Goal: Task Accomplishment & Management: Use online tool/utility

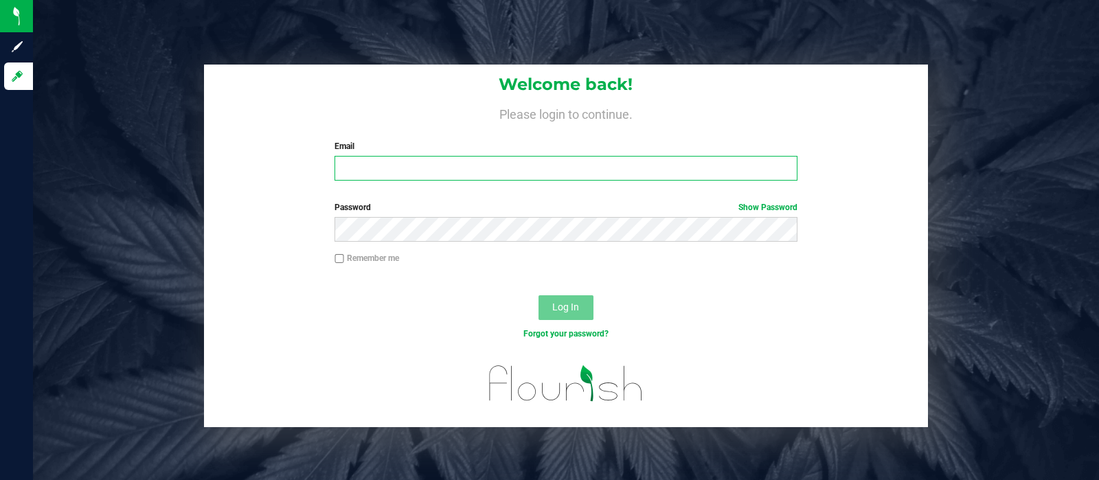
click at [372, 163] on input "Email" at bounding box center [566, 168] width 462 height 25
click at [539, 295] on button "Log In" at bounding box center [566, 307] width 55 height 25
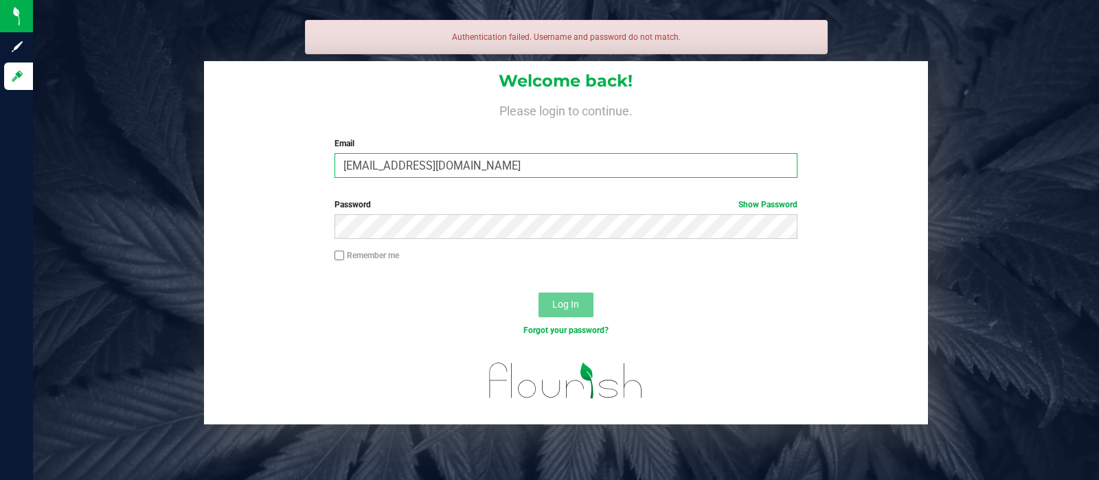
click at [498, 158] on input "[EMAIL_ADDRESS][DOMAIN_NAME]" at bounding box center [566, 165] width 462 height 25
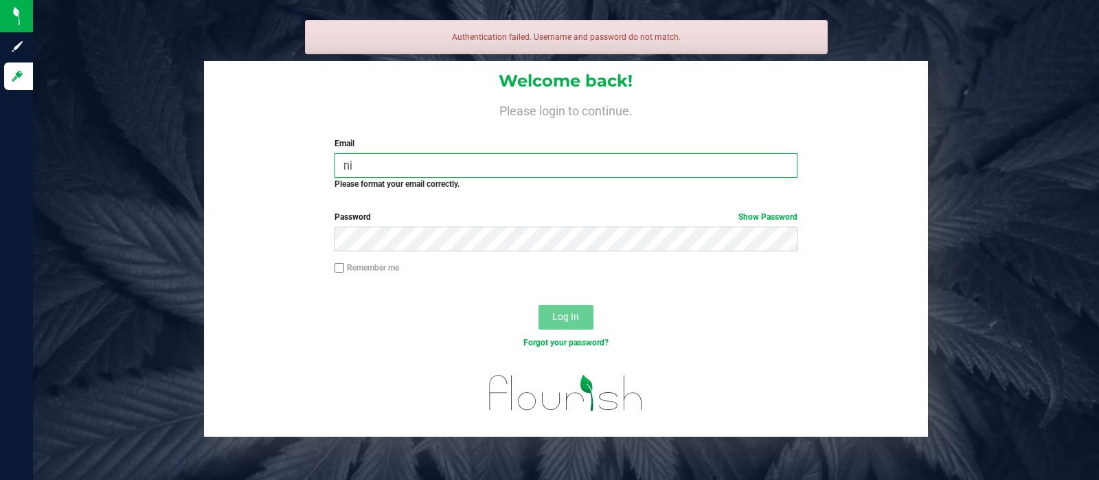
type input "n"
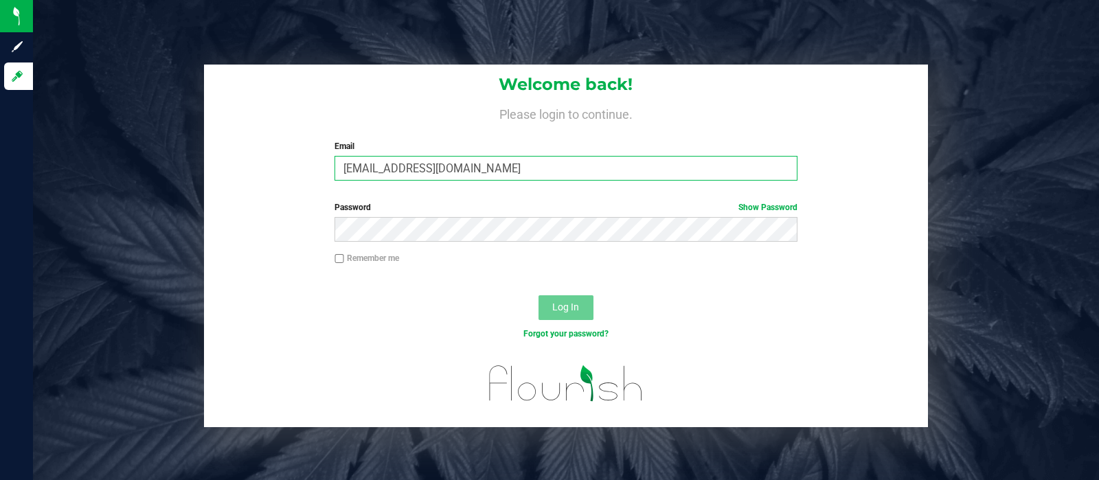
type input "[EMAIL_ADDRESS][DOMAIN_NAME]"
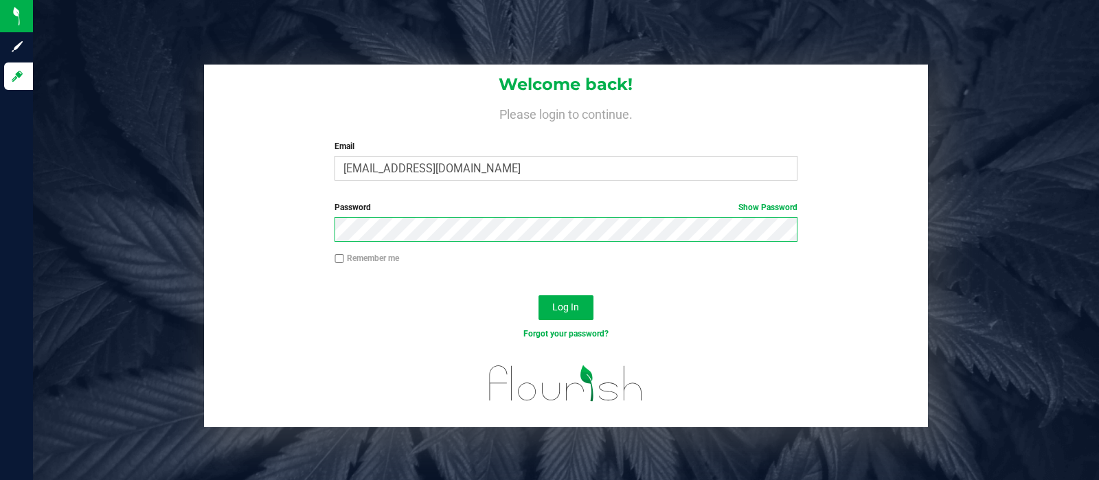
click at [539, 295] on button "Log In" at bounding box center [566, 307] width 55 height 25
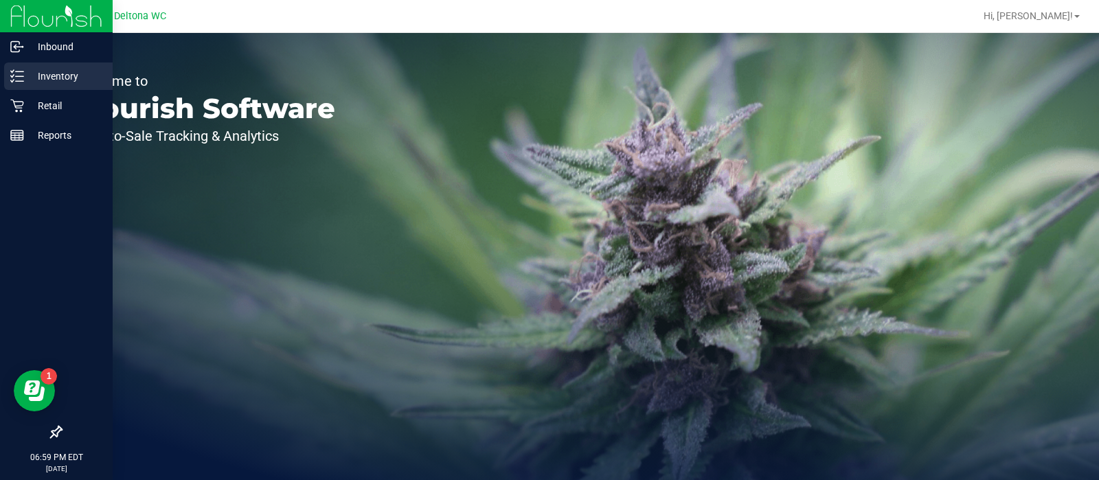
click at [24, 80] on p "Inventory" at bounding box center [65, 76] width 82 height 16
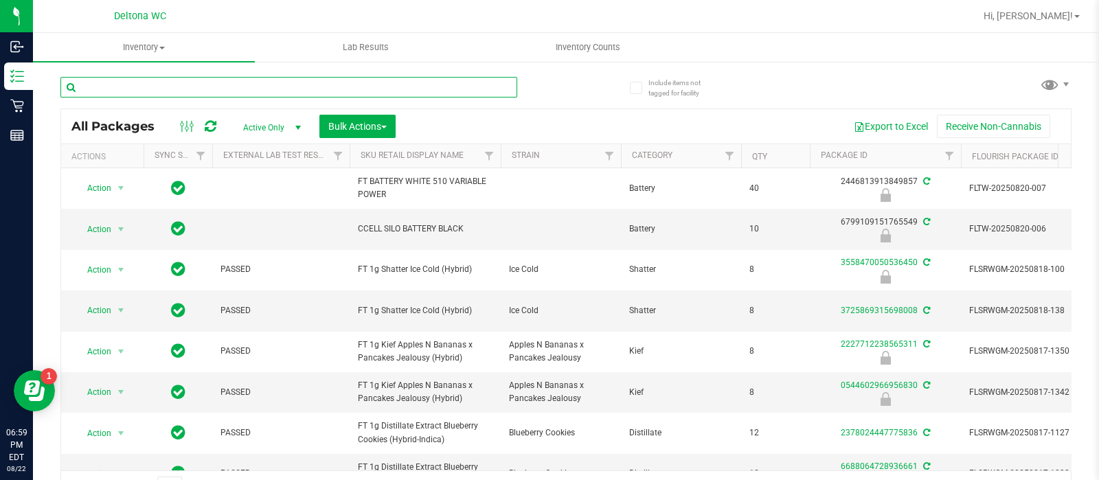
click at [359, 91] on input "text" at bounding box center [288, 87] width 457 height 21
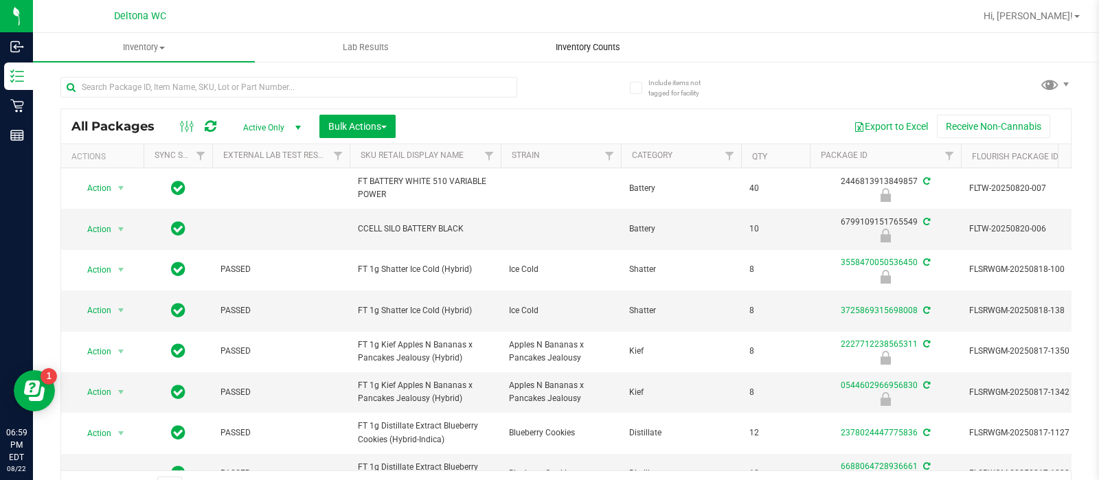
click at [577, 46] on span "Inventory Counts" at bounding box center [588, 47] width 102 height 12
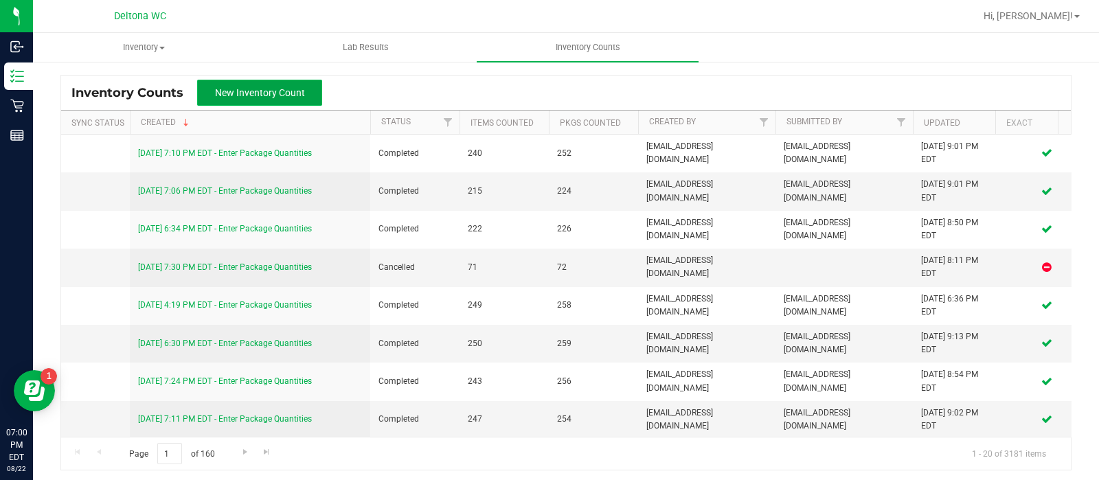
click at [266, 95] on span "New Inventory Count" at bounding box center [260, 92] width 90 height 11
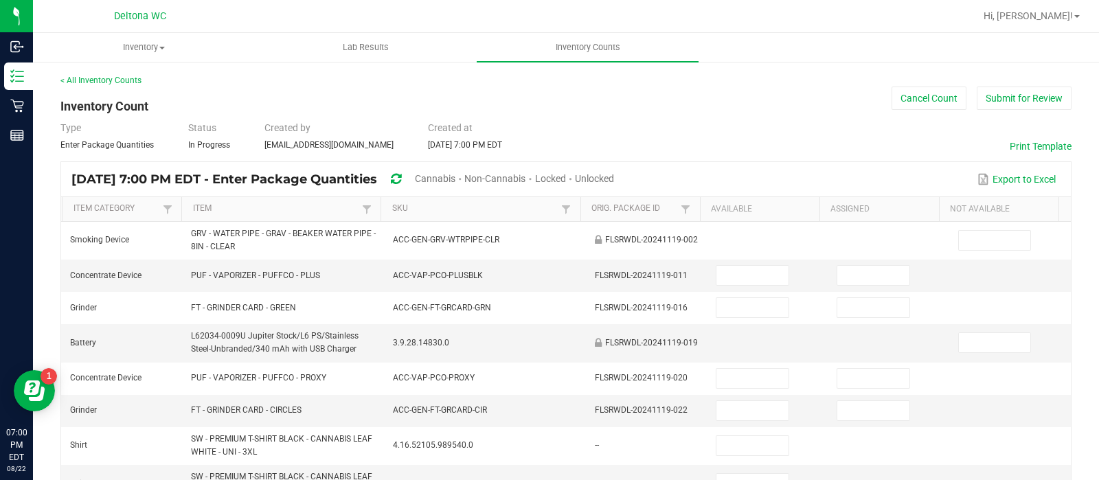
click at [614, 179] on span "Unlocked" at bounding box center [594, 178] width 39 height 11
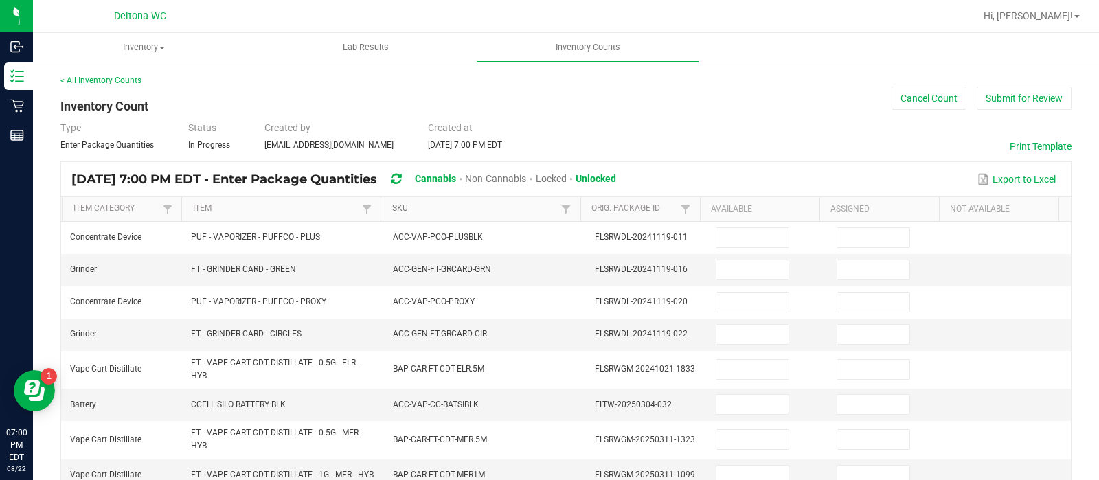
click at [461, 204] on link "SKU" at bounding box center [475, 208] width 166 height 11
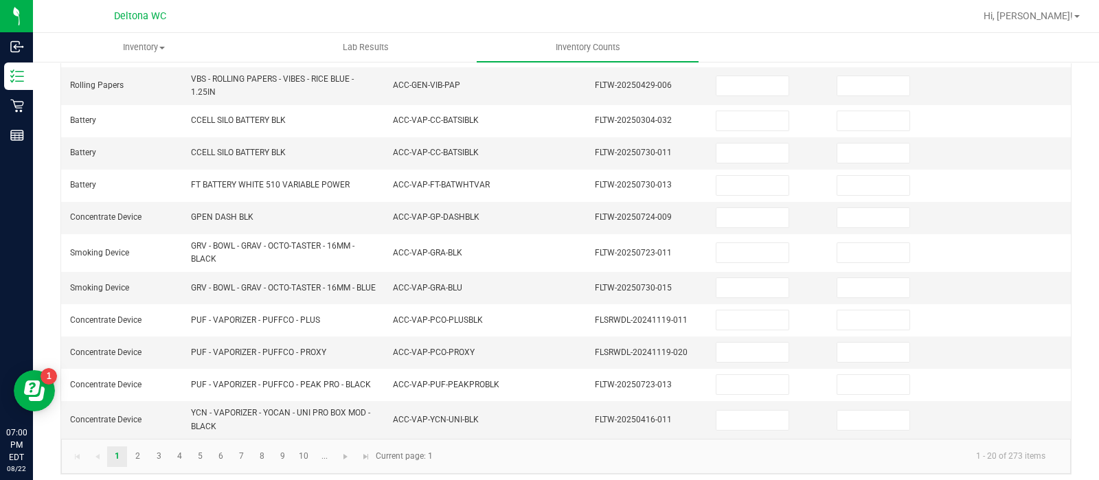
scroll to position [464, 0]
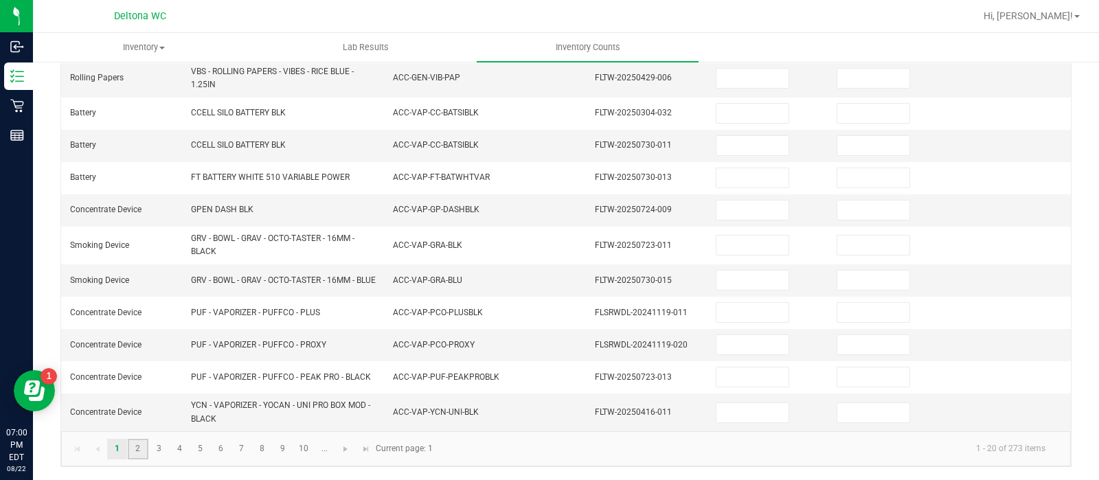
click at [131, 455] on link "2" at bounding box center [138, 449] width 20 height 21
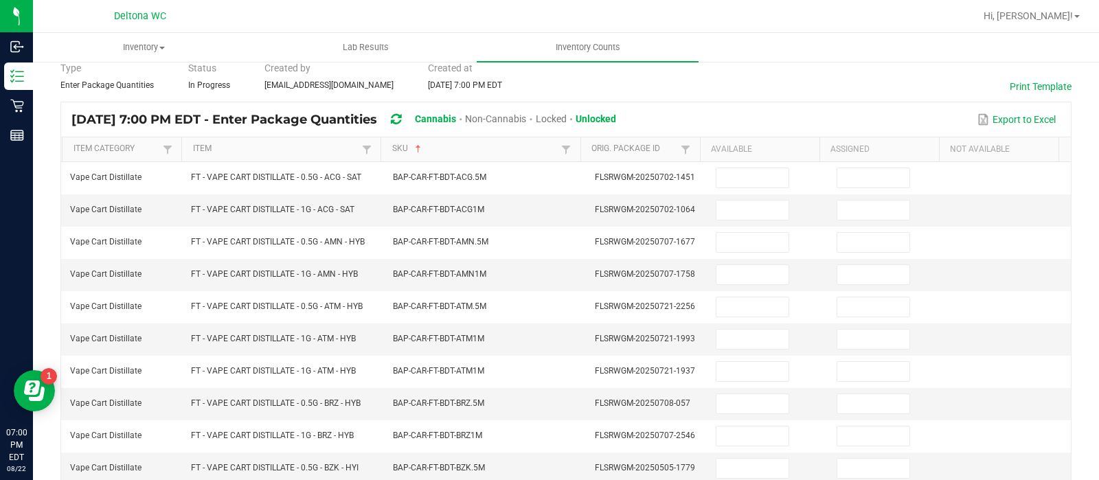
scroll to position [0, 0]
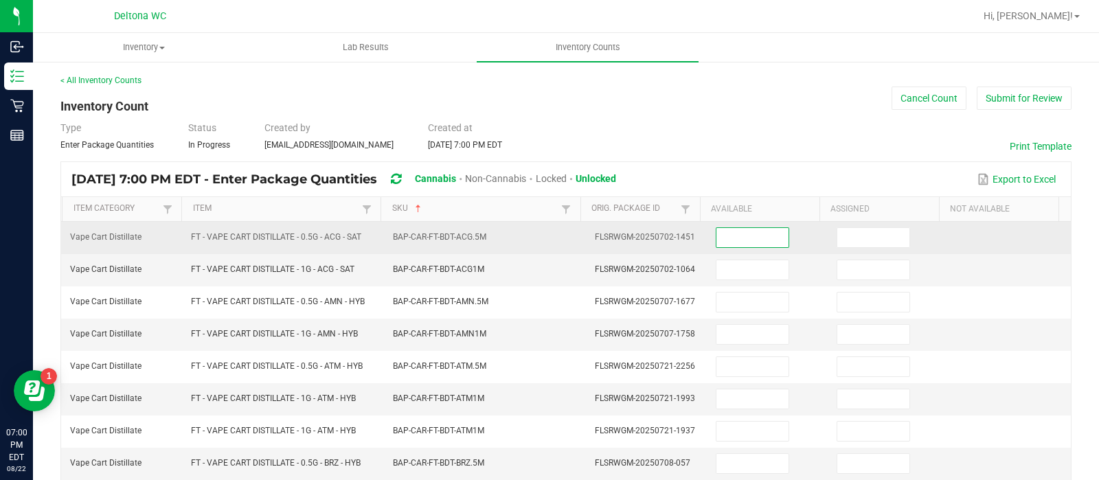
click at [730, 233] on input at bounding box center [753, 237] width 72 height 19
type input "10"
type input "0"
type input "6"
type input "0"
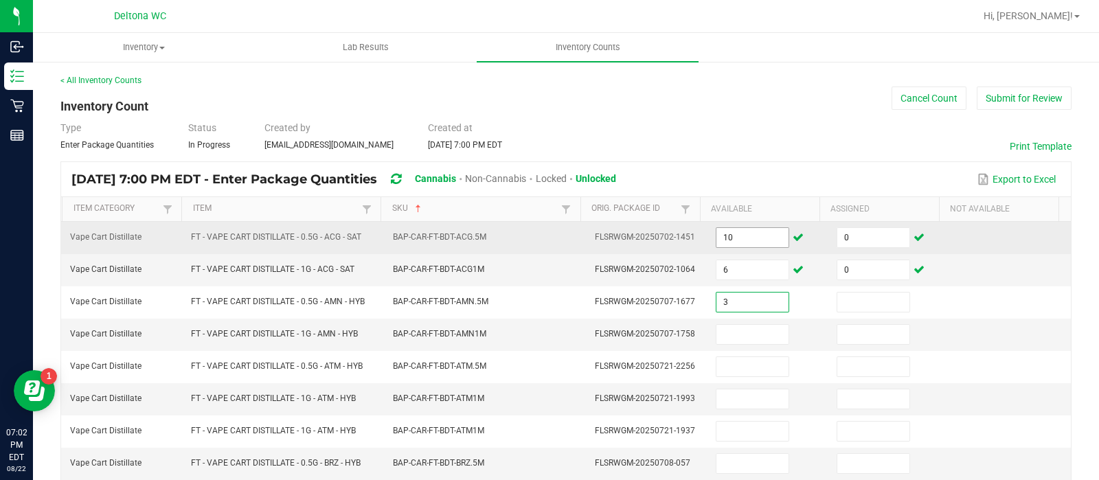
type input "3"
type input "0"
type input "6"
type input "0"
type input "9"
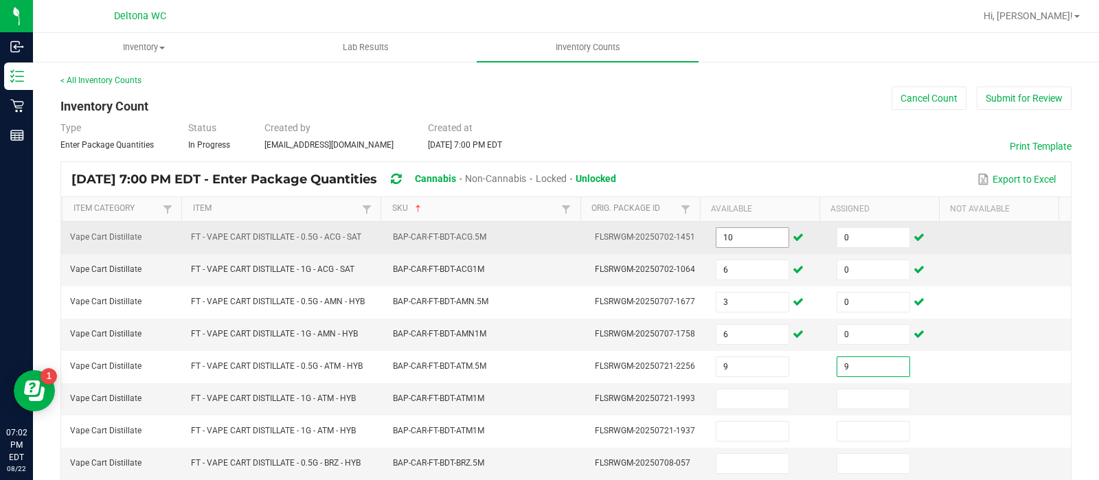
type input "9"
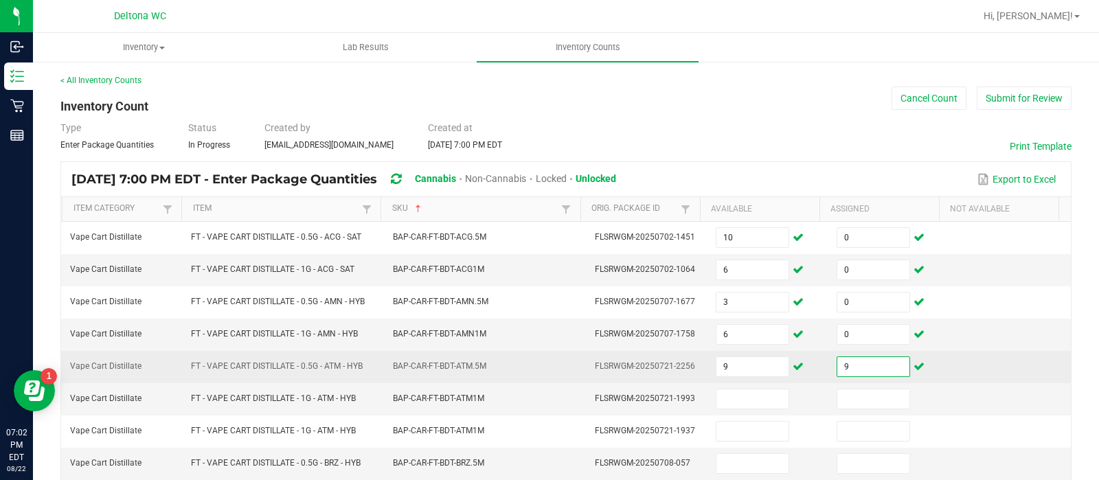
click at [841, 366] on input "9" at bounding box center [874, 366] width 72 height 19
type input "0"
type input "9"
type input "0"
type input "10"
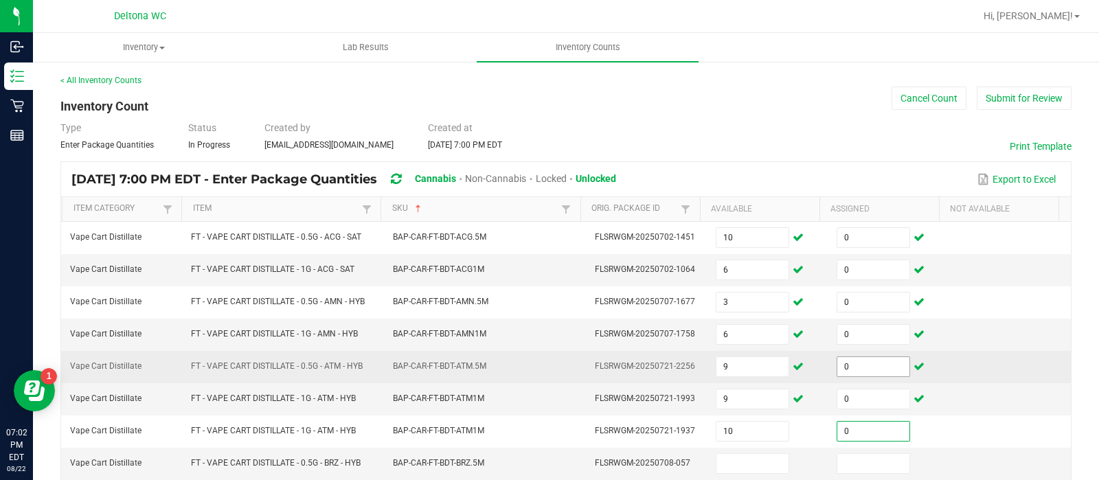
type input "0"
type input "4"
type input "0"
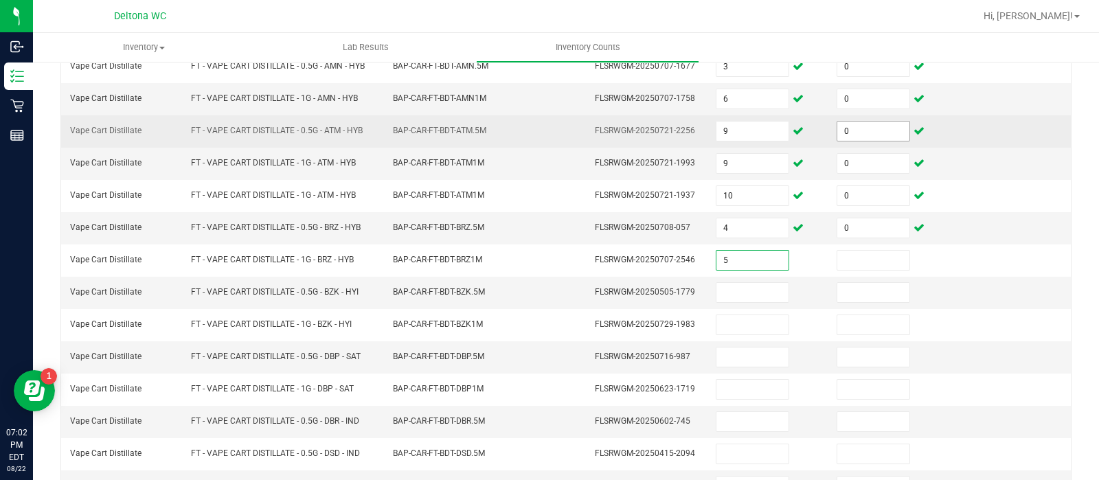
type input "5"
type input "0"
type input "3"
type input "0"
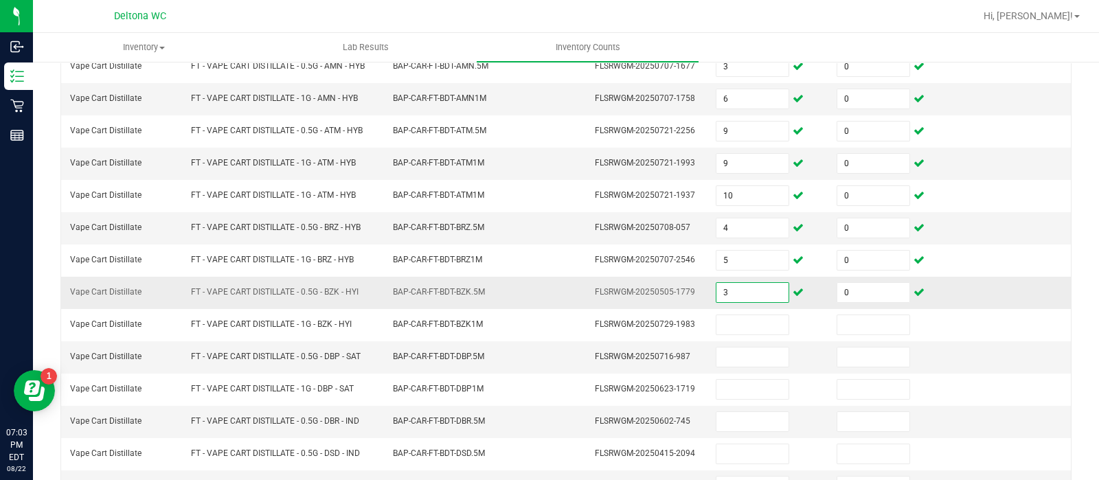
click at [723, 290] on input "3" at bounding box center [753, 292] width 72 height 19
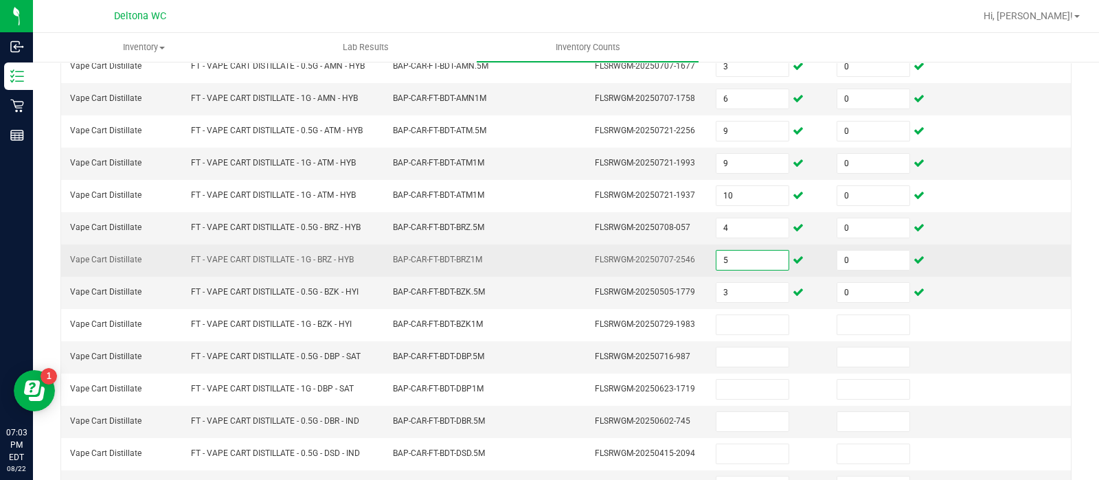
click at [720, 256] on input "5" at bounding box center [753, 260] width 72 height 19
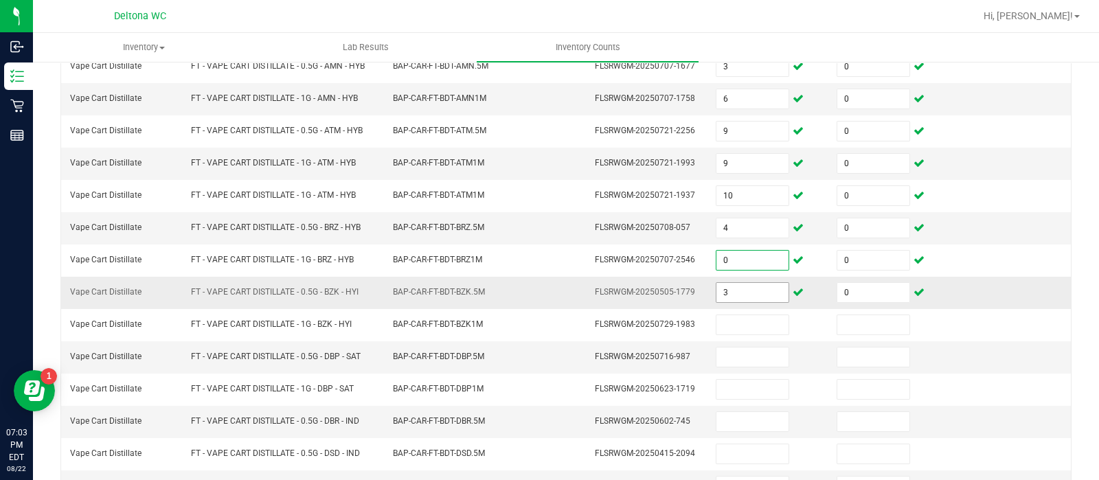
type input "0"
click at [721, 293] on input "3" at bounding box center [753, 292] width 72 height 19
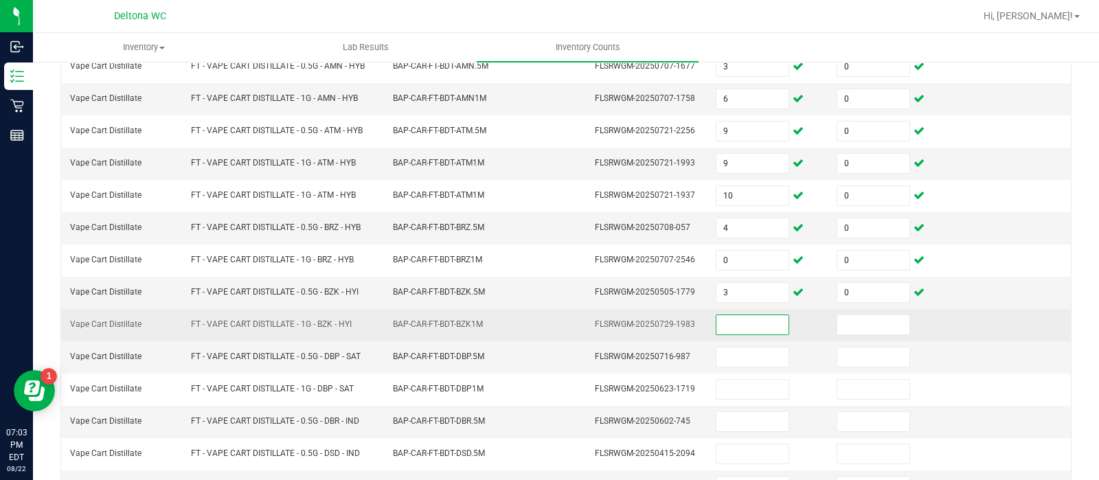
click at [720, 319] on input at bounding box center [753, 324] width 72 height 19
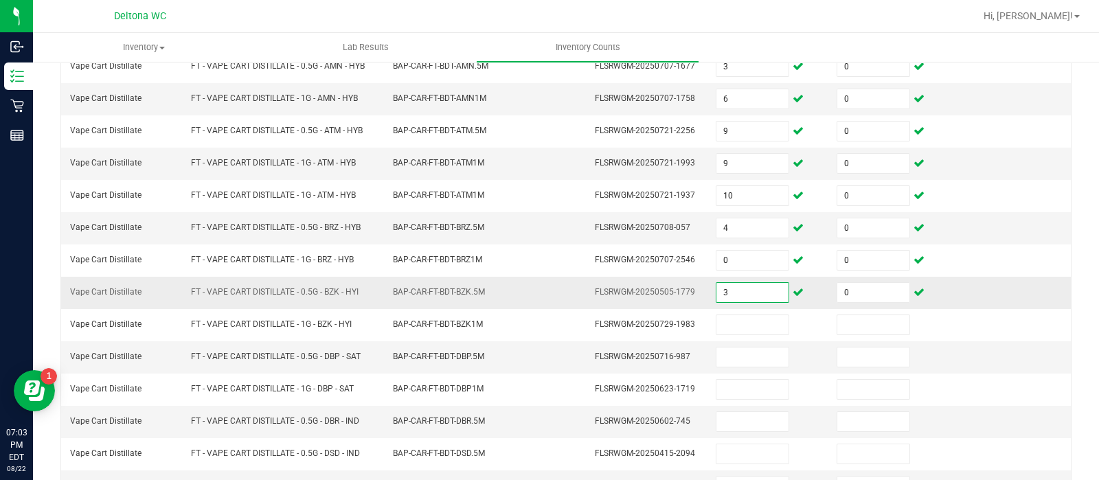
click at [730, 293] on input "3" at bounding box center [753, 292] width 72 height 19
type input "5"
type input "3"
type input "0"
type input "8"
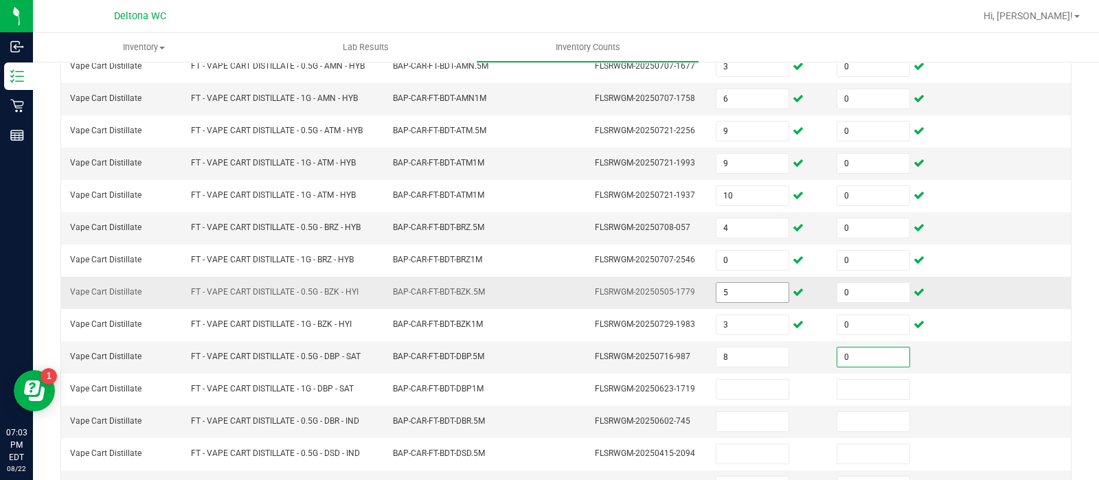
type input "0"
type input "3"
type input "0"
type input "3"
click at [735, 420] on input "3" at bounding box center [753, 421] width 72 height 19
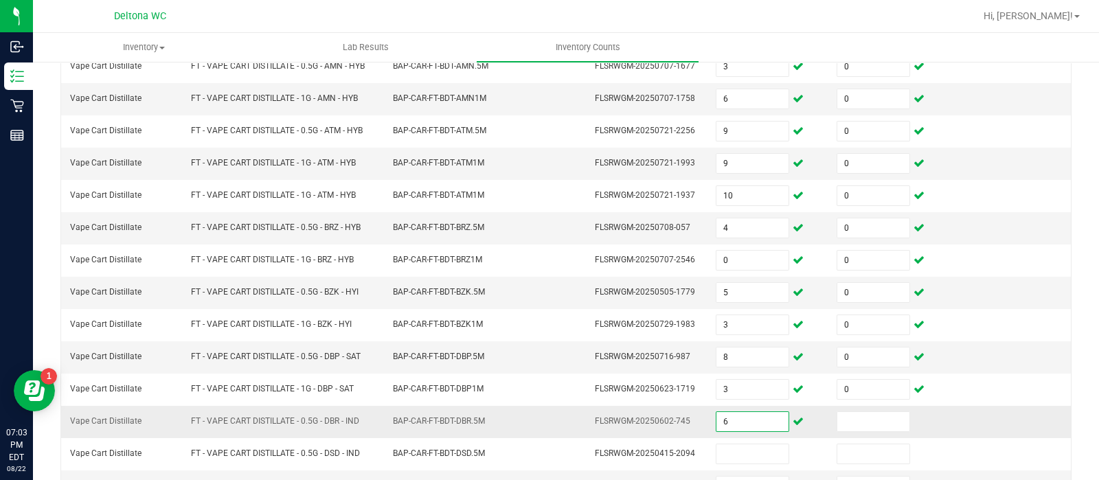
type input "6"
type input "0"
type input "9"
type input "0"
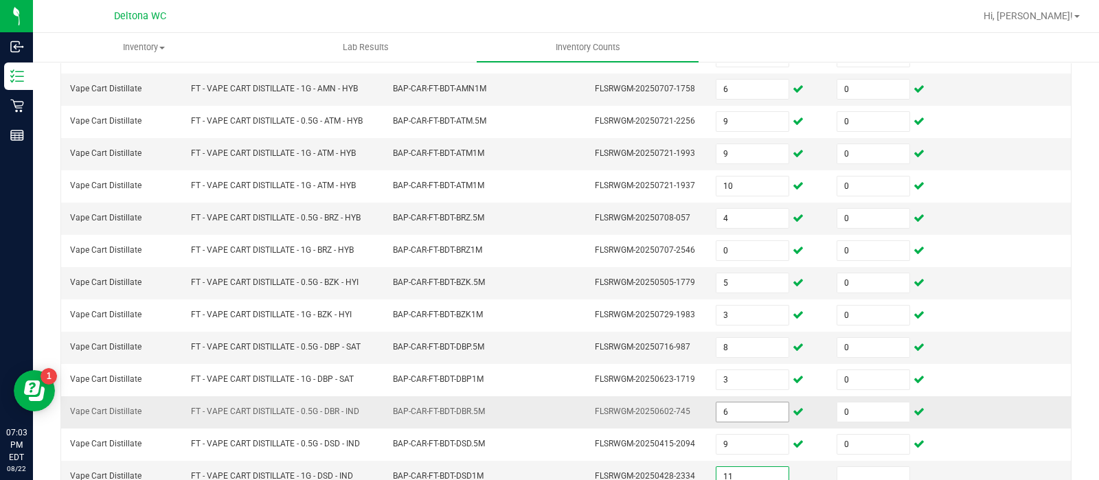
type input "11"
type input "0"
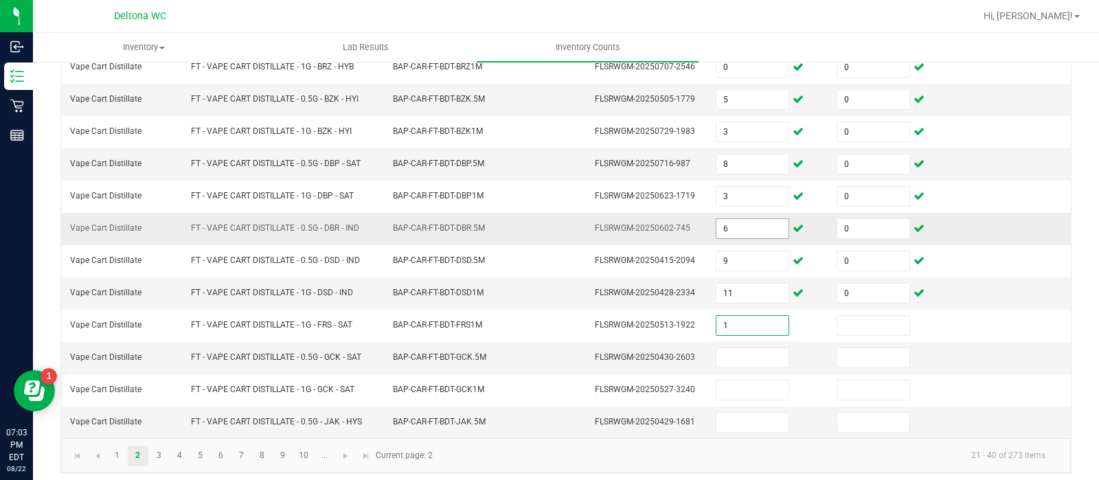
type input "1"
type input "0"
type input "1"
type input "9"
type input "0"
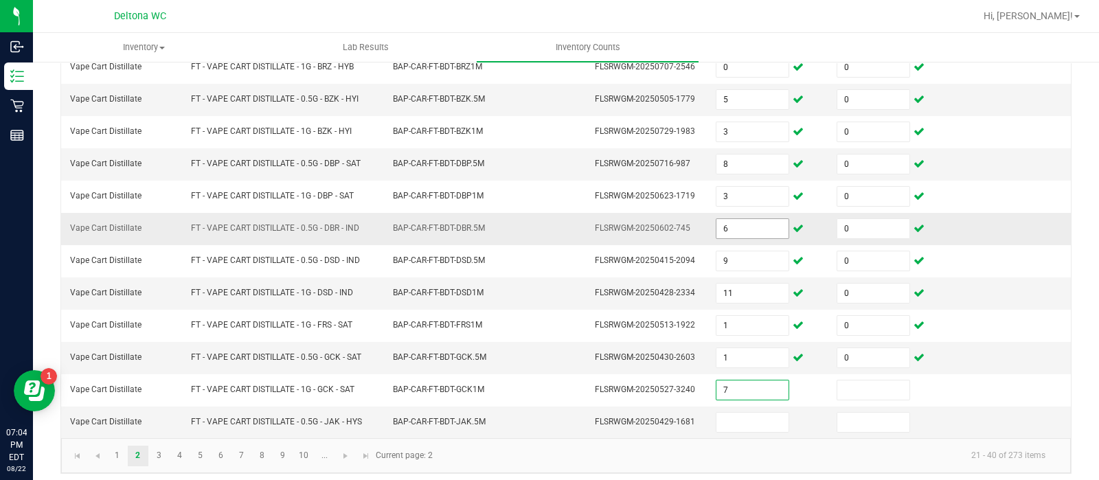
type input "7"
type input "0"
type input "7"
type input "0"
click at [164, 446] on link "3" at bounding box center [159, 456] width 20 height 21
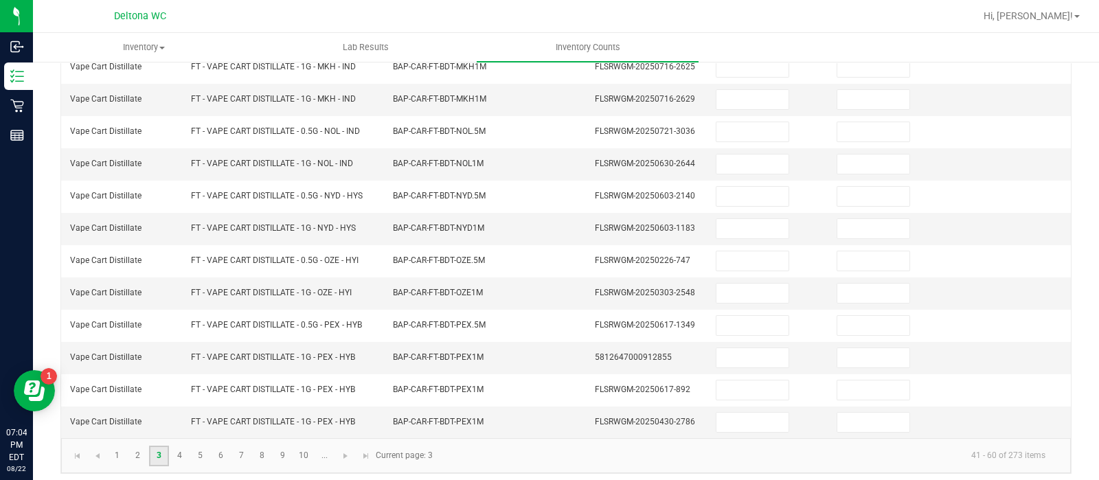
scroll to position [37, 0]
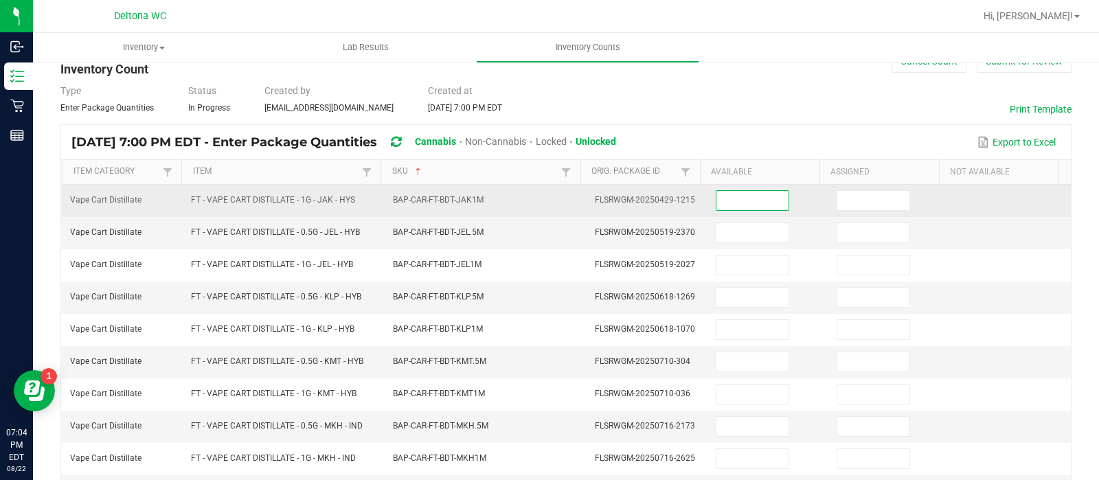
click at [754, 198] on input at bounding box center [753, 200] width 72 height 19
type input "10"
type input "0"
type input "8"
type input "0"
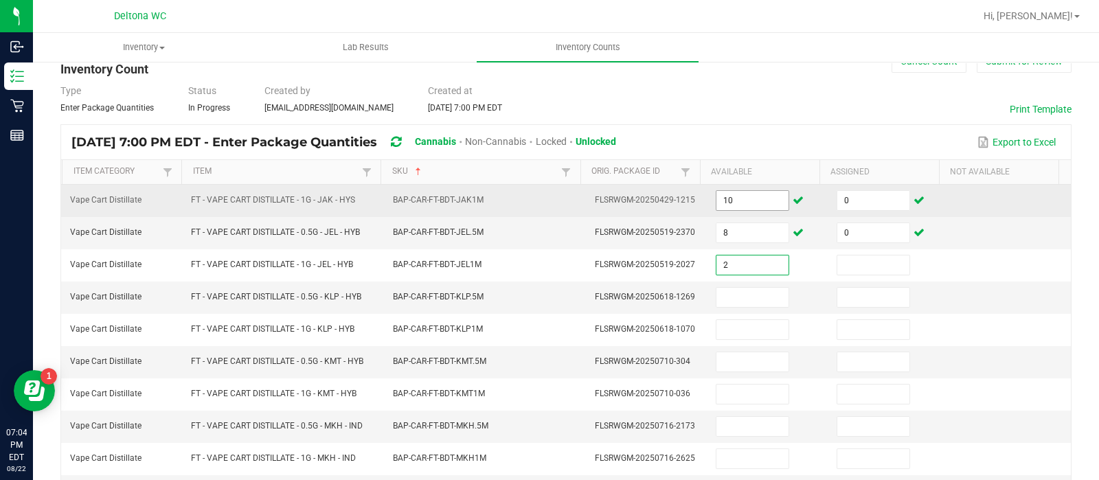
type input "2"
type input "0"
type input "1"
type input "0"
type input "11"
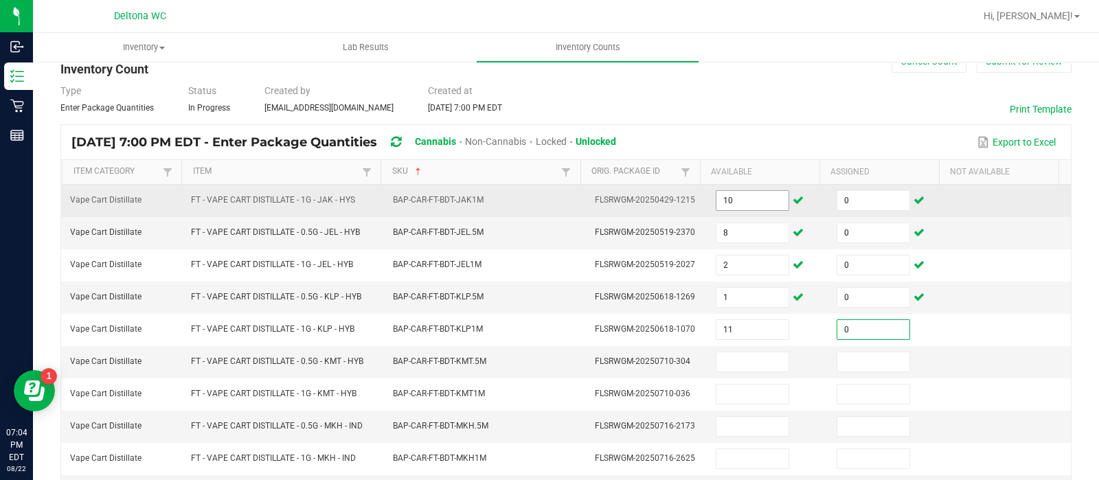
type input "0"
type input "9"
type input "0"
type input "11"
type input "0"
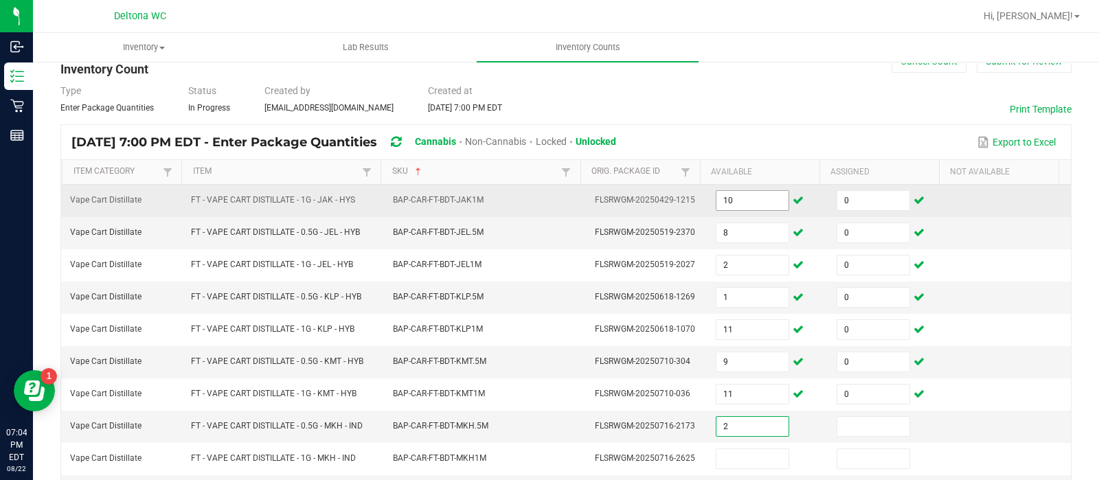
type input "2"
type input "0"
type input "11"
type input "0"
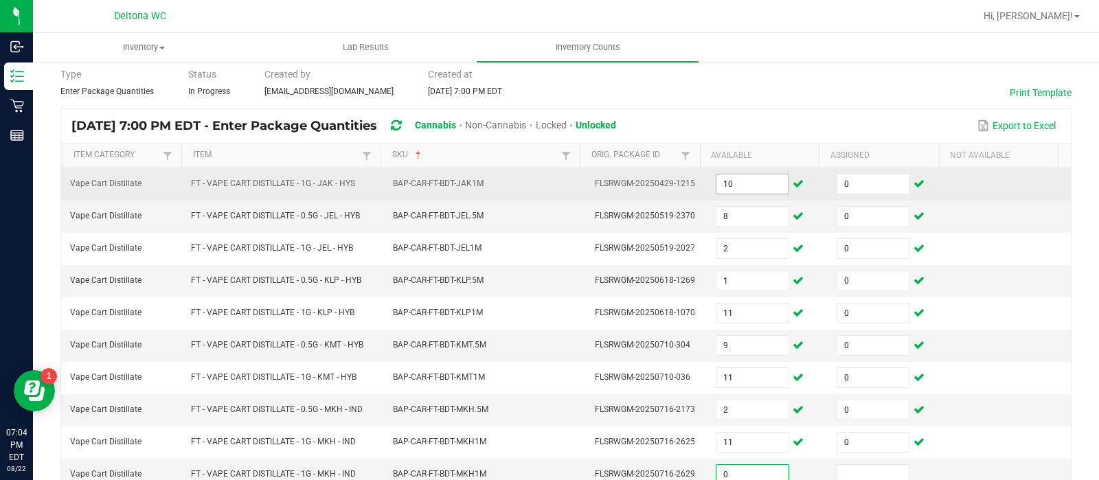
type input "0"
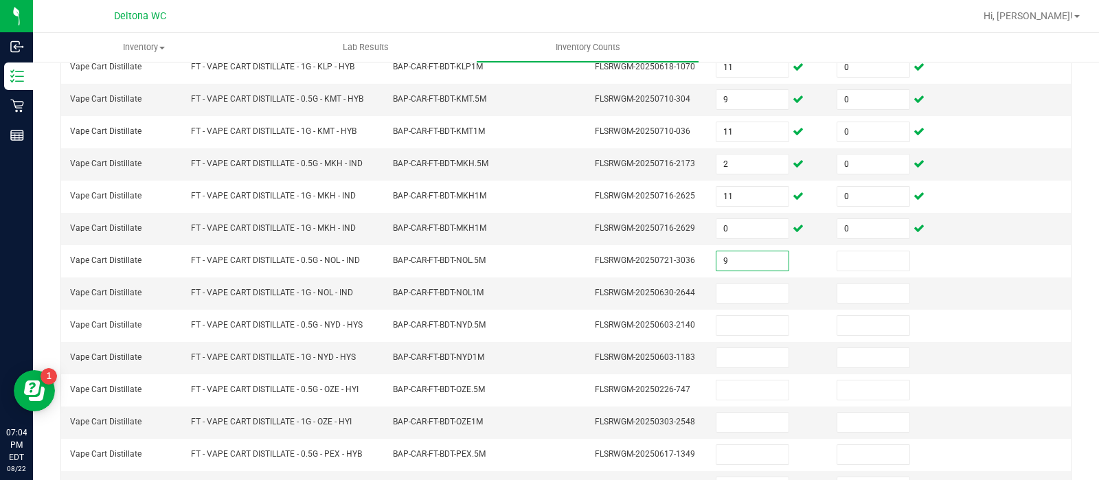
type input "9"
type input "0"
type input "10"
type input "0"
type input "5"
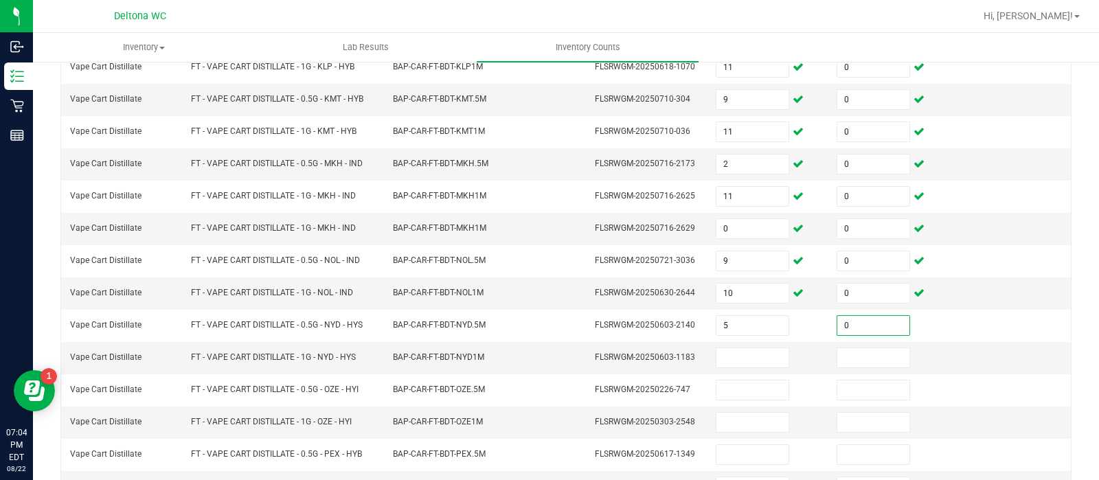
type input "0"
type input "5"
type input "0"
type input "10"
type input "9"
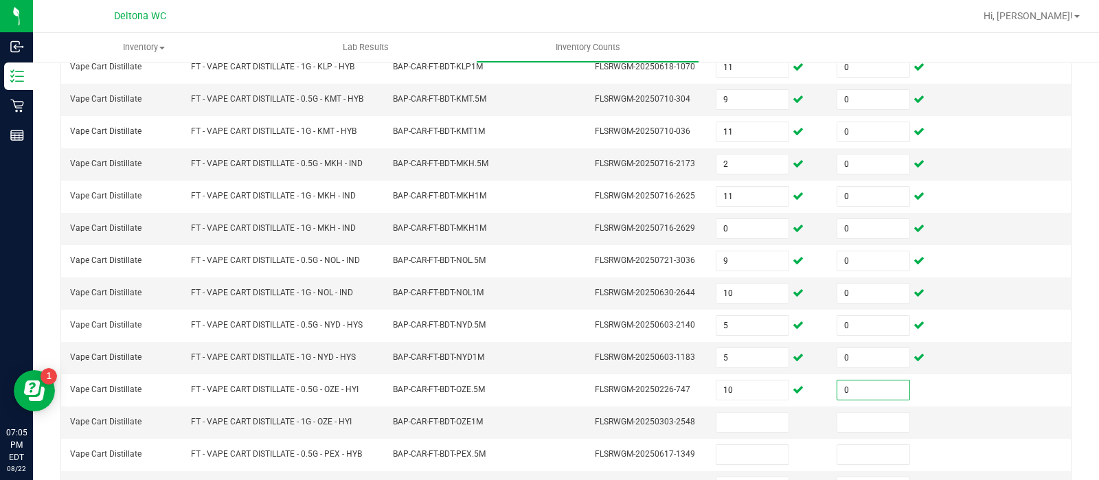
type input "0"
type input "12"
type input "0"
type input "4"
type input "0"
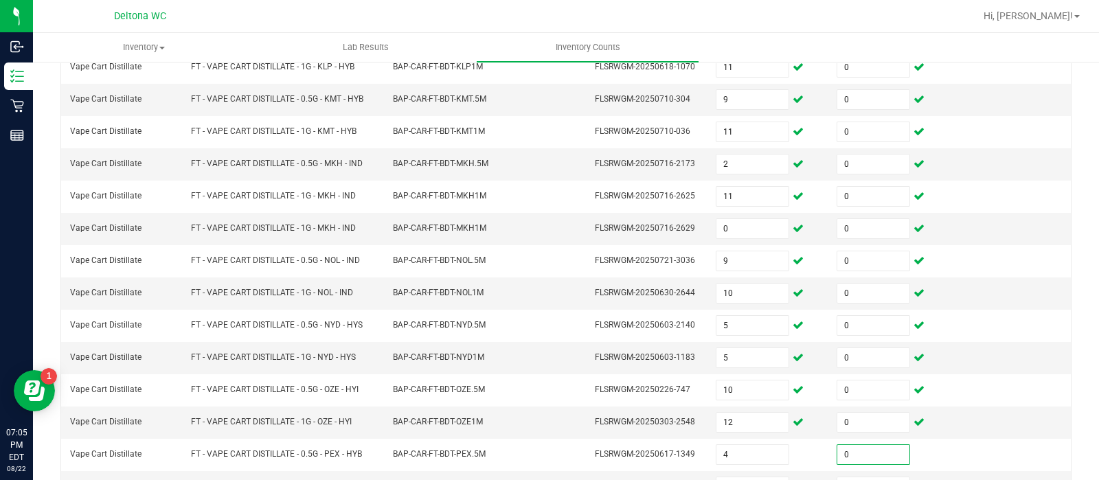
scroll to position [309, 0]
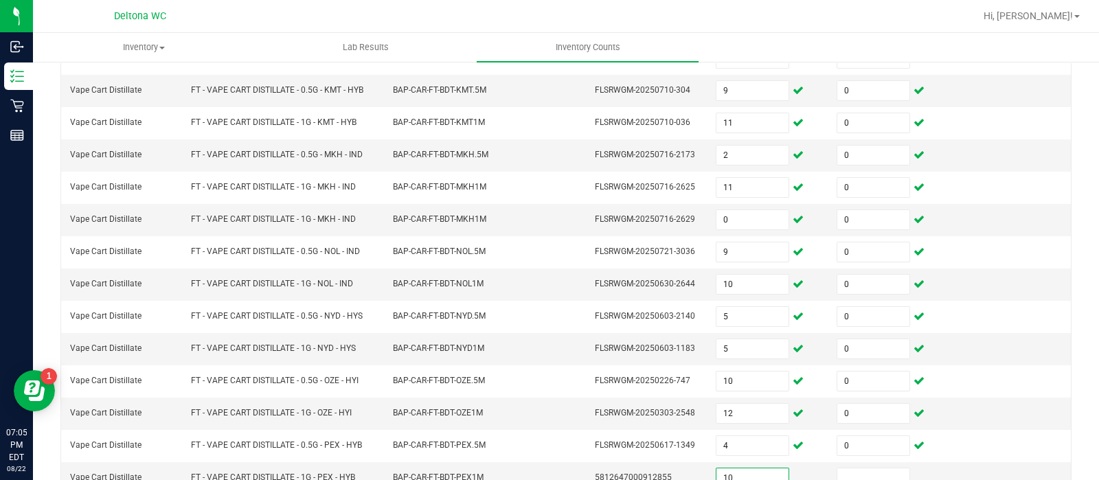
type input "10"
type input "0"
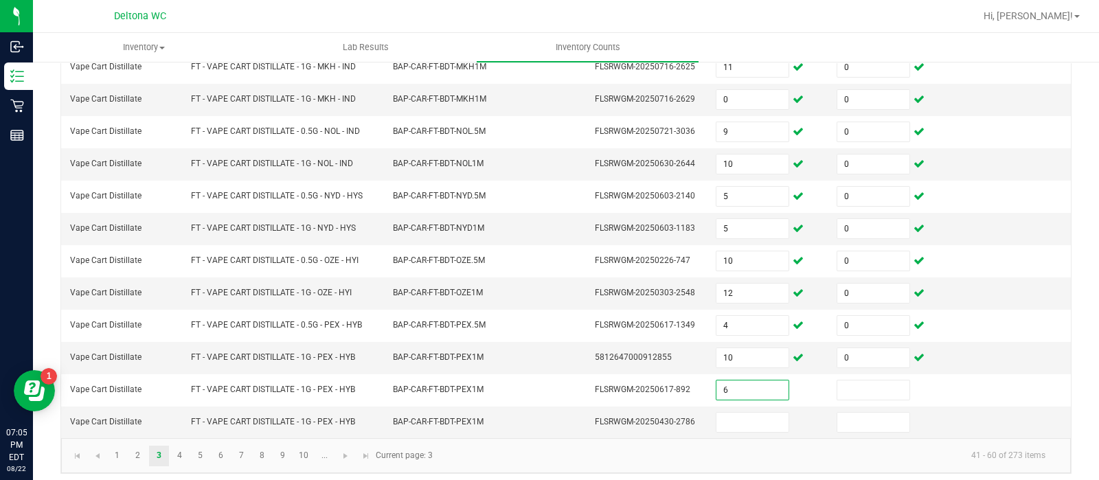
type input "6"
type input "0"
type input "11"
type input "0"
click at [184, 446] on link "4" at bounding box center [180, 456] width 20 height 21
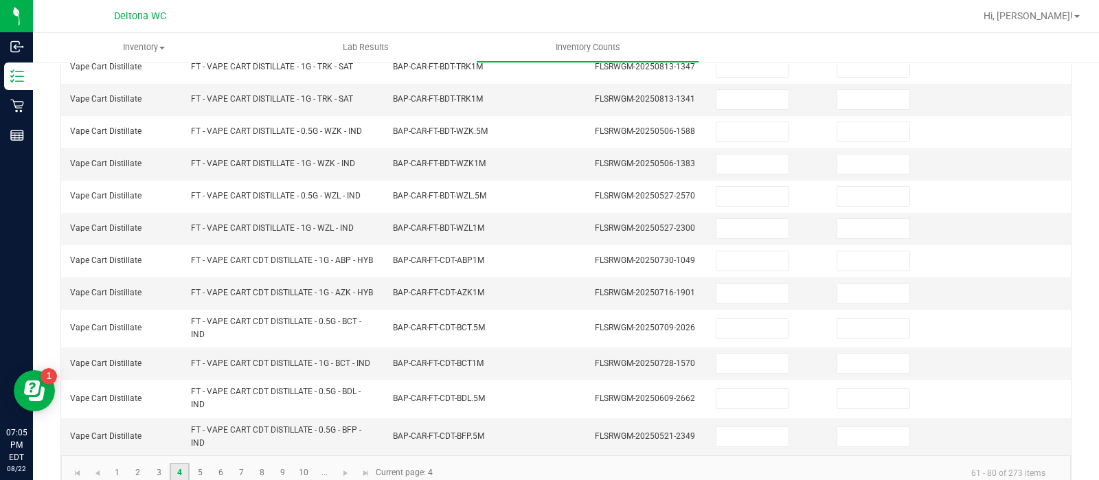
scroll to position [37, 0]
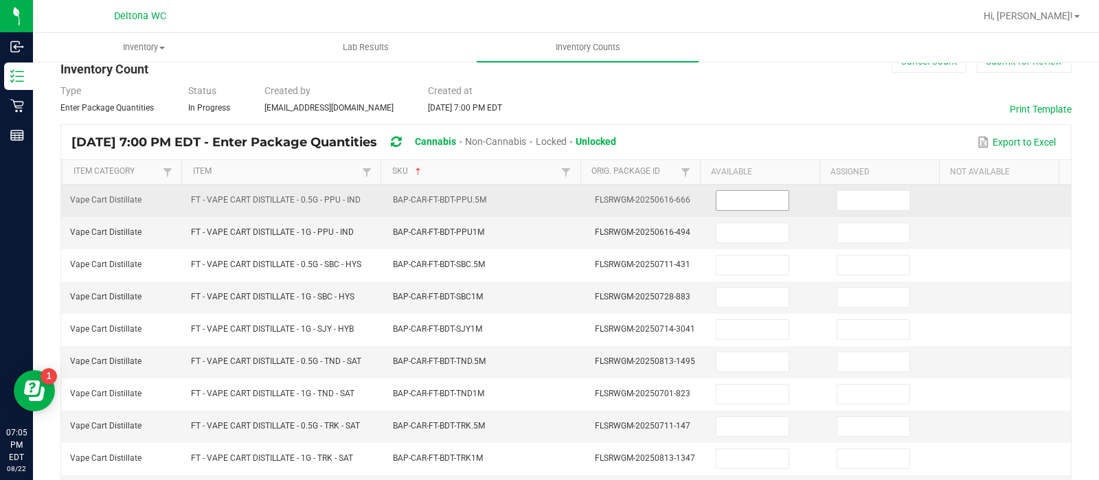
drag, startPoint x: 751, startPoint y: 188, endPoint x: 748, endPoint y: 201, distance: 12.7
click at [748, 201] on td at bounding box center [768, 201] width 121 height 32
click at [748, 198] on input at bounding box center [753, 200] width 72 height 19
type input "6"
type input "0"
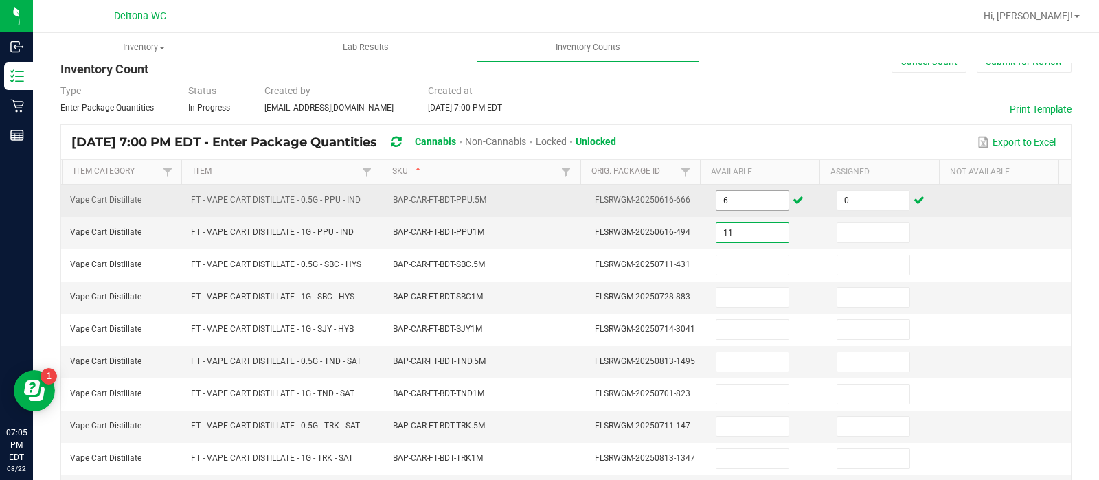
type input "11"
type input "0"
type input "1"
type input "0"
type input "5"
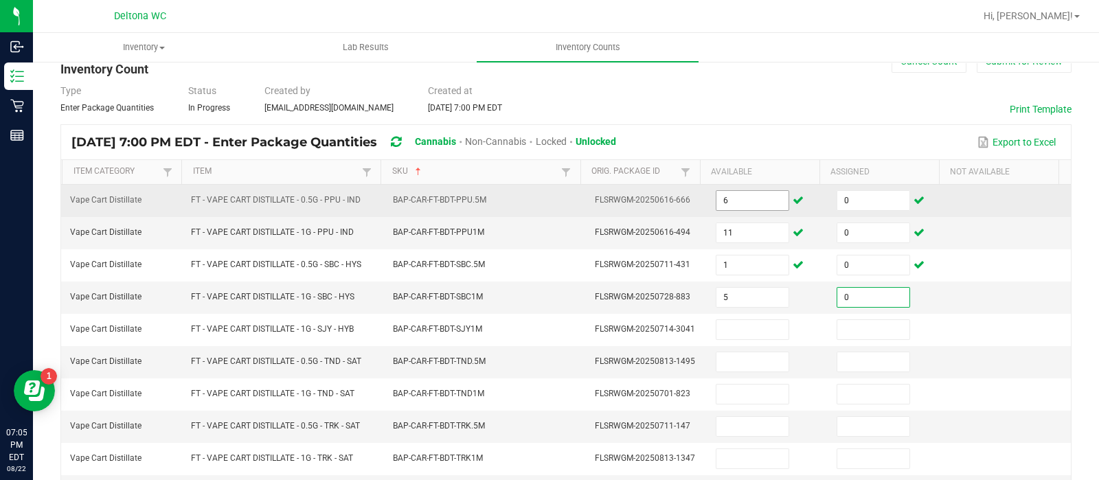
type input "0"
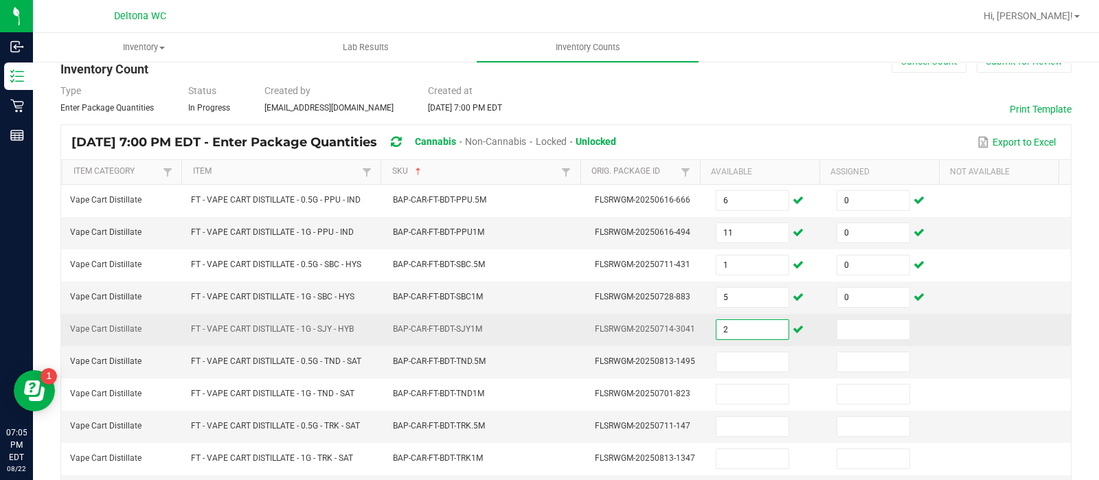
click at [745, 321] on input "2" at bounding box center [753, 329] width 72 height 19
type input "3"
type input "0"
type input "8"
type input "0"
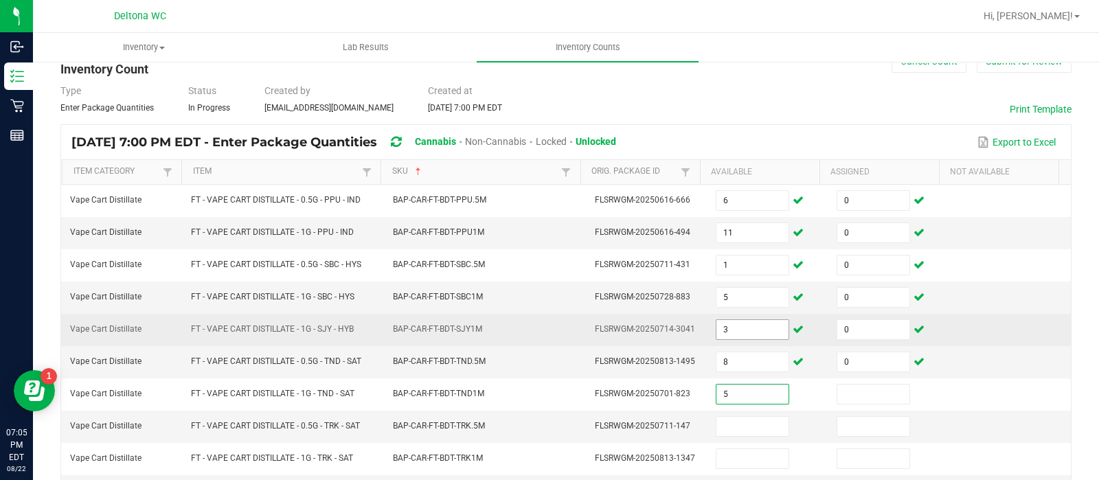
type input "5"
type input "0"
type input "2"
type input "0"
type input "9"
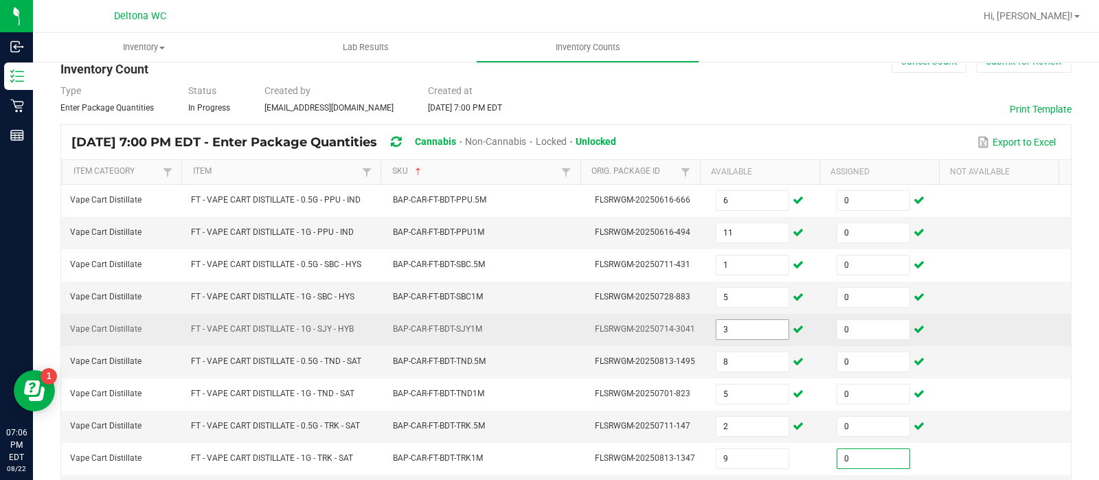
type input "0"
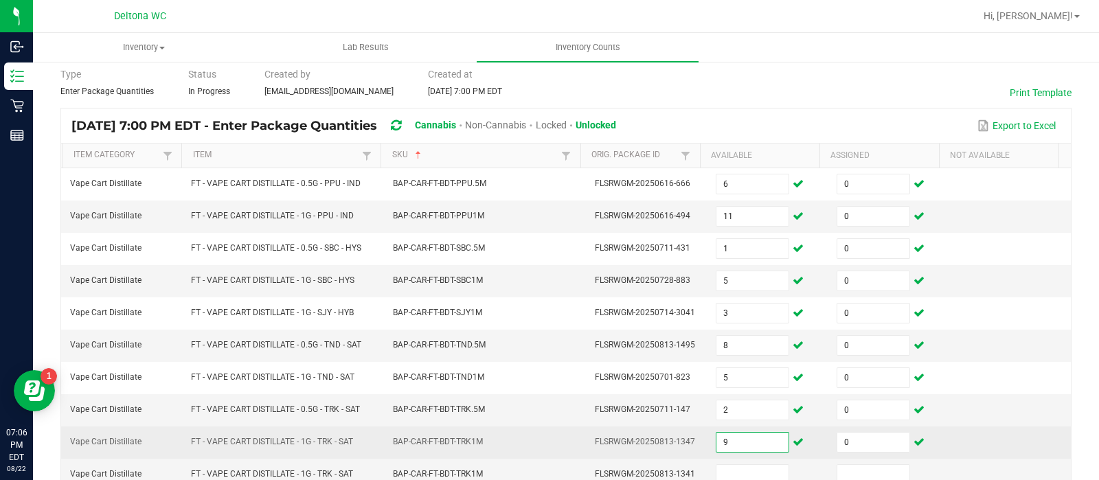
click at [759, 437] on input "9" at bounding box center [753, 442] width 72 height 19
type input "10"
type input "0"
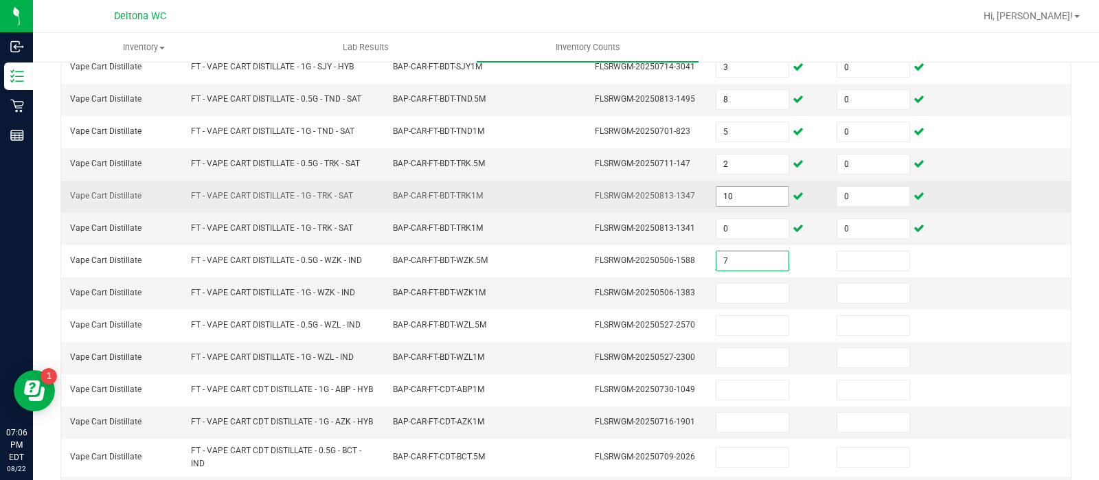
type input "7"
type input "0"
type input "11"
type input "0"
type input "10"
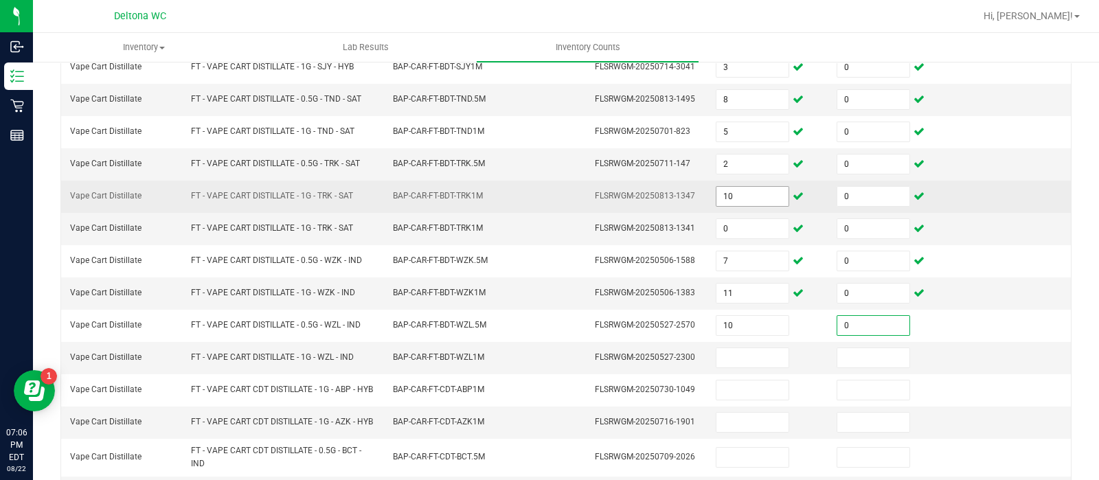
type input "0"
type input "5"
type input "0"
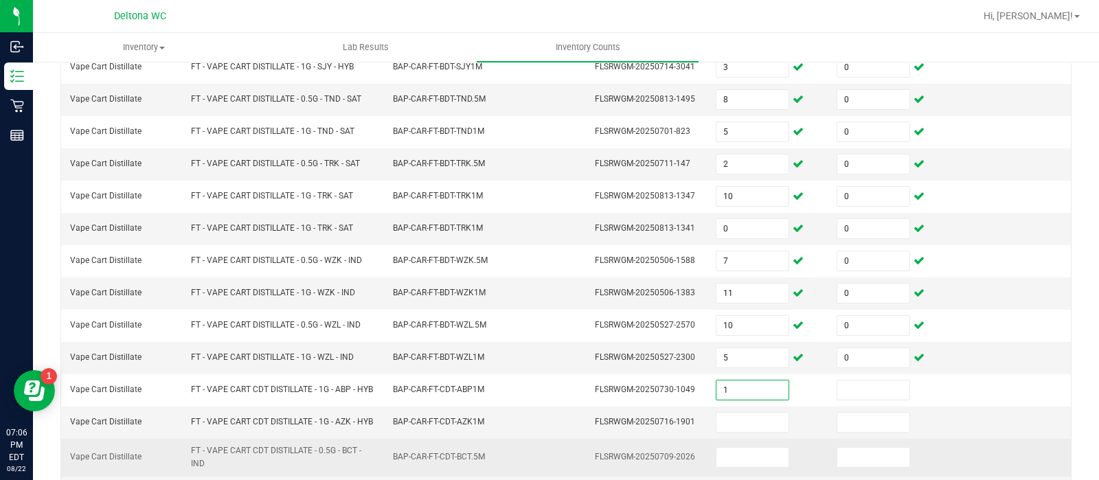
type input "1"
type input "0"
type input "10"
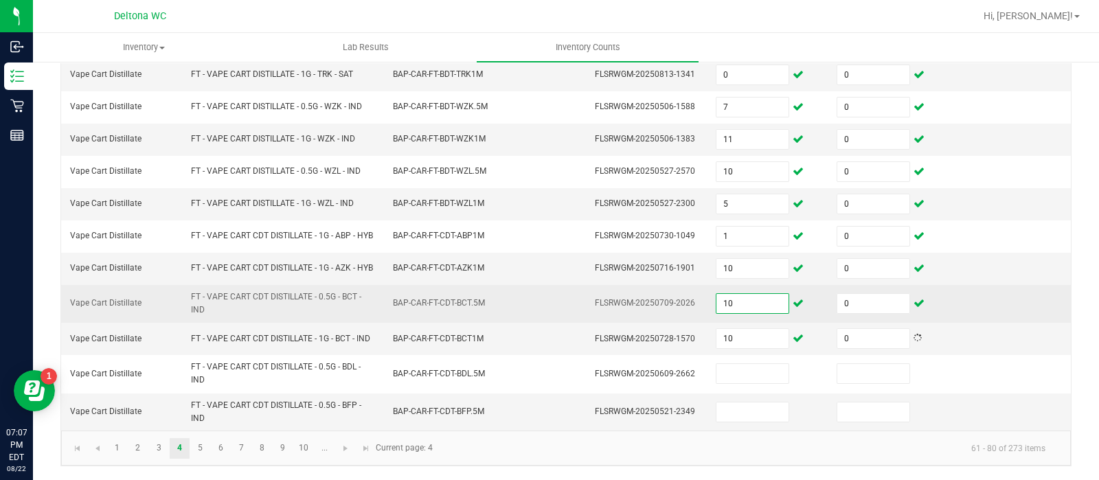
click at [745, 301] on input "10" at bounding box center [753, 303] width 72 height 19
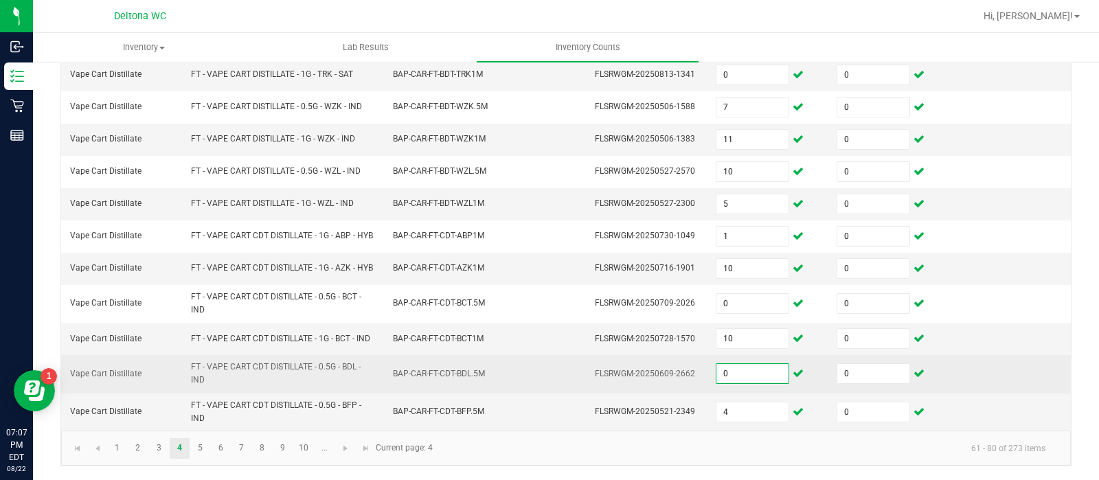
click at [737, 375] on input "0" at bounding box center [753, 373] width 72 height 19
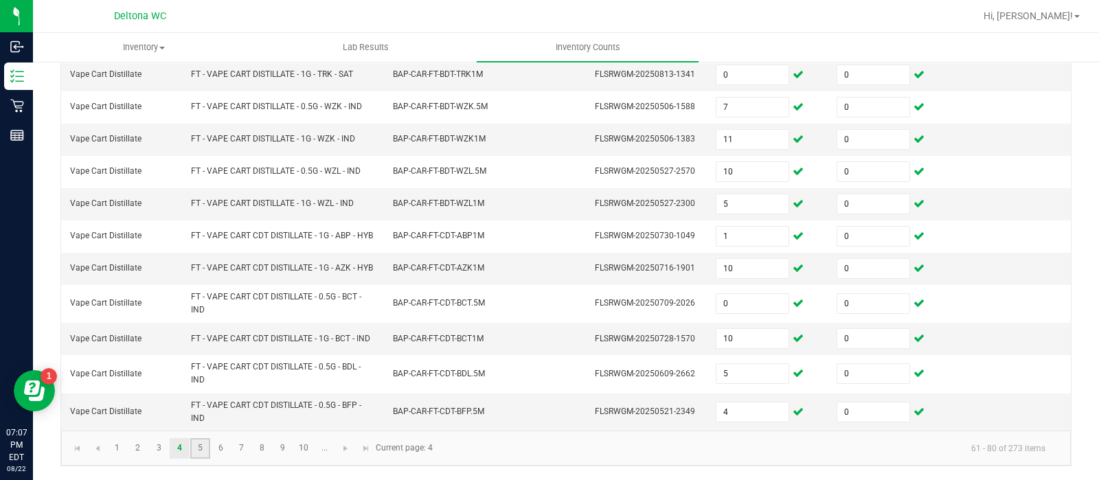
click at [202, 449] on link "5" at bounding box center [200, 448] width 20 height 21
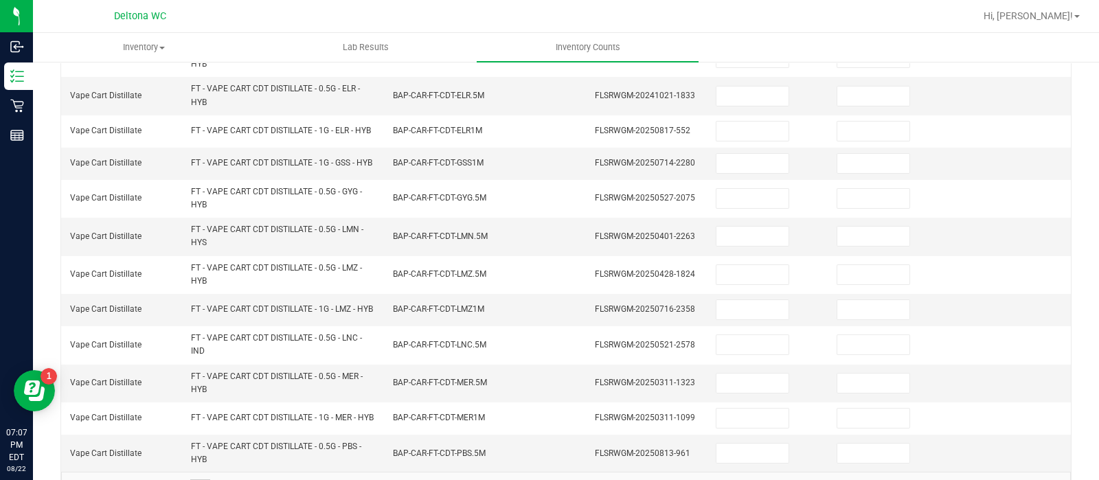
scroll to position [67, 0]
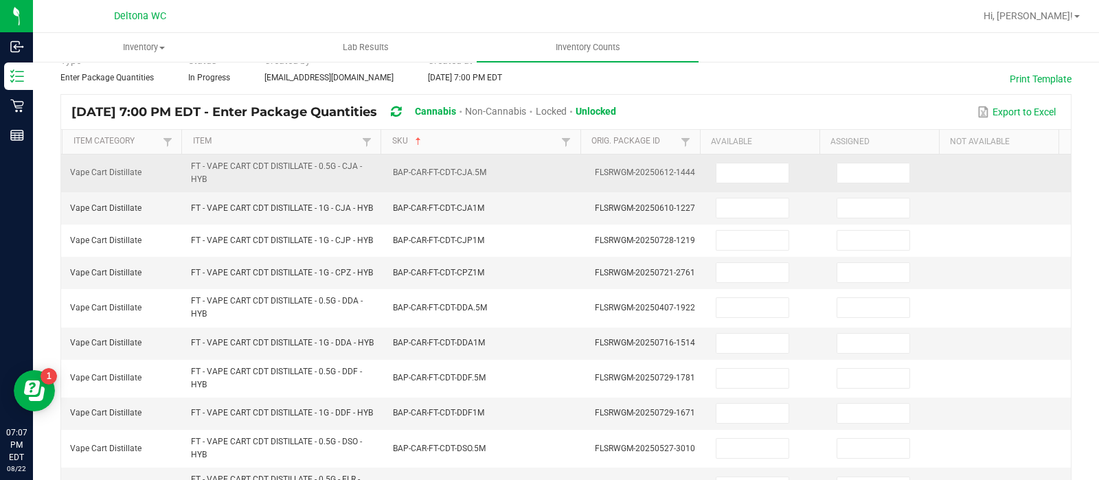
click at [708, 159] on td at bounding box center [768, 174] width 121 height 38
click at [717, 180] on input at bounding box center [753, 173] width 72 height 19
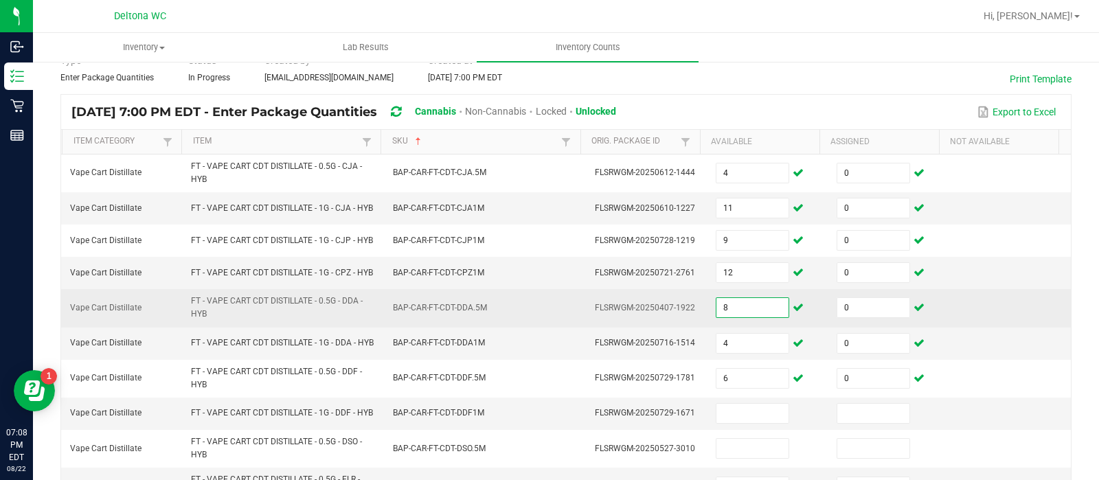
click at [724, 317] on input "8" at bounding box center [753, 307] width 72 height 19
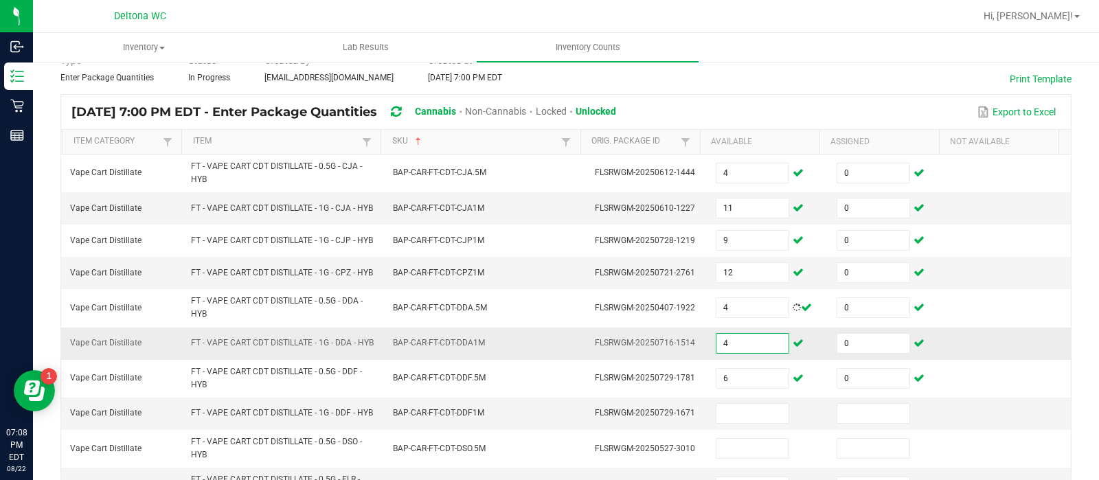
click at [724, 353] on input "4" at bounding box center [753, 343] width 72 height 19
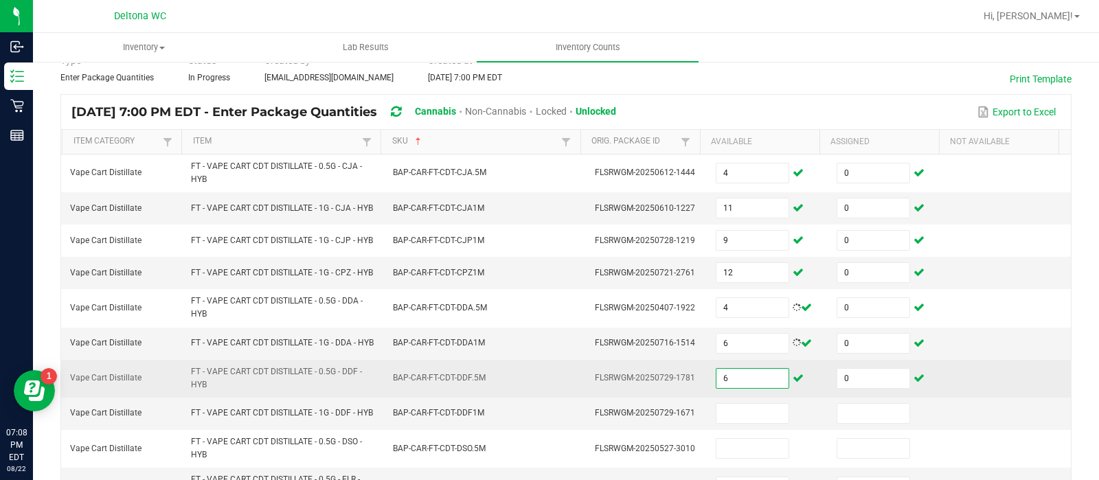
click at [721, 388] on input "6" at bounding box center [753, 378] width 72 height 19
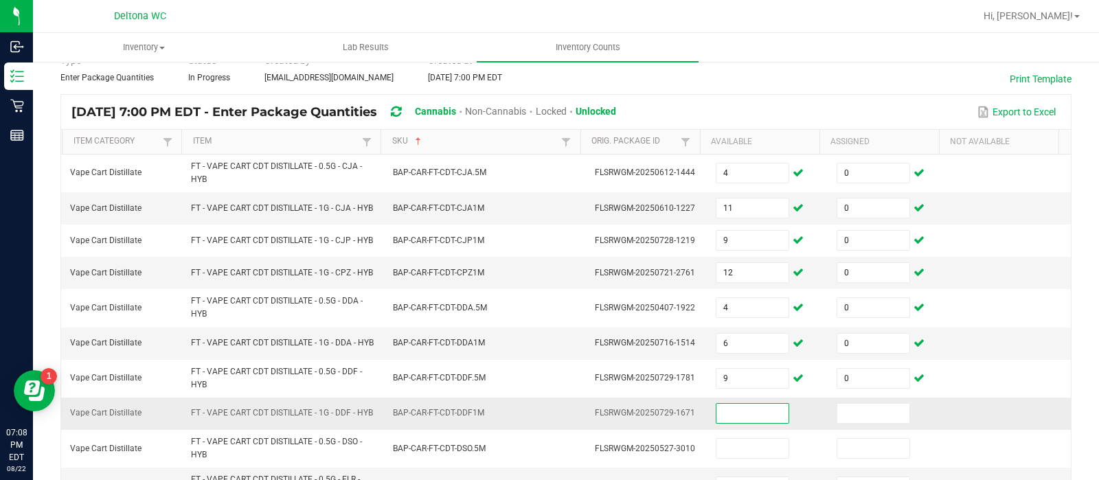
click at [752, 423] on input at bounding box center [753, 413] width 72 height 19
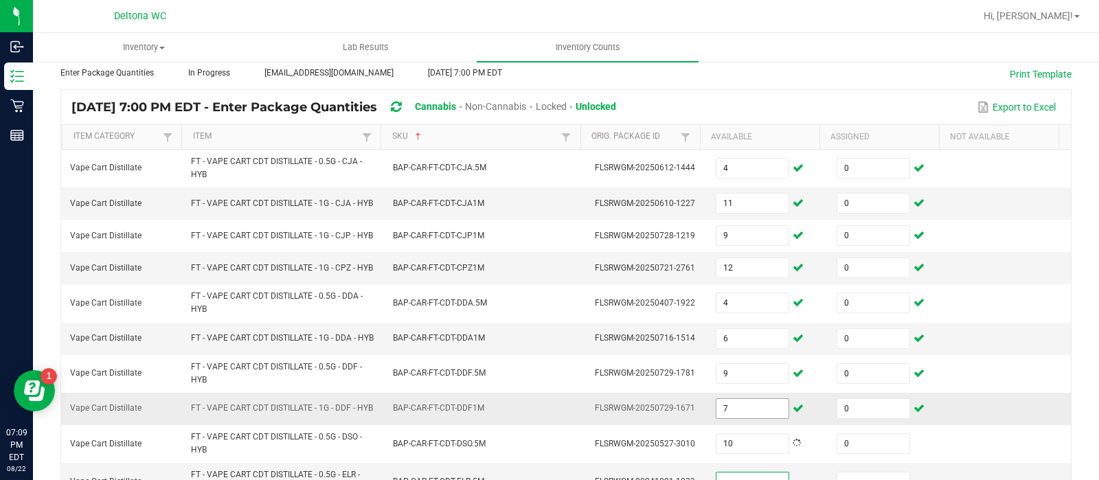
scroll to position [325, 0]
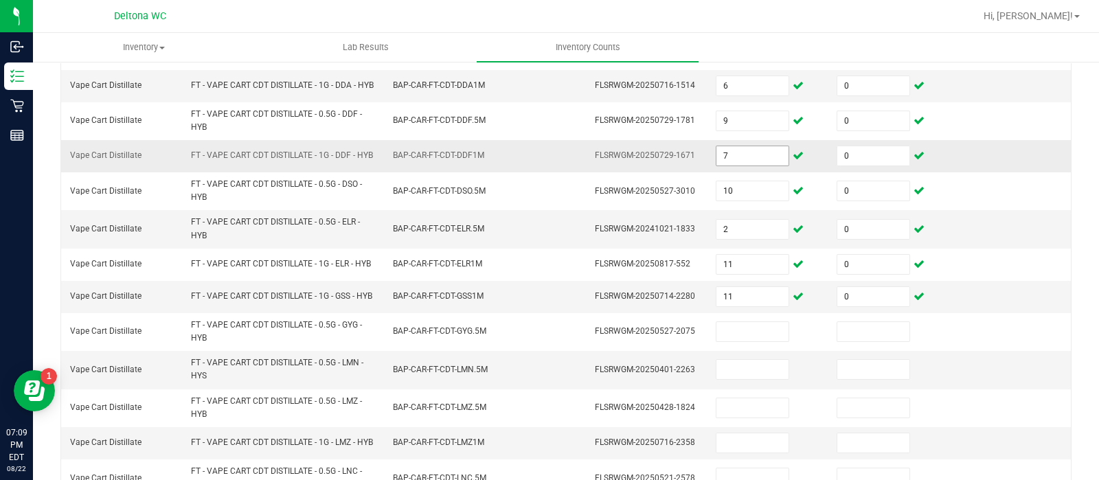
click at [752, 427] on td at bounding box center [768, 409] width 121 height 38
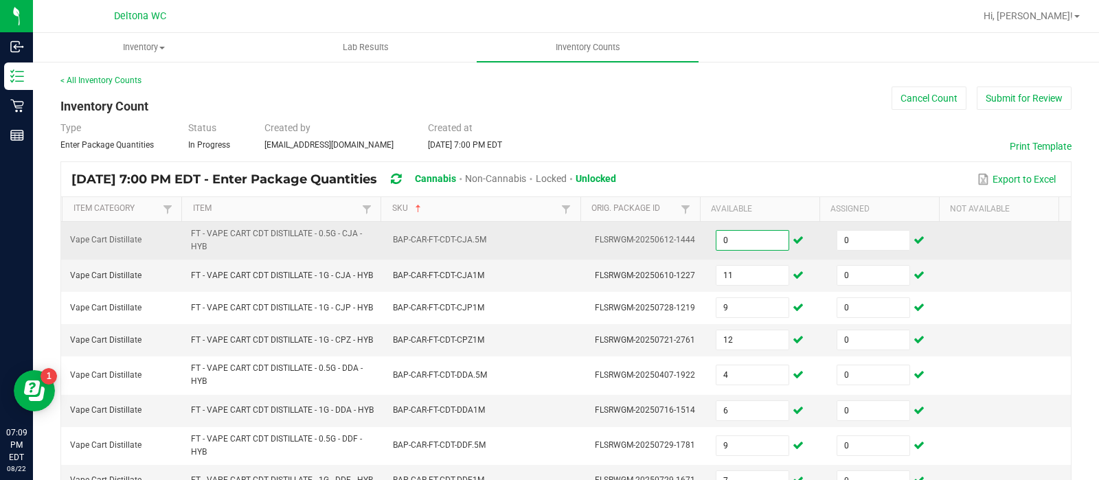
click at [741, 239] on input "0" at bounding box center [753, 240] width 72 height 19
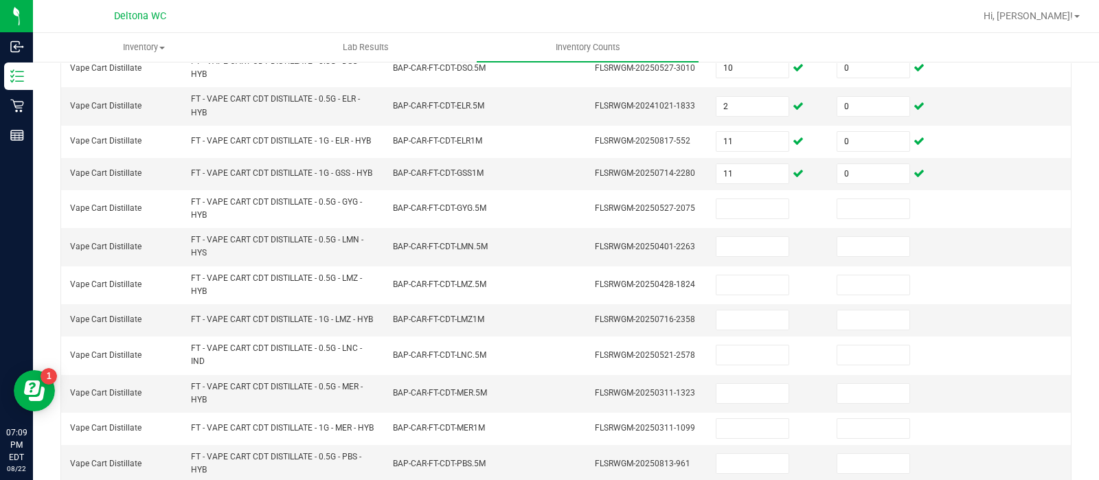
scroll to position [549, 0]
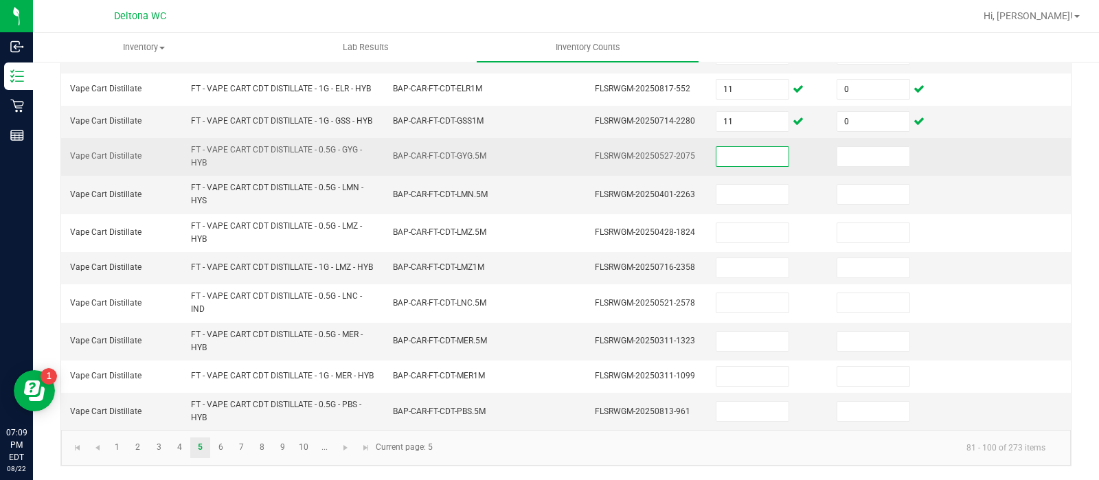
click at [763, 150] on input at bounding box center [753, 156] width 72 height 19
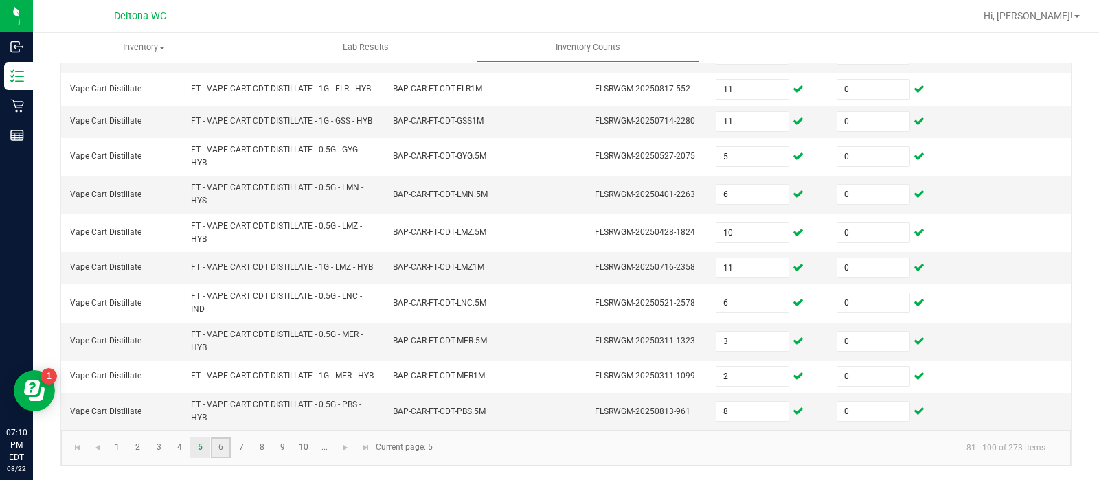
click at [223, 451] on link "6" at bounding box center [221, 448] width 20 height 21
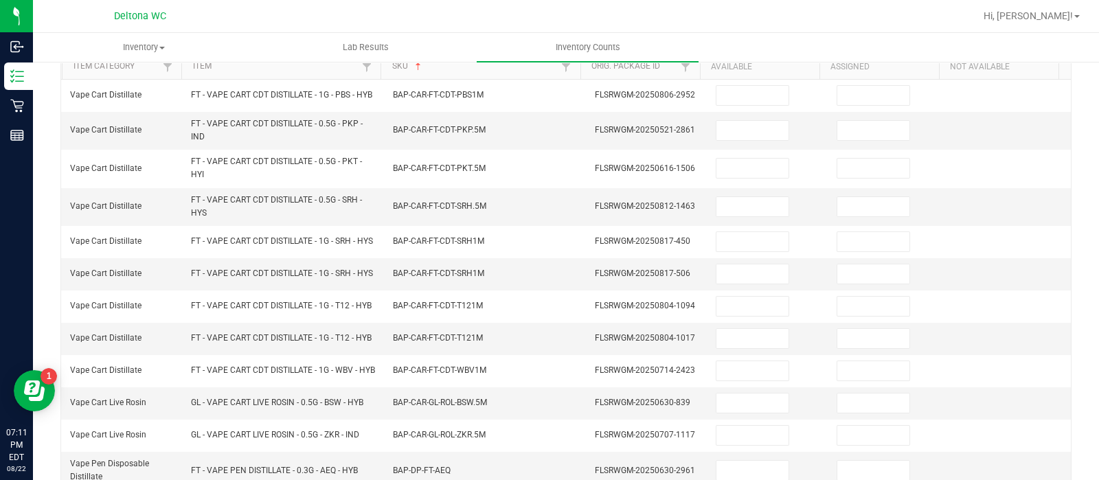
scroll to position [124, 0]
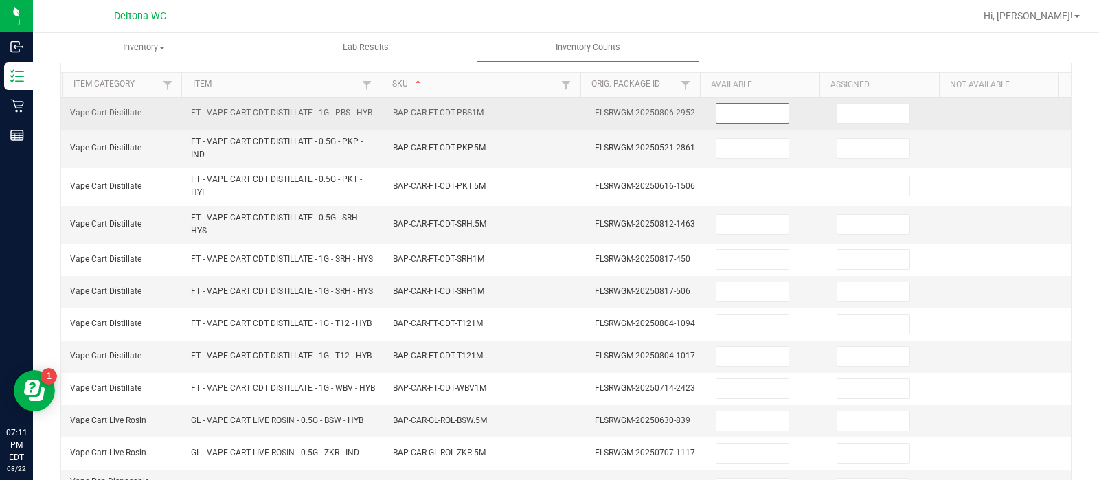
click at [748, 118] on input at bounding box center [753, 113] width 72 height 19
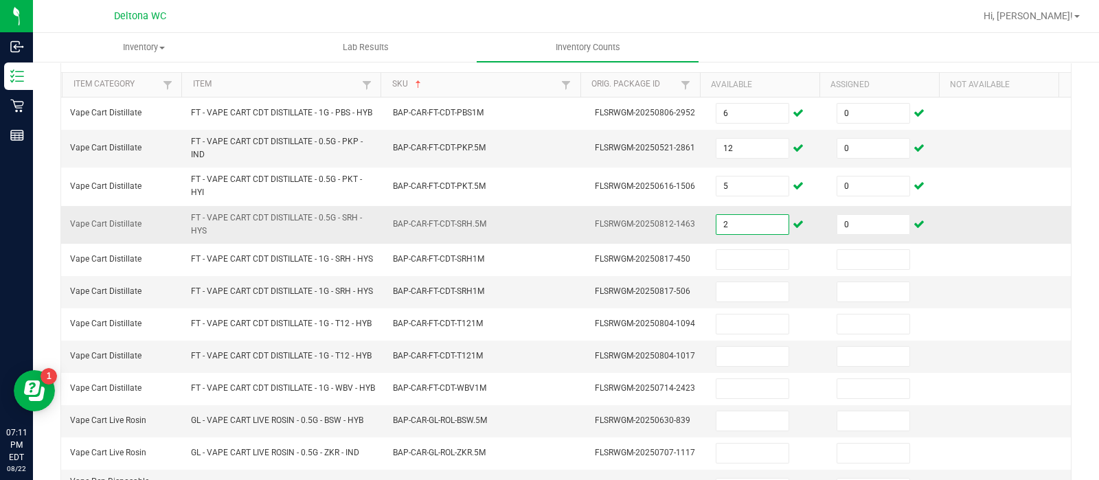
click at [737, 228] on input "2" at bounding box center [753, 224] width 72 height 19
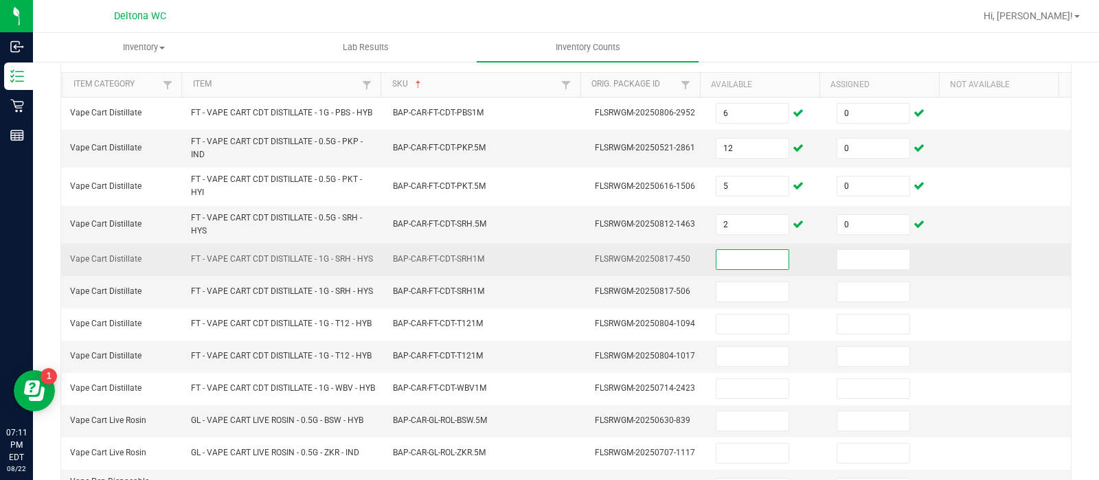
click at [717, 269] on input at bounding box center [753, 259] width 72 height 19
click at [717, 269] on input "5" at bounding box center [753, 259] width 72 height 19
click at [726, 269] on input "5" at bounding box center [753, 259] width 72 height 19
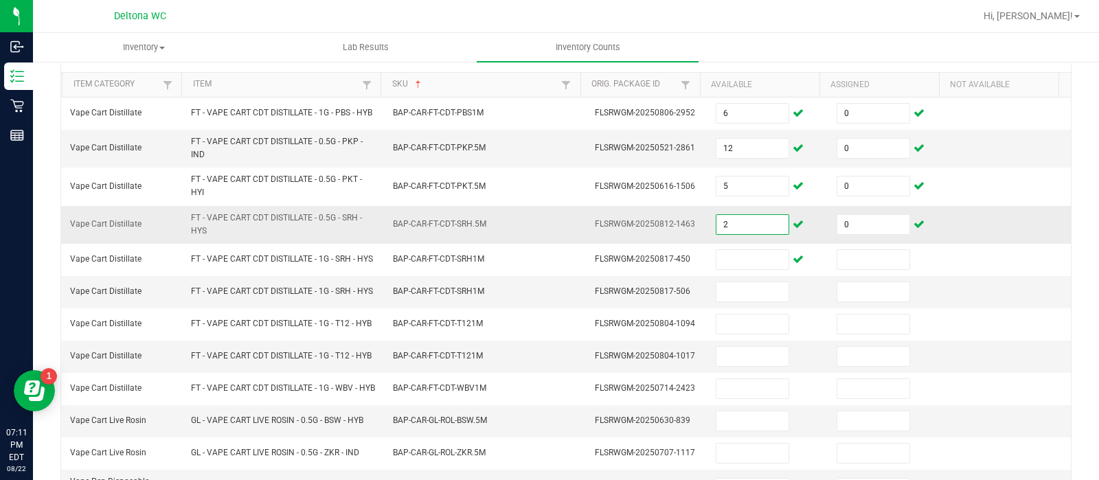
click at [726, 228] on input "2" at bounding box center [753, 224] width 72 height 19
click at [726, 228] on input "5" at bounding box center [753, 224] width 72 height 19
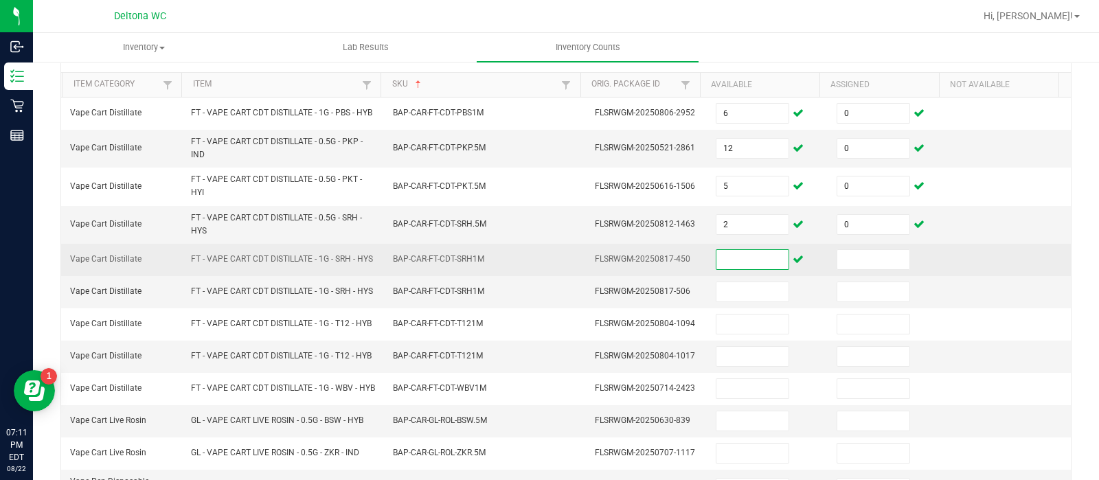
click at [739, 270] on span at bounding box center [753, 259] width 74 height 21
click at [739, 269] on input at bounding box center [753, 259] width 72 height 19
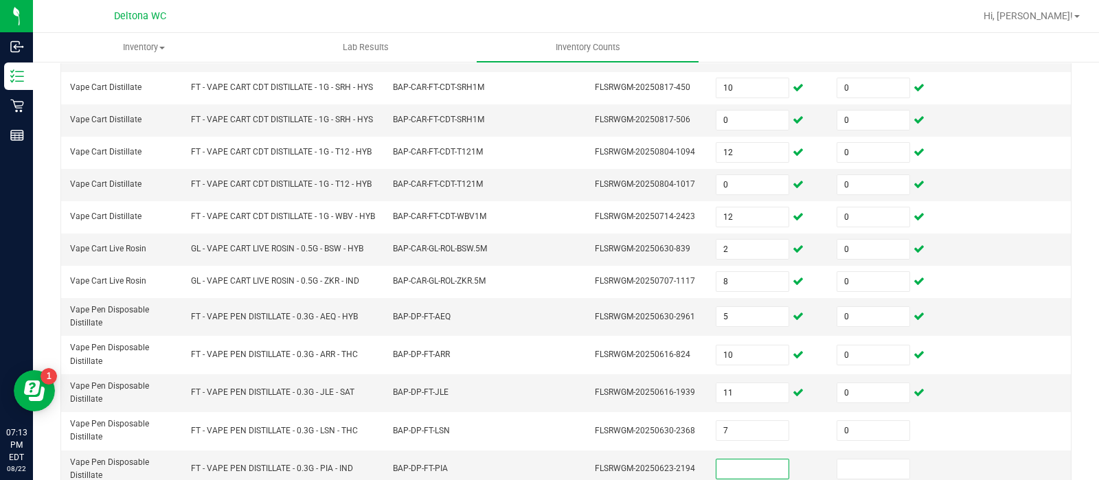
scroll to position [537, 0]
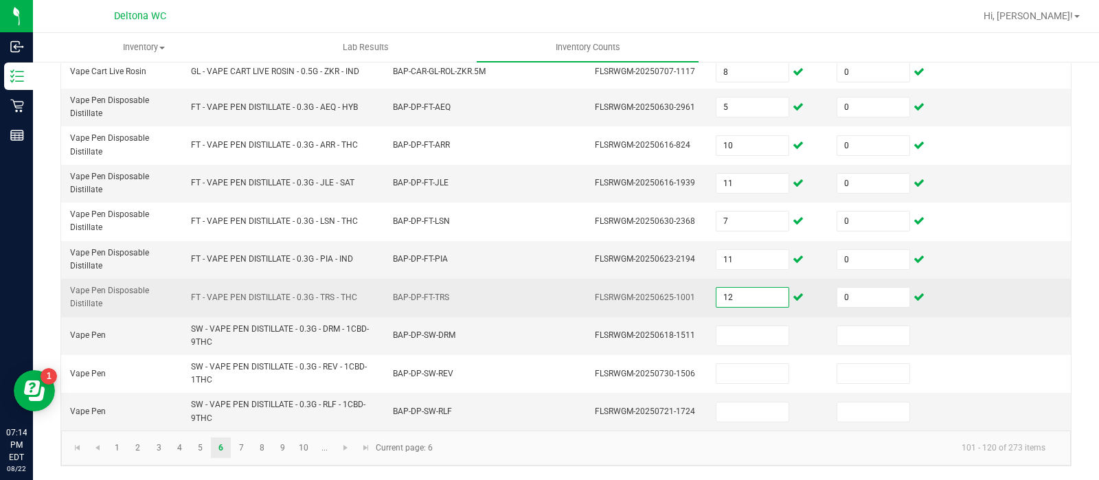
click at [756, 304] on input "12" at bounding box center [753, 297] width 72 height 19
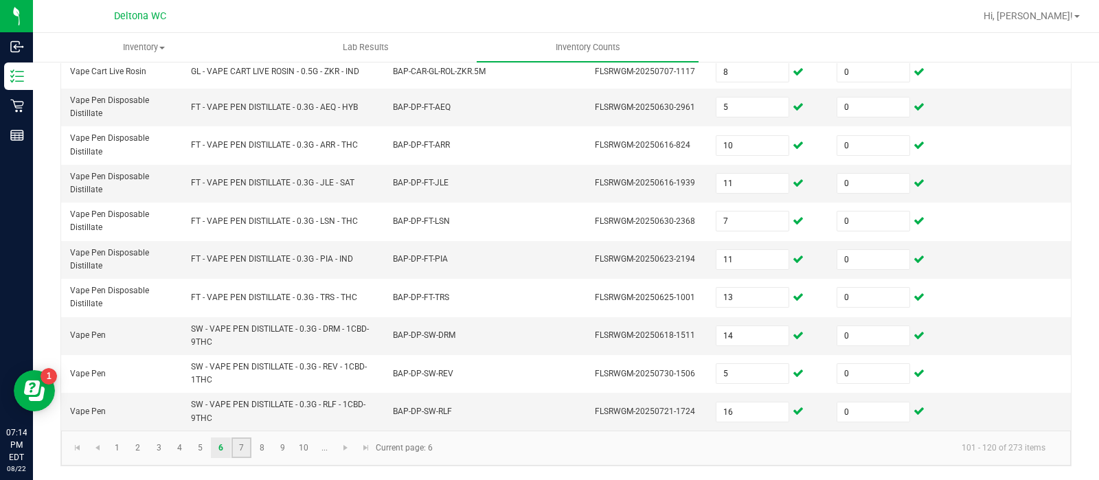
click at [246, 449] on link "7" at bounding box center [242, 448] width 20 height 21
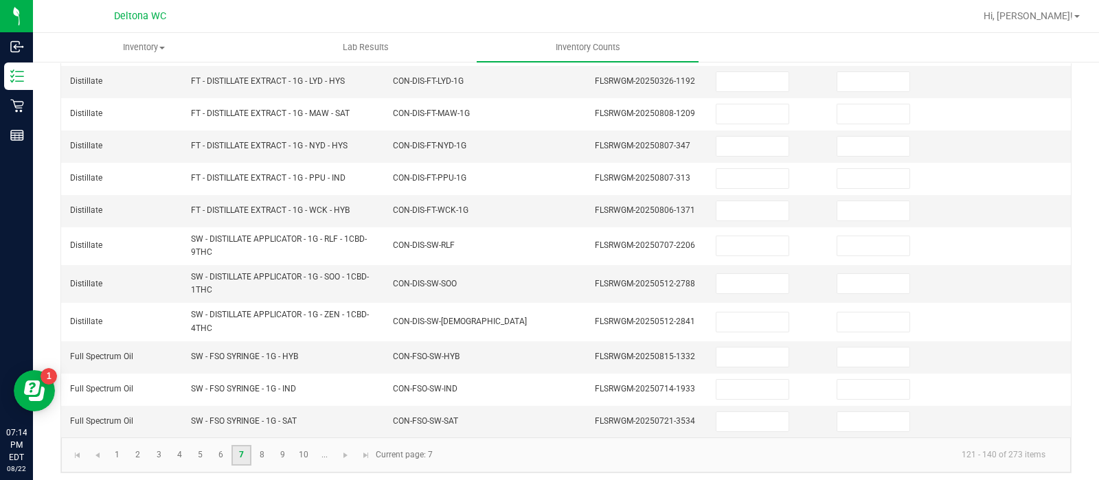
scroll to position [67, 0]
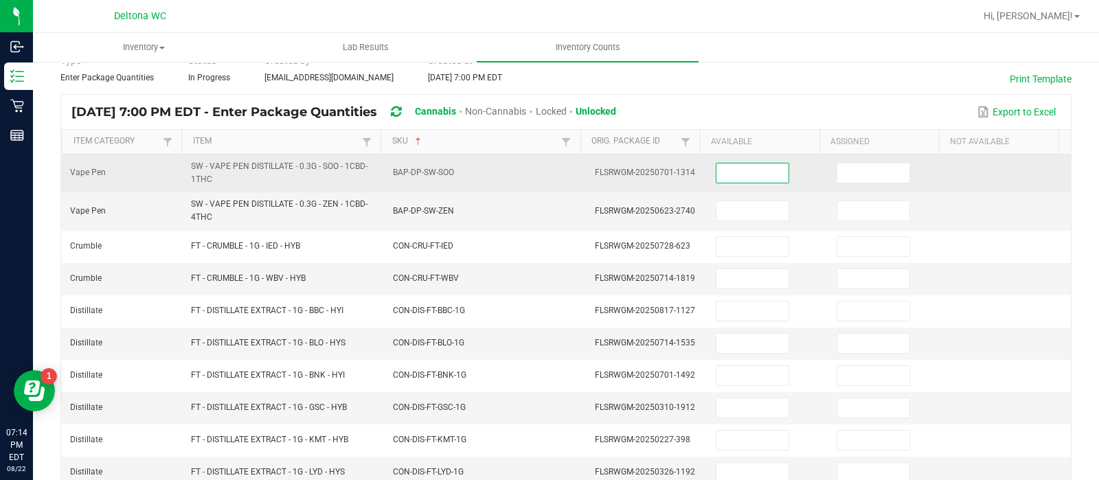
click at [728, 170] on input at bounding box center [753, 173] width 72 height 19
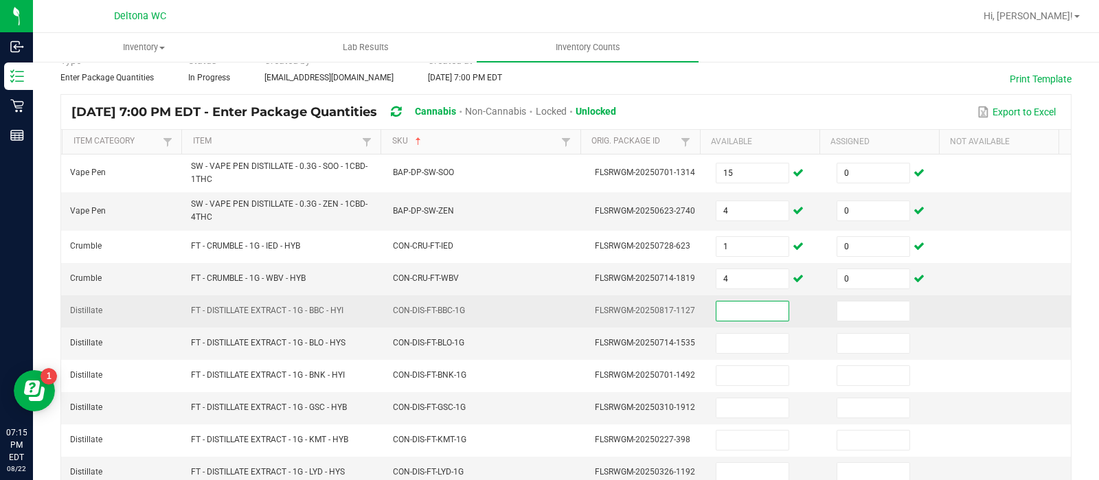
click at [717, 305] on input at bounding box center [753, 311] width 72 height 19
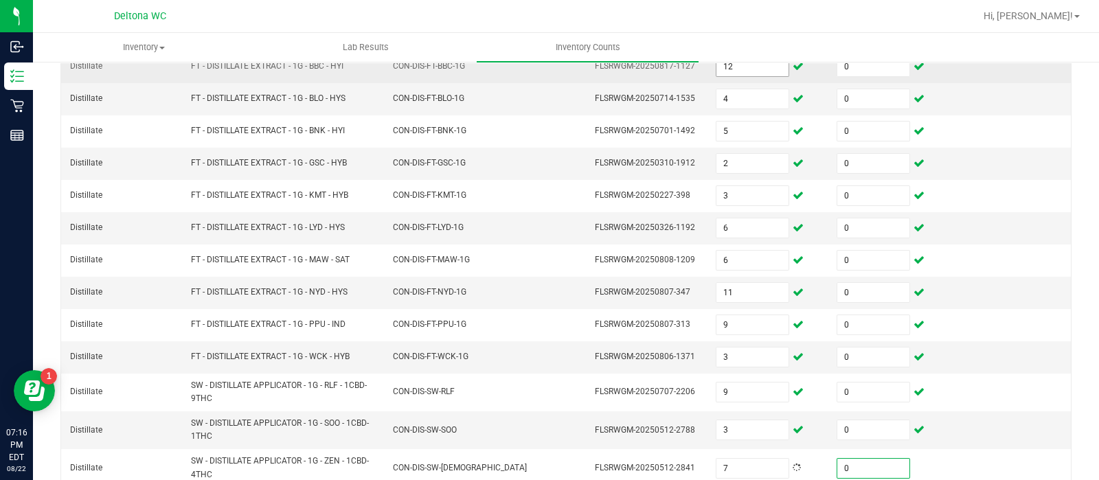
scroll to position [458, 0]
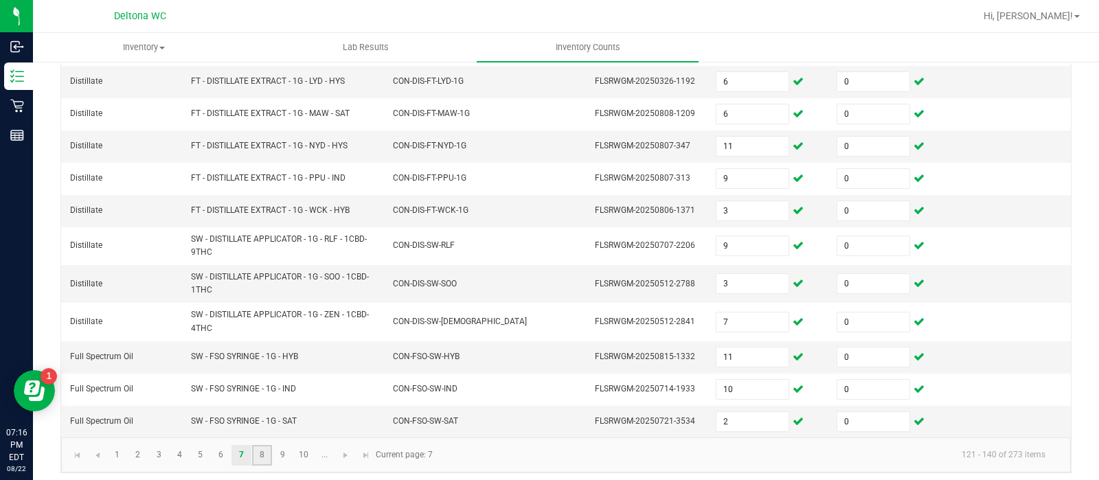
click at [258, 446] on link "8" at bounding box center [262, 455] width 20 height 21
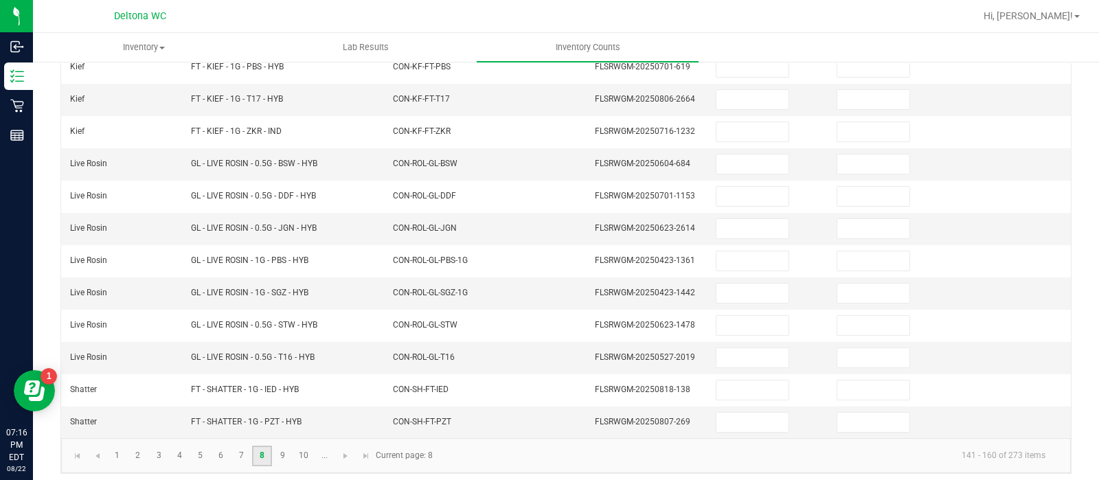
scroll to position [37, 0]
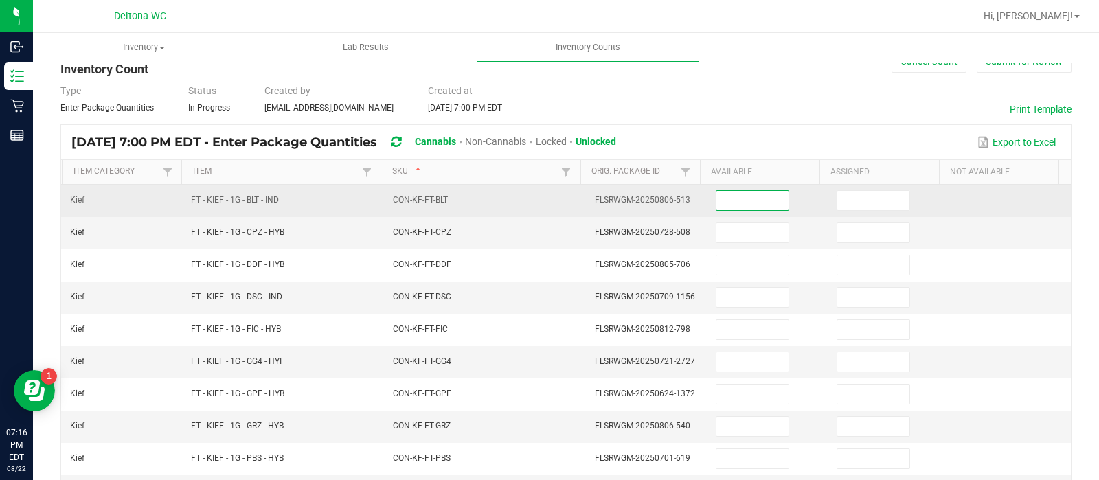
click at [759, 199] on input at bounding box center [753, 200] width 72 height 19
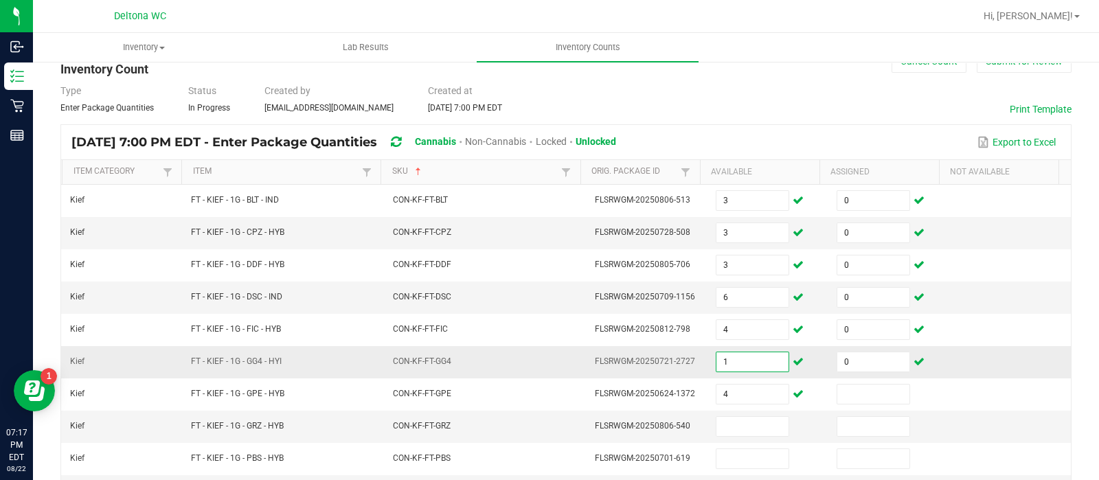
click at [728, 359] on input "1" at bounding box center [753, 361] width 72 height 19
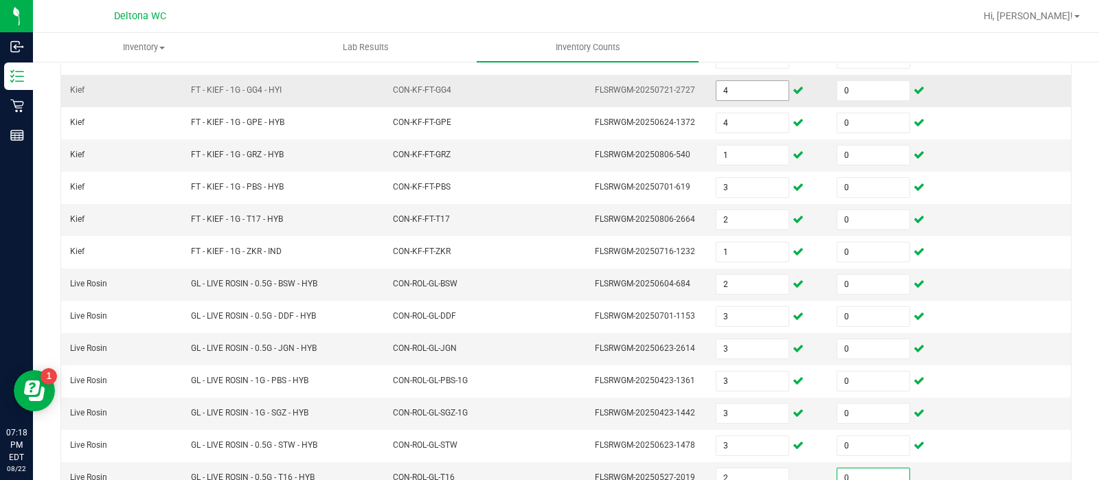
scroll to position [429, 0]
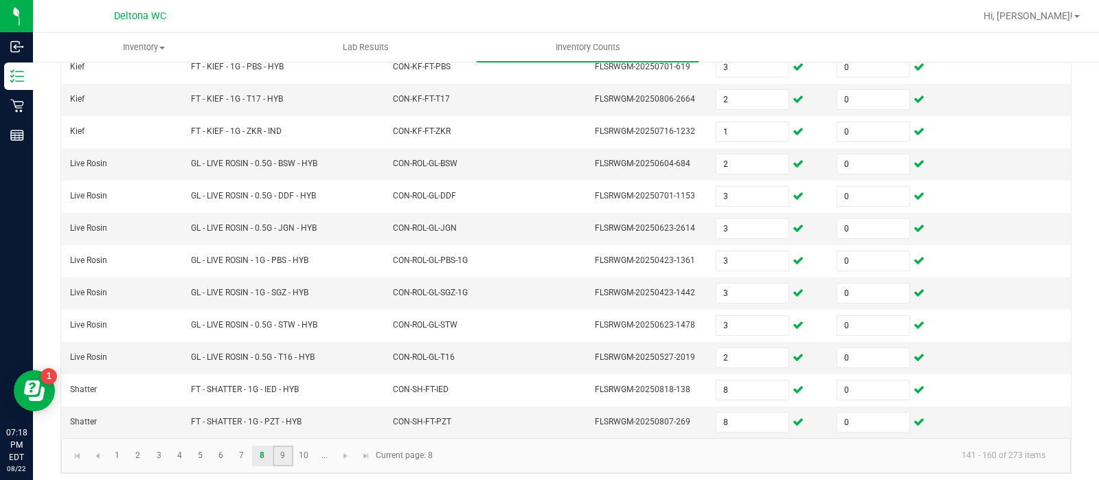
click at [276, 454] on link "9" at bounding box center [283, 456] width 20 height 21
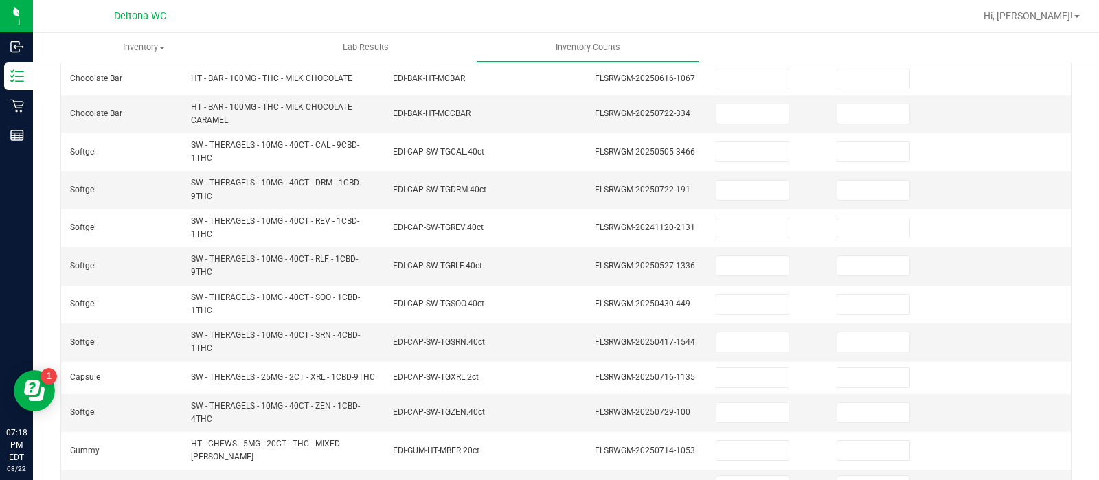
drag, startPoint x: 1059, startPoint y: 197, endPoint x: 1098, endPoint y: 157, distance: 56.4
click at [1098, 157] on div "Inventory All packages All inventory Waste log Create inventory Lab Results Inv…" at bounding box center [566, 256] width 1066 height 447
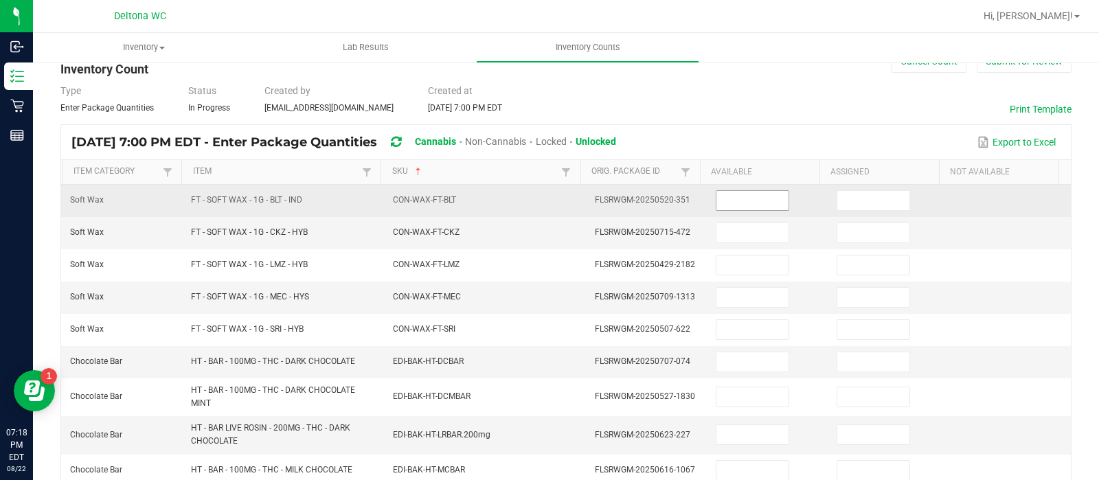
drag, startPoint x: 693, startPoint y: 201, endPoint x: 708, endPoint y: 198, distance: 15.5
click at [708, 198] on td at bounding box center [768, 201] width 121 height 32
click at [717, 198] on input at bounding box center [753, 200] width 72 height 19
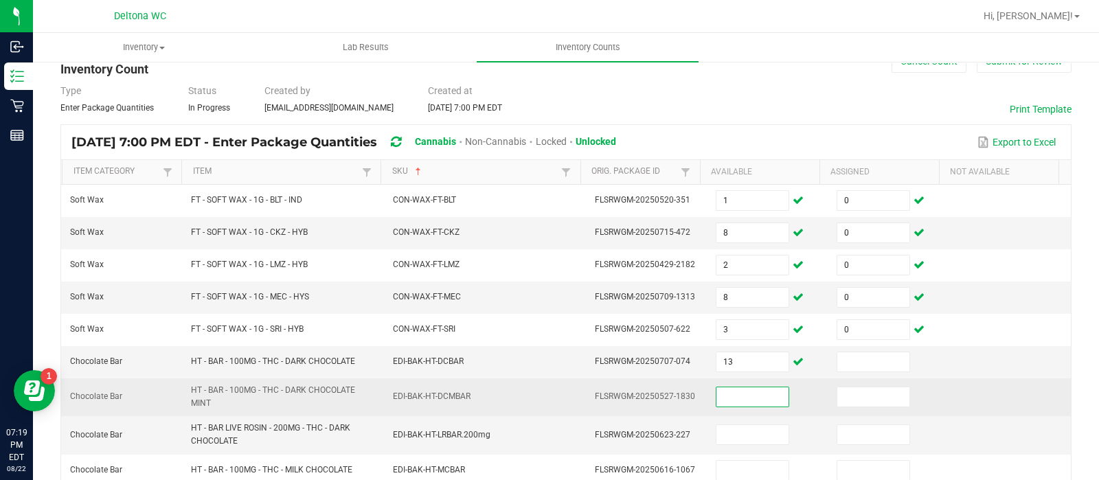
click at [724, 393] on input at bounding box center [753, 397] width 72 height 19
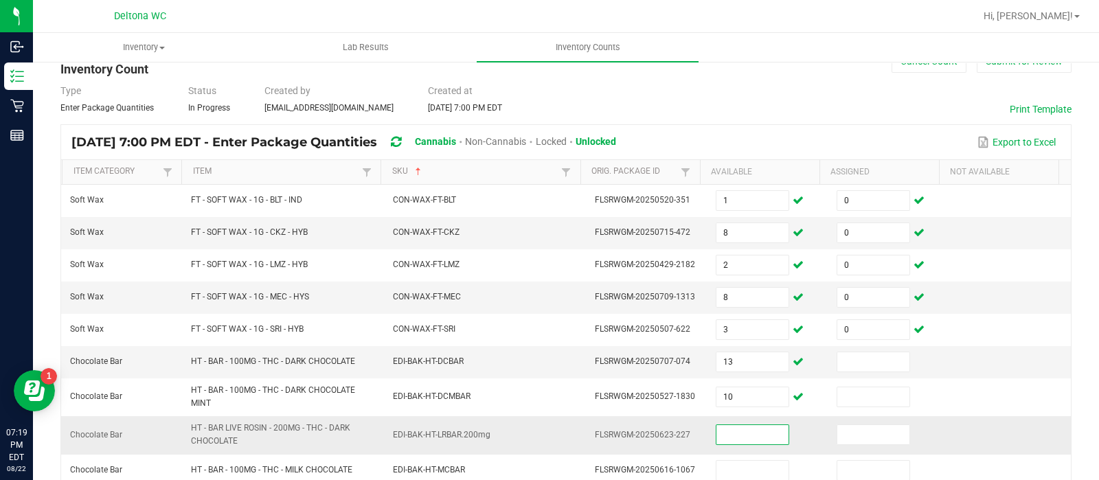
click at [717, 431] on input at bounding box center [753, 434] width 72 height 19
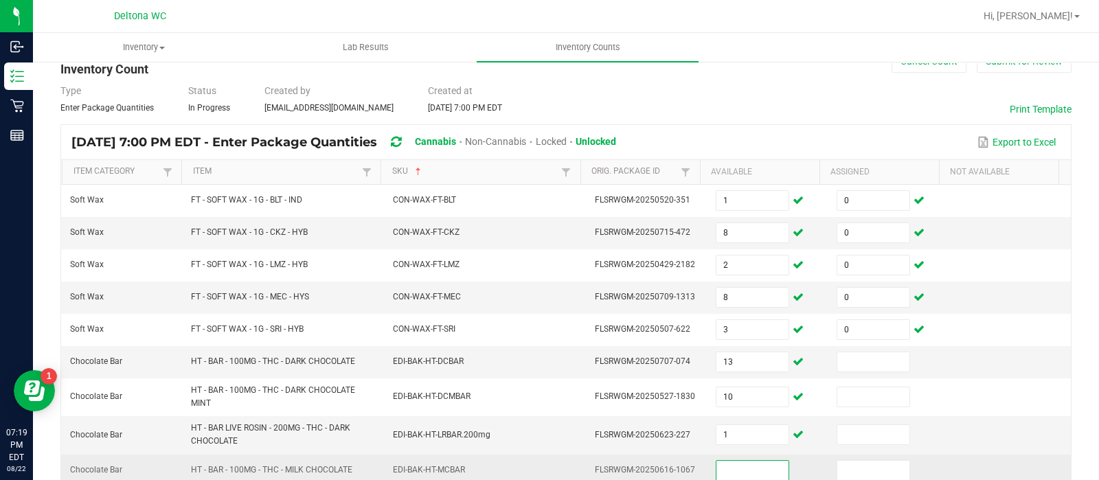
click at [717, 472] on input at bounding box center [753, 470] width 72 height 19
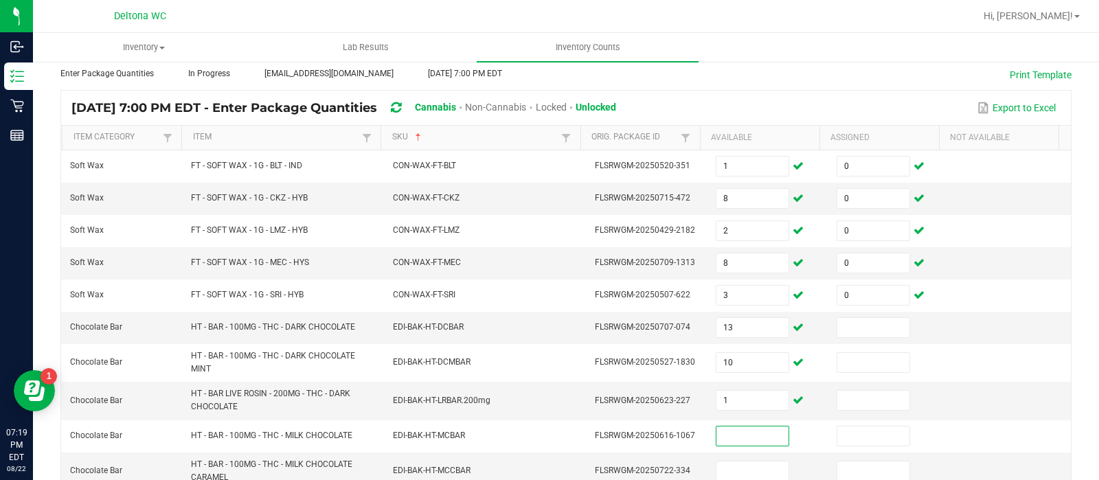
scroll to position [106, 0]
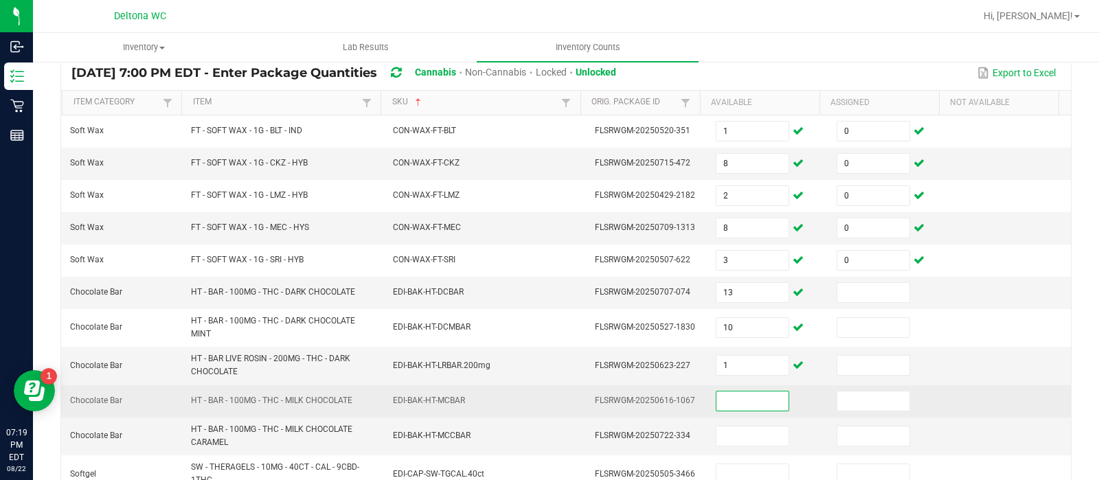
click at [717, 394] on input at bounding box center [753, 401] width 72 height 19
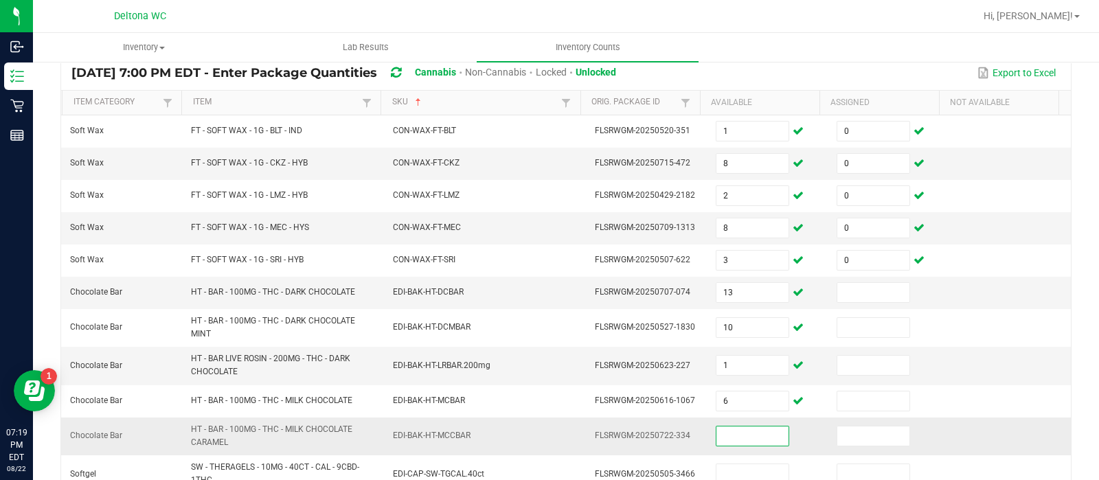
click at [732, 427] on input at bounding box center [753, 436] width 72 height 19
click at [759, 283] on input "13" at bounding box center [753, 292] width 72 height 19
click at [719, 429] on input "22" at bounding box center [753, 436] width 72 height 19
click at [864, 284] on input at bounding box center [874, 292] width 72 height 19
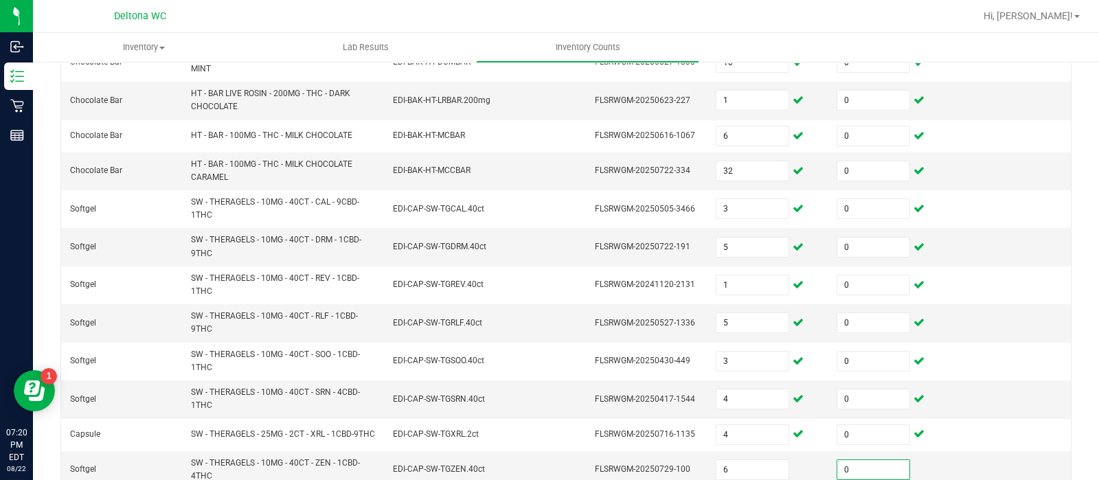
scroll to position [495, 0]
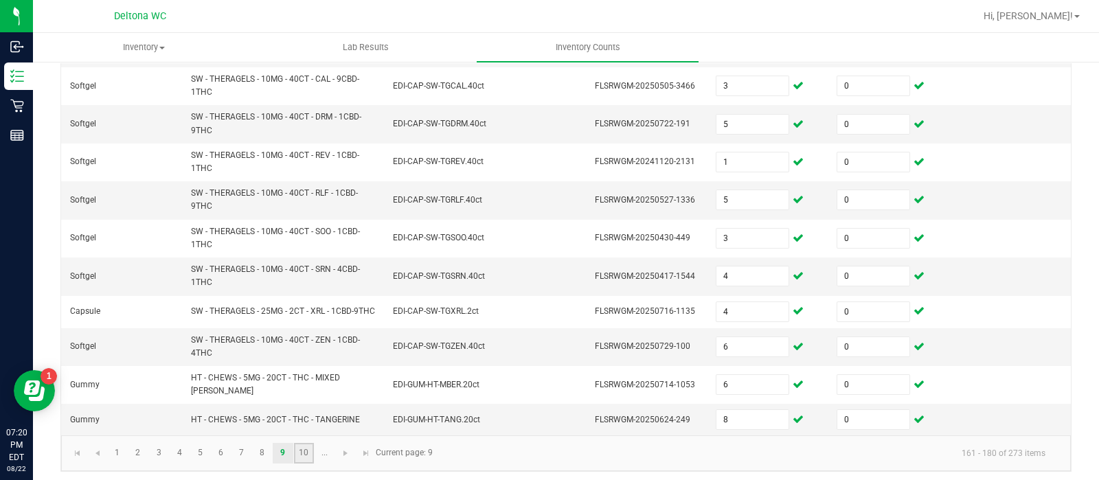
click at [307, 450] on link "10" at bounding box center [304, 453] width 20 height 21
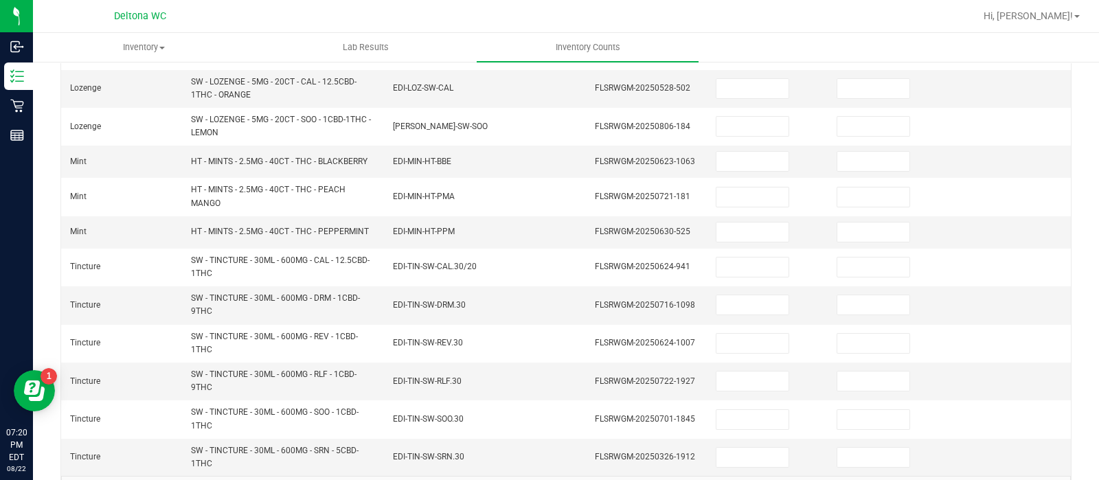
scroll to position [103, 0]
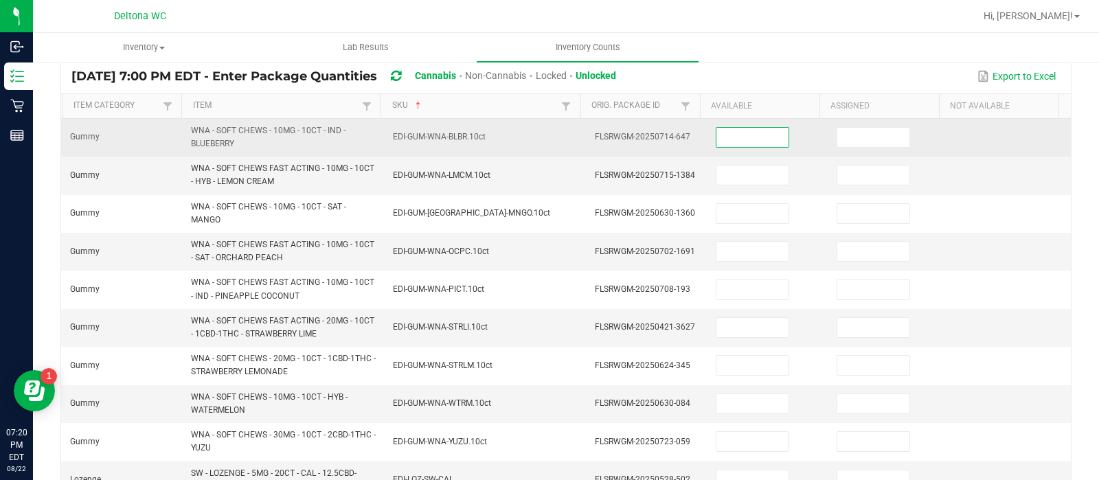
click at [759, 139] on input at bounding box center [753, 137] width 72 height 19
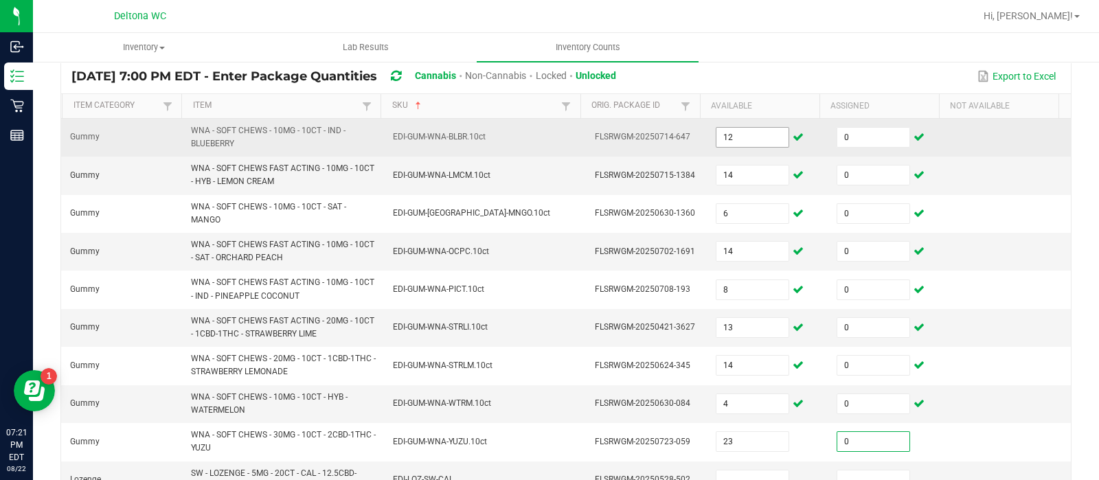
scroll to position [111, 0]
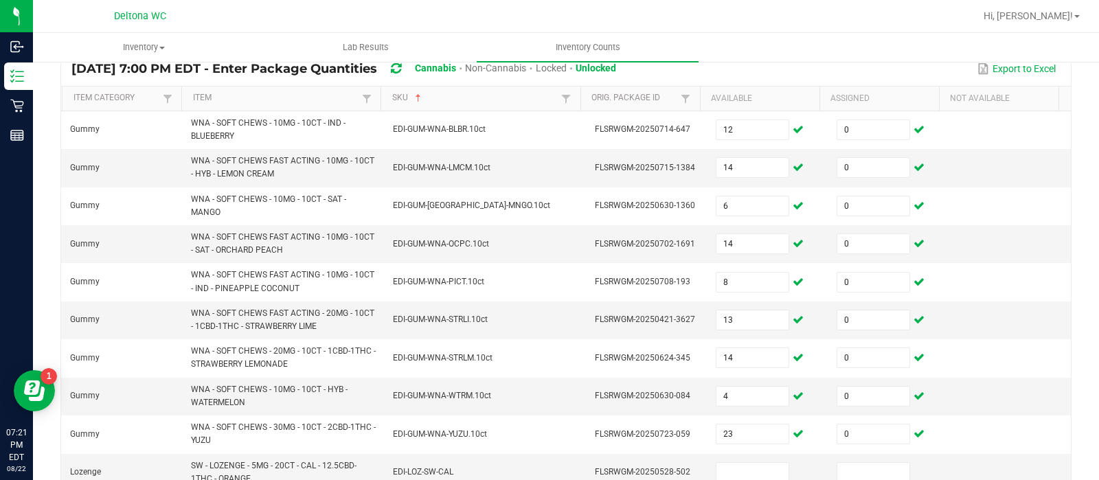
click at [854, 47] on ul "Inventory All packages All inventory Waste log Create inventory Lab Results Inv…" at bounding box center [582, 48] width 1099 height 30
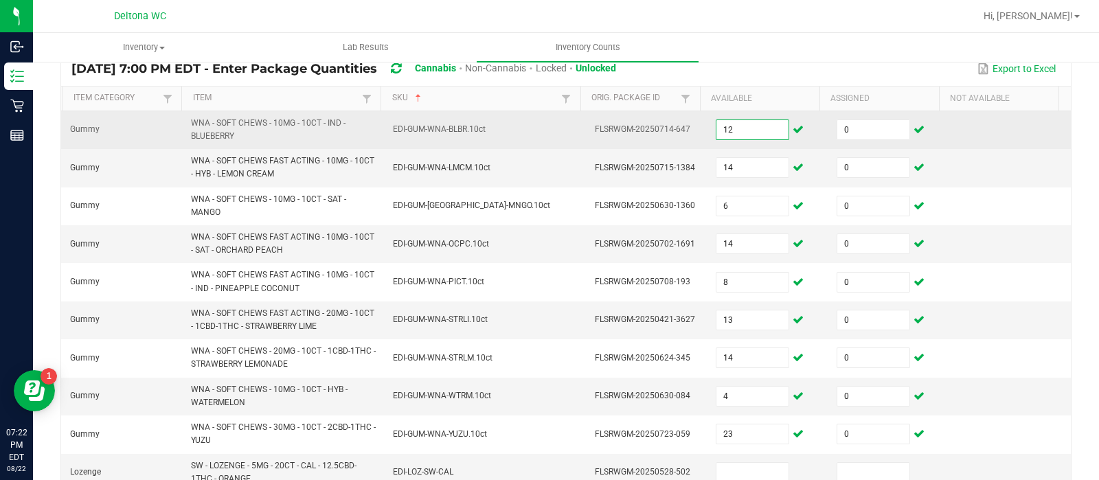
click at [744, 127] on input "12" at bounding box center [753, 129] width 72 height 19
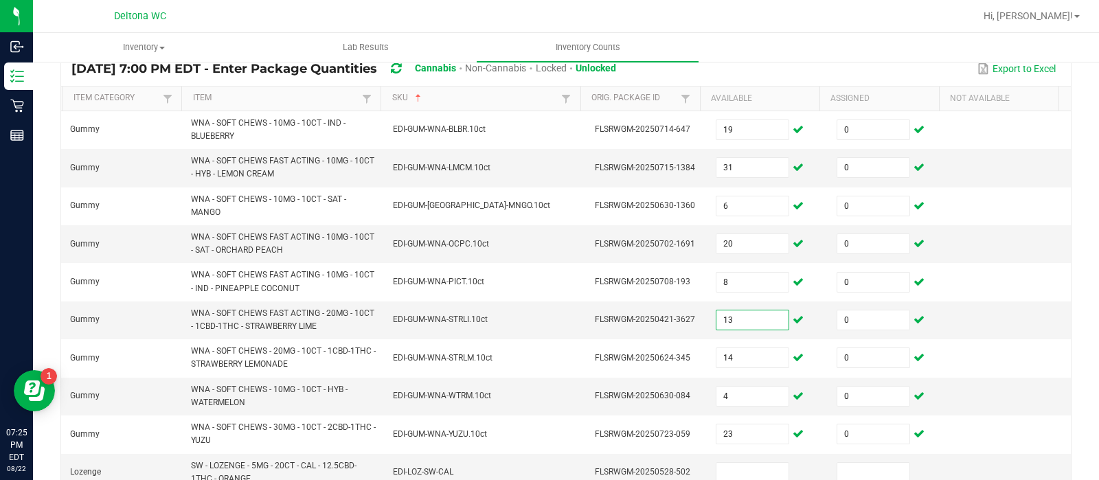
scroll to position [145, 0]
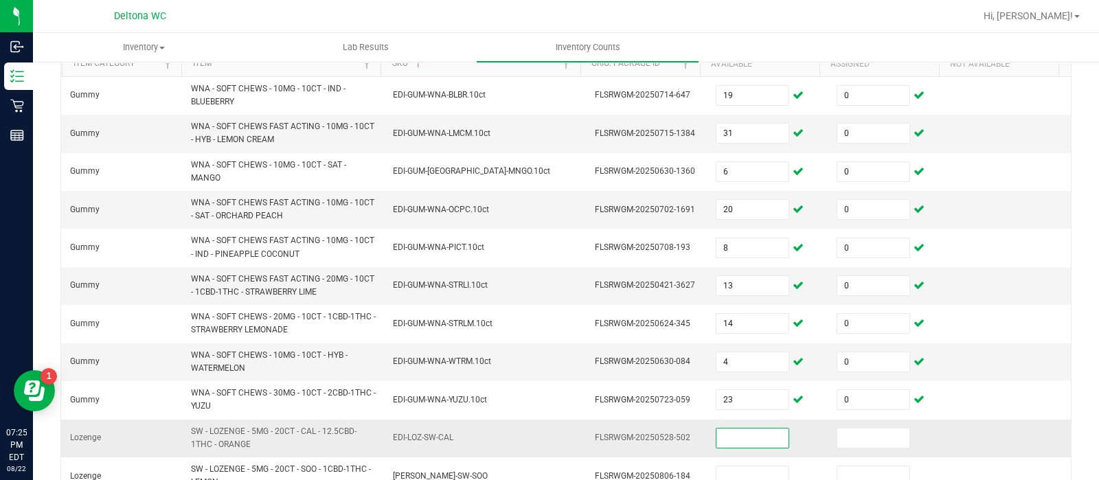
click at [739, 431] on input at bounding box center [753, 438] width 72 height 19
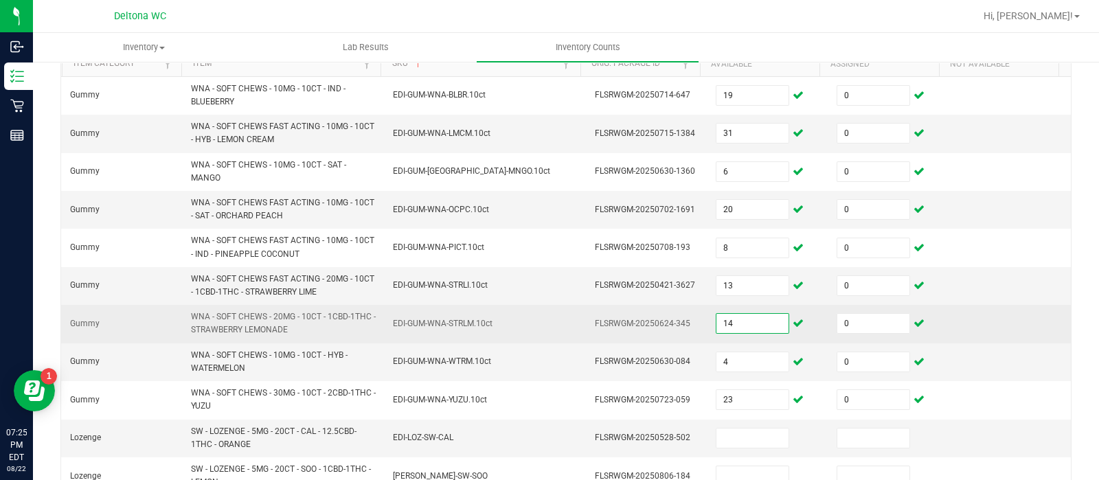
click at [745, 330] on input "14" at bounding box center [753, 323] width 72 height 19
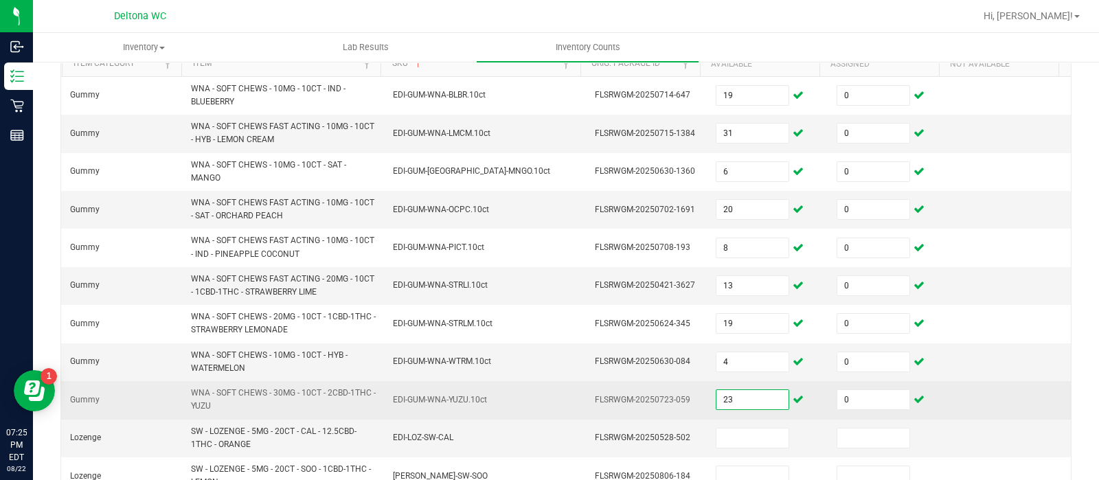
click at [728, 401] on input "23" at bounding box center [753, 399] width 72 height 19
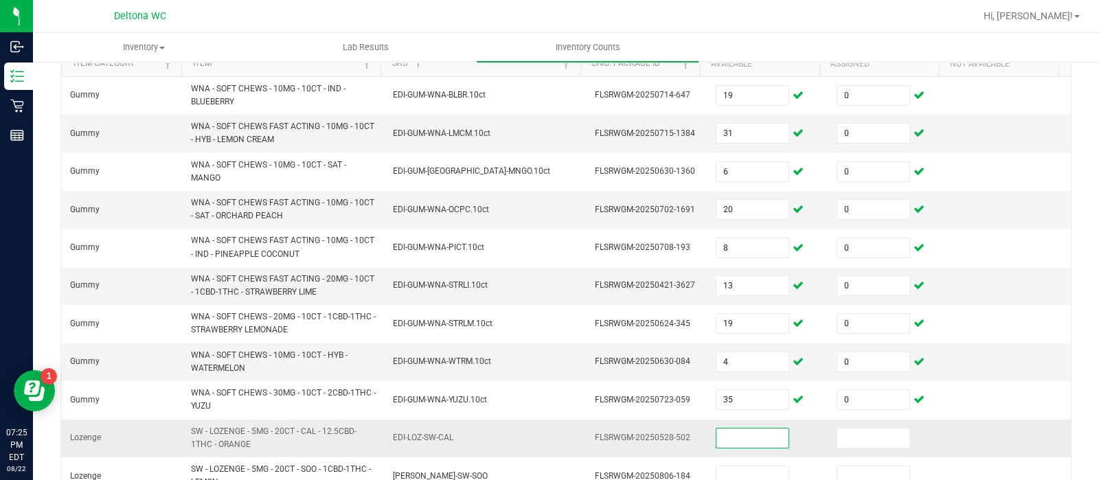
click at [734, 430] on input at bounding box center [753, 438] width 72 height 19
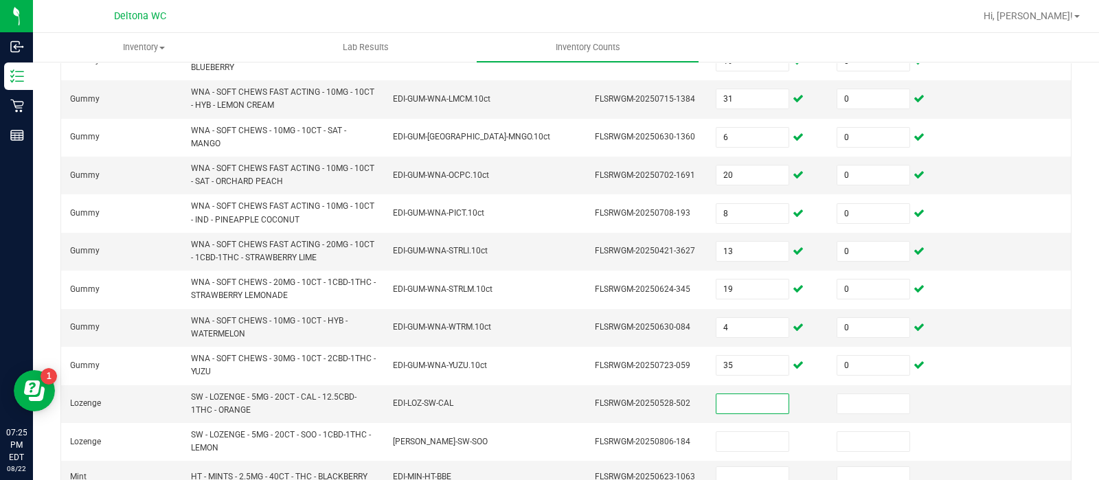
scroll to position [214, 0]
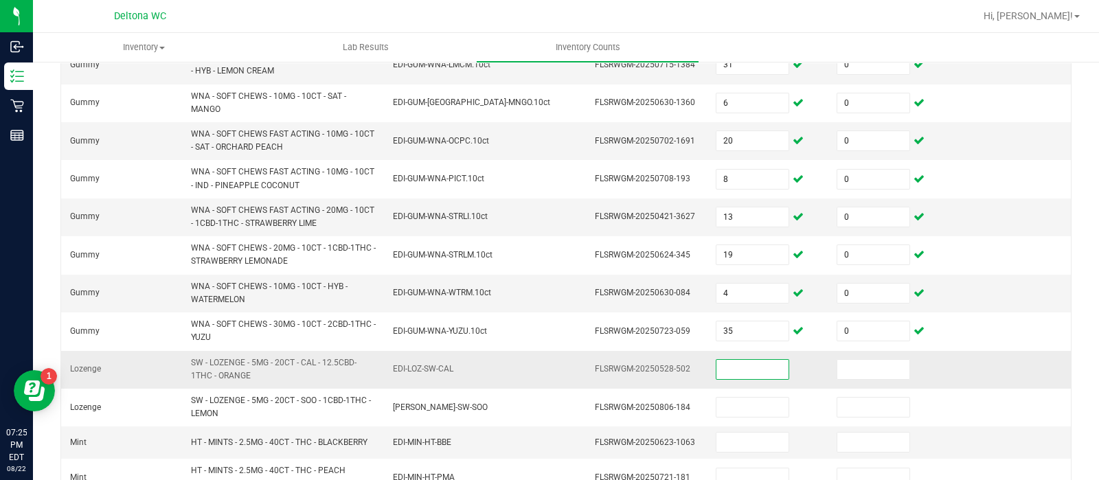
click at [727, 364] on input at bounding box center [753, 369] width 72 height 19
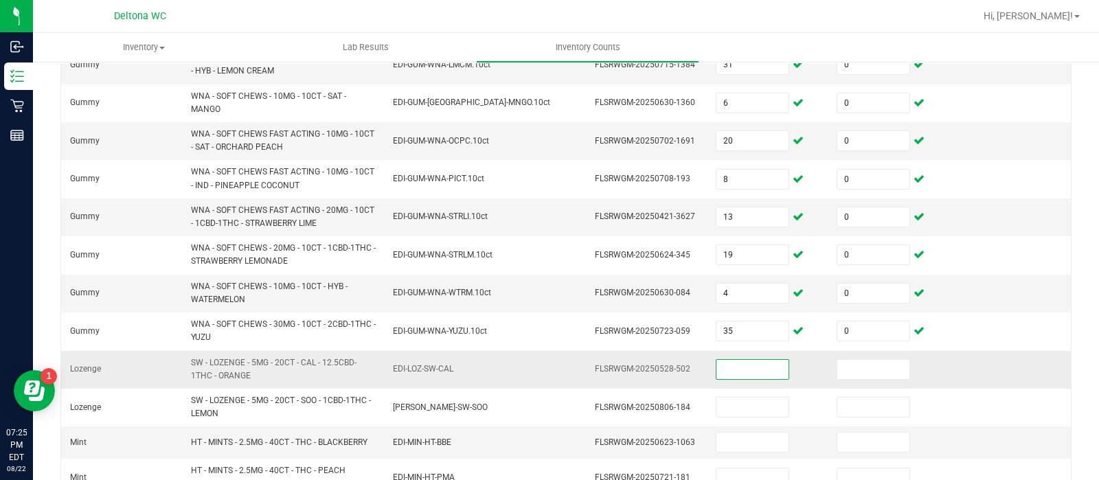
click at [727, 364] on input at bounding box center [753, 369] width 72 height 19
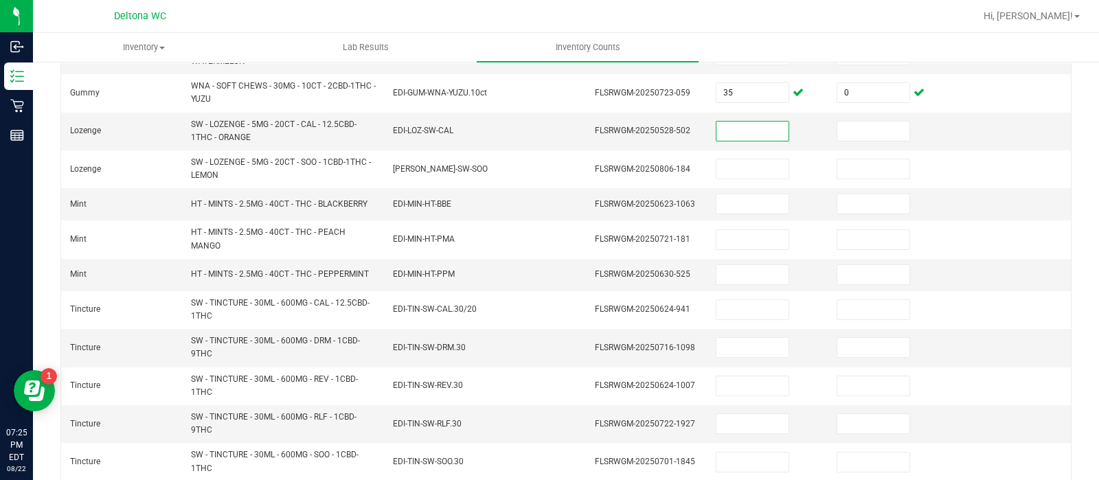
scroll to position [448, 0]
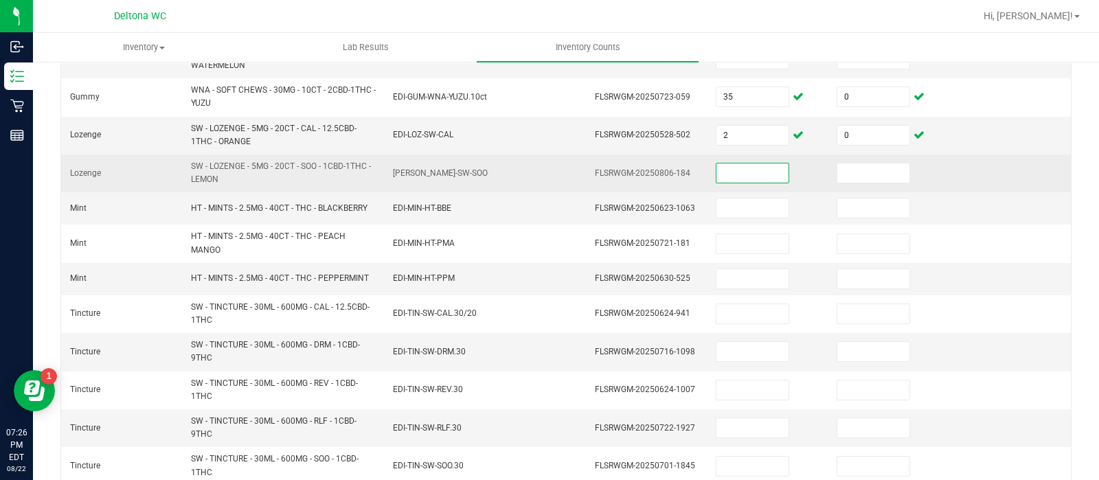
click at [727, 168] on input at bounding box center [753, 173] width 72 height 19
click at [731, 179] on input at bounding box center [753, 173] width 72 height 19
click at [851, 168] on input at bounding box center [874, 173] width 72 height 19
click at [754, 164] on input "7" at bounding box center [753, 173] width 72 height 19
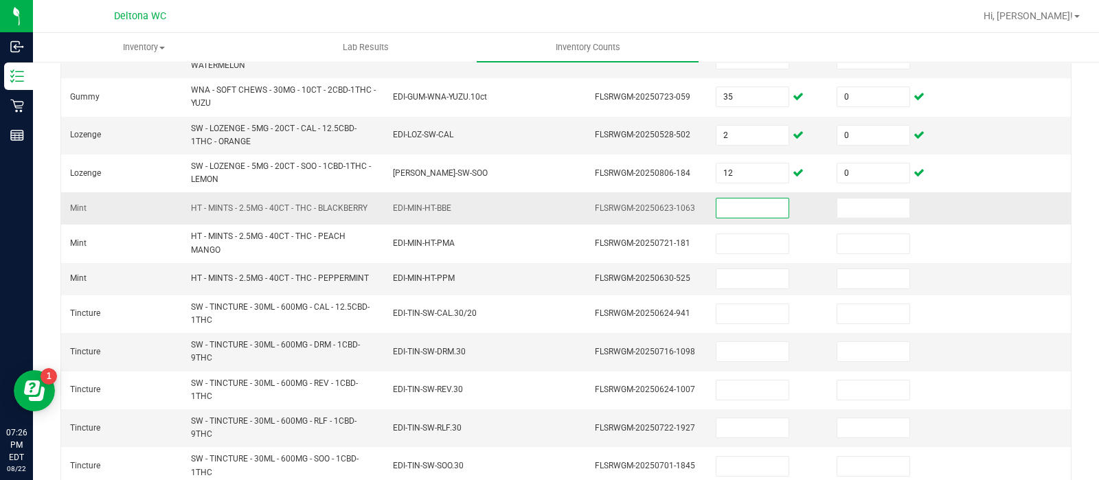
click at [739, 203] on input at bounding box center [753, 208] width 72 height 19
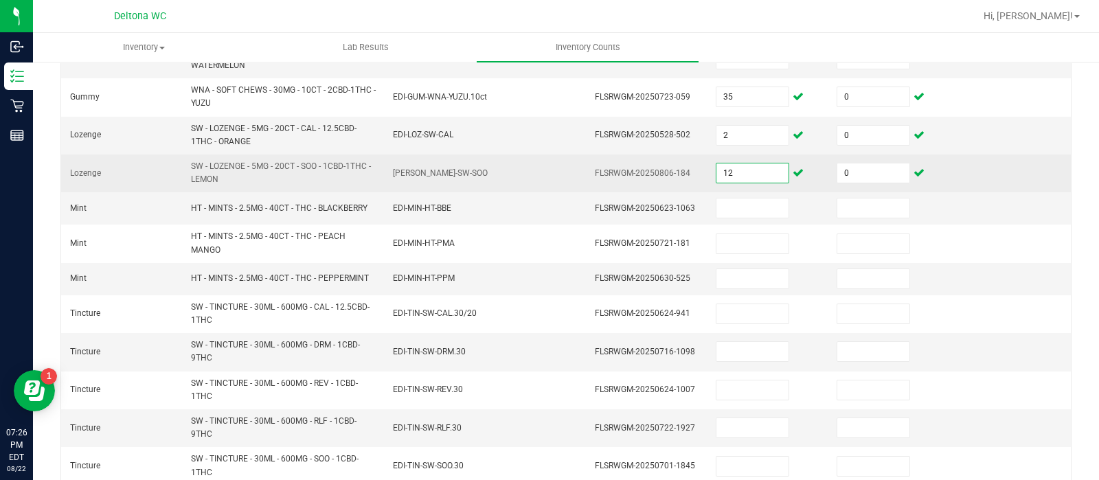
click at [746, 174] on input "12" at bounding box center [753, 173] width 72 height 19
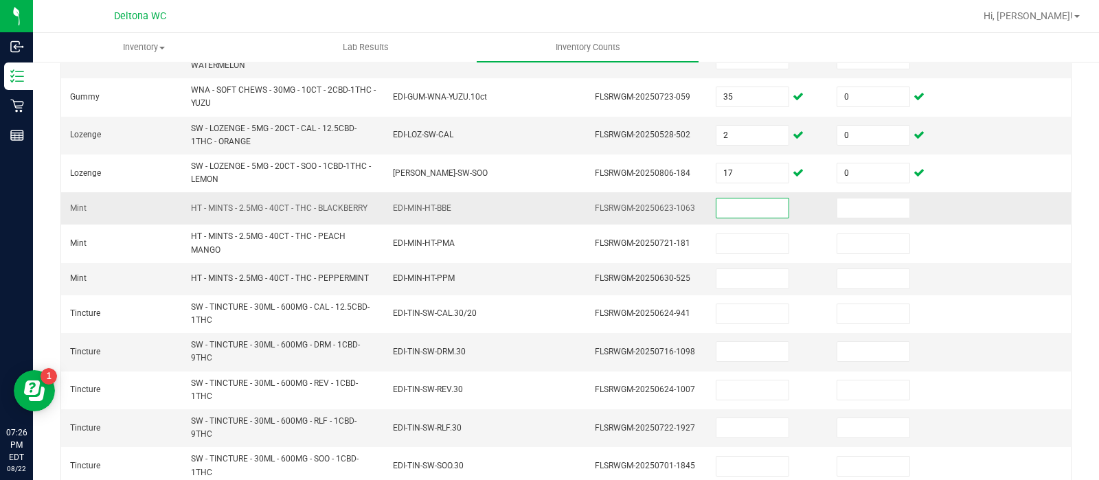
click at [732, 207] on input at bounding box center [753, 208] width 72 height 19
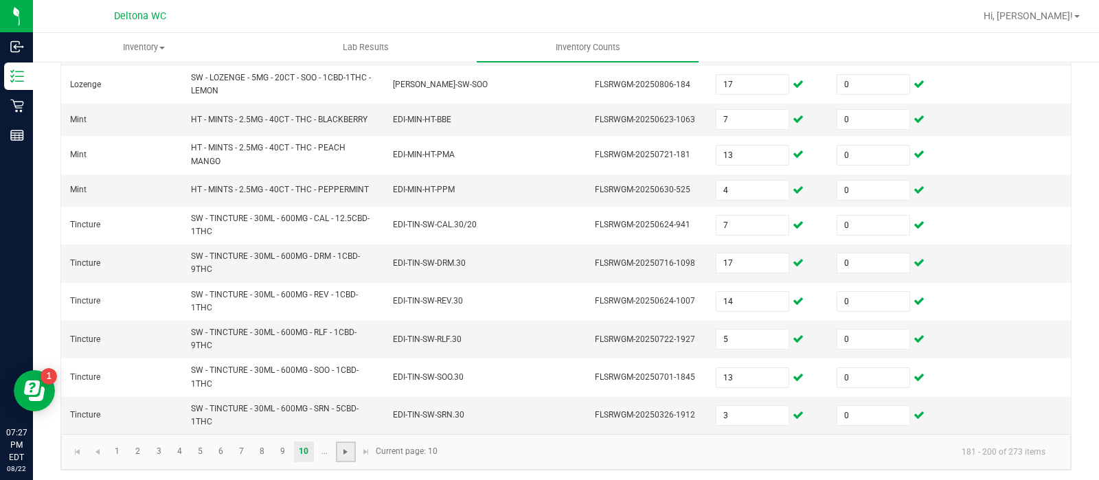
click at [347, 447] on span "Go to the next page" at bounding box center [345, 452] width 11 height 11
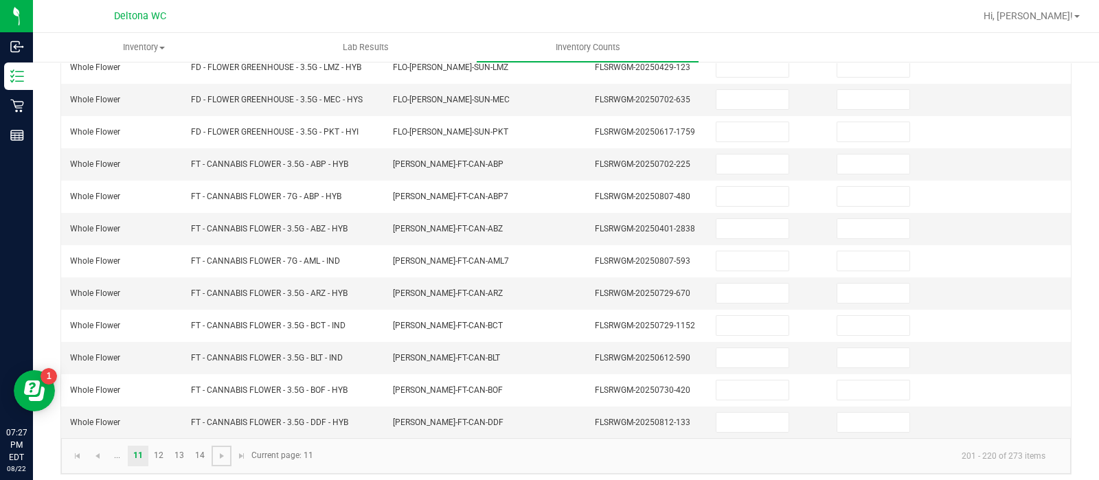
scroll to position [43, 0]
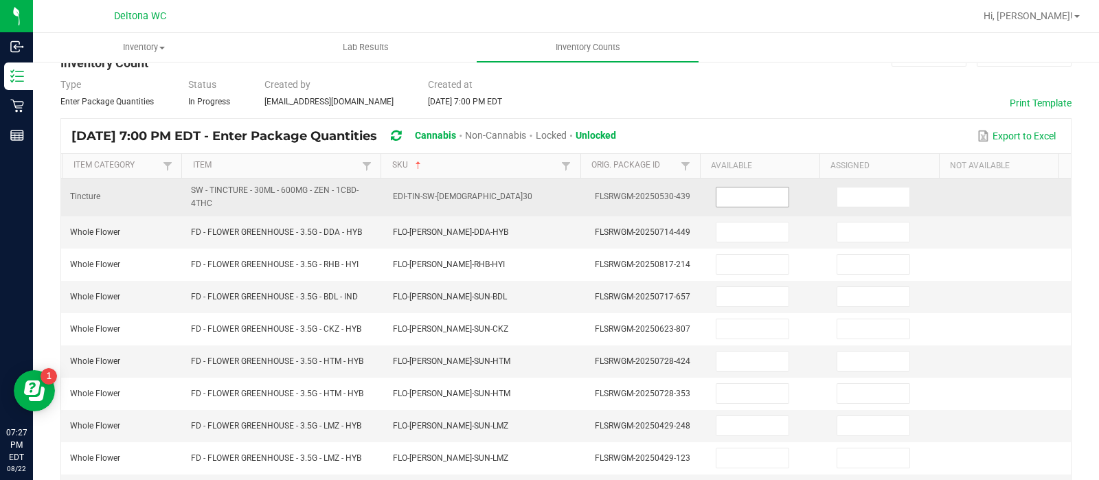
click at [742, 194] on input at bounding box center [753, 197] width 72 height 19
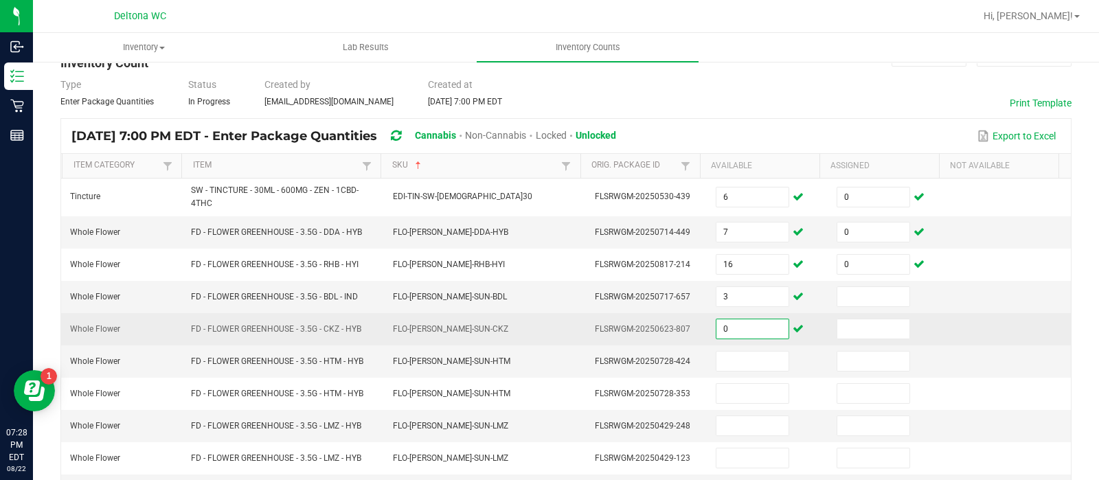
click at [743, 319] on input "0" at bounding box center [753, 328] width 72 height 19
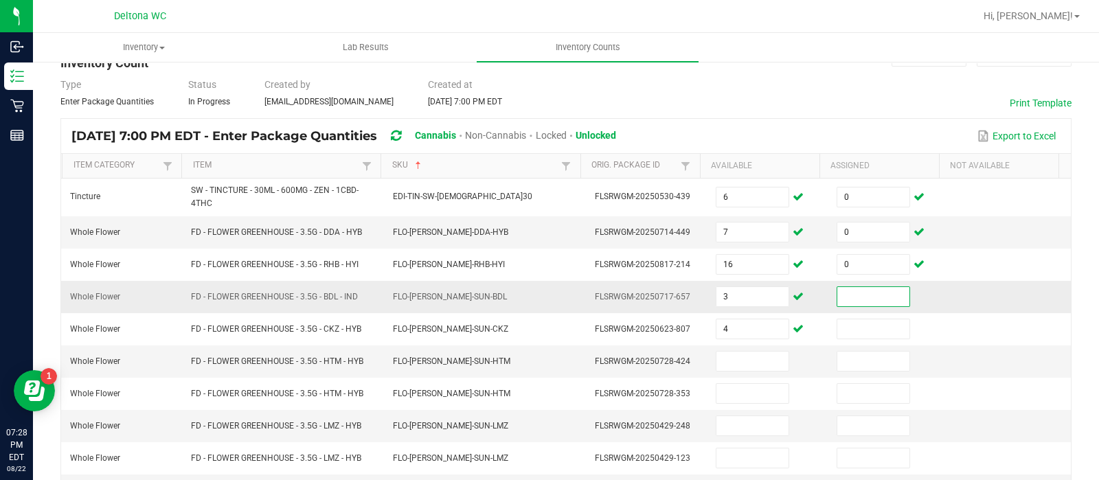
drag, startPoint x: 849, startPoint y: 305, endPoint x: 856, endPoint y: 298, distance: 9.7
click at [856, 298] on input at bounding box center [874, 296] width 72 height 19
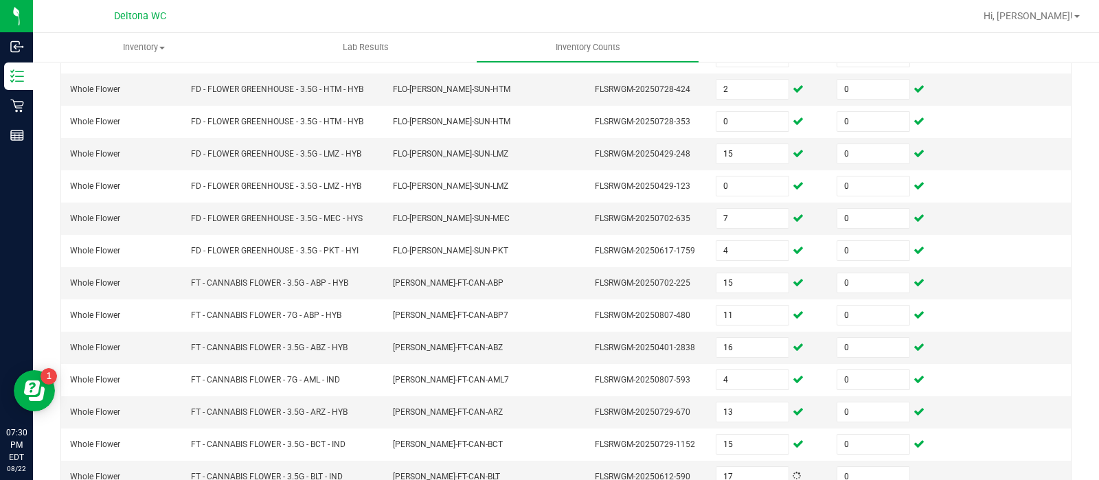
scroll to position [434, 0]
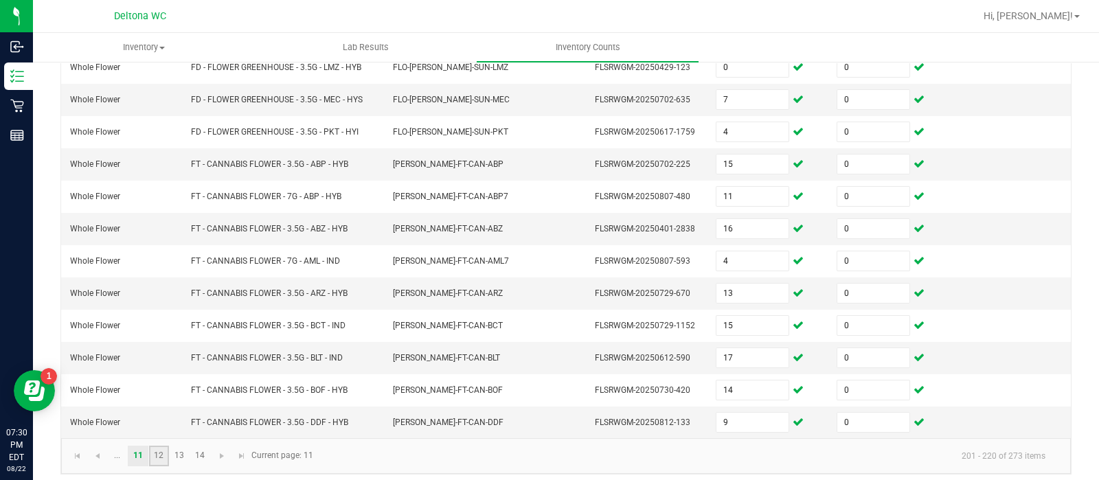
click at [161, 447] on link "12" at bounding box center [159, 456] width 20 height 21
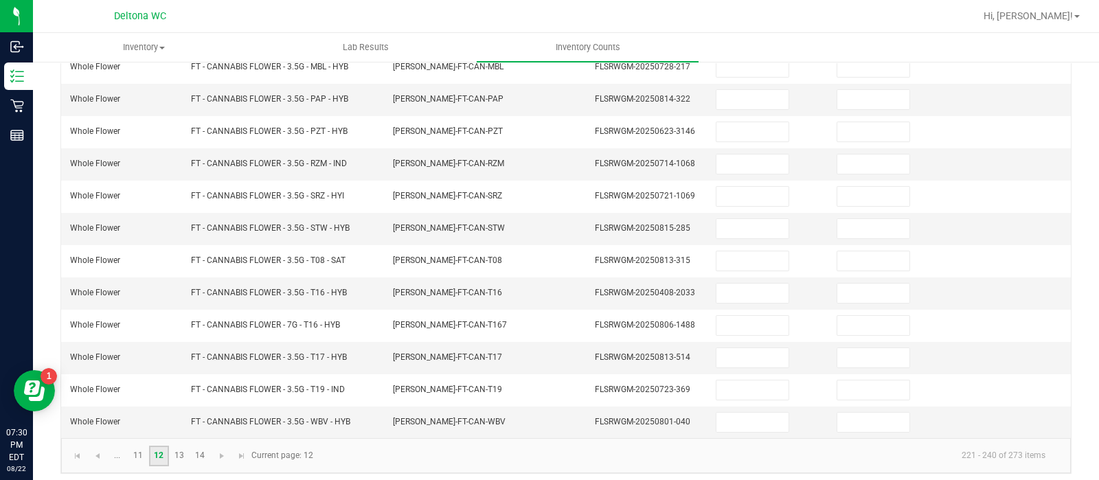
scroll to position [37, 0]
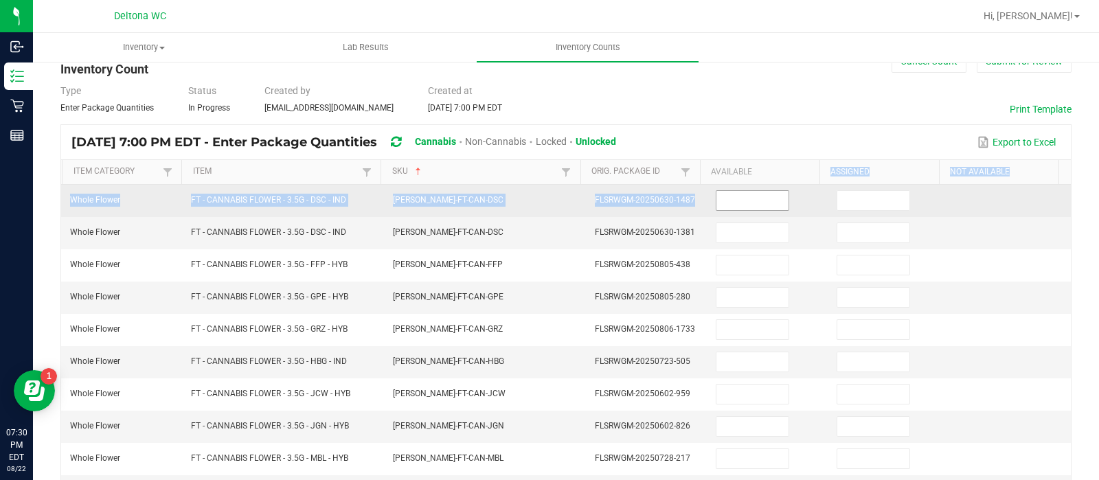
drag, startPoint x: 743, startPoint y: 179, endPoint x: 726, endPoint y: 201, distance: 27.9
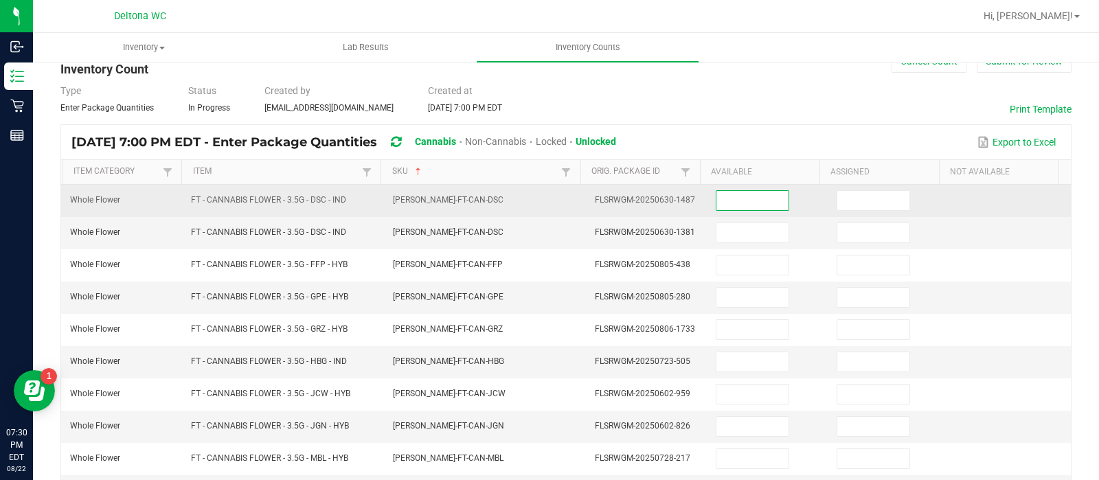
click at [726, 201] on input at bounding box center [753, 200] width 72 height 19
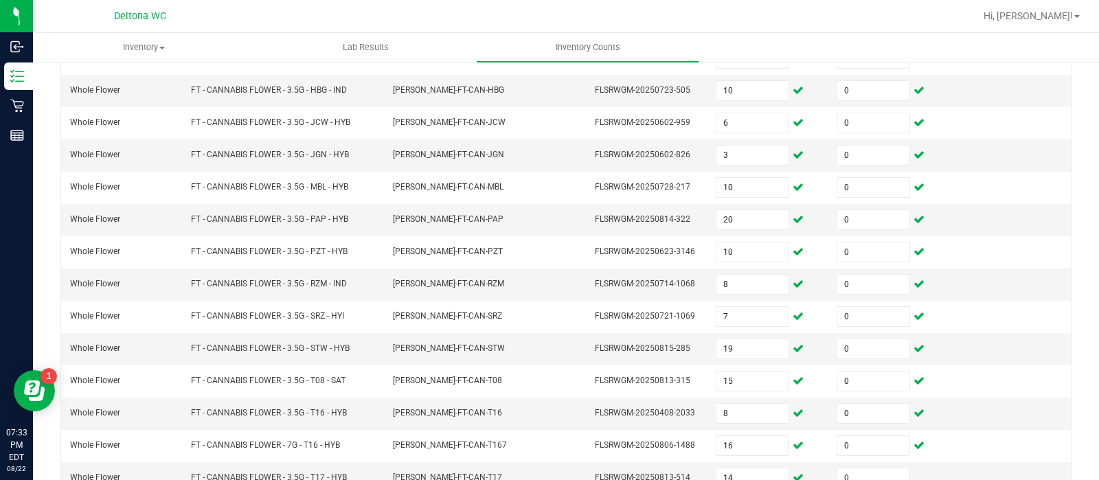
scroll to position [429, 0]
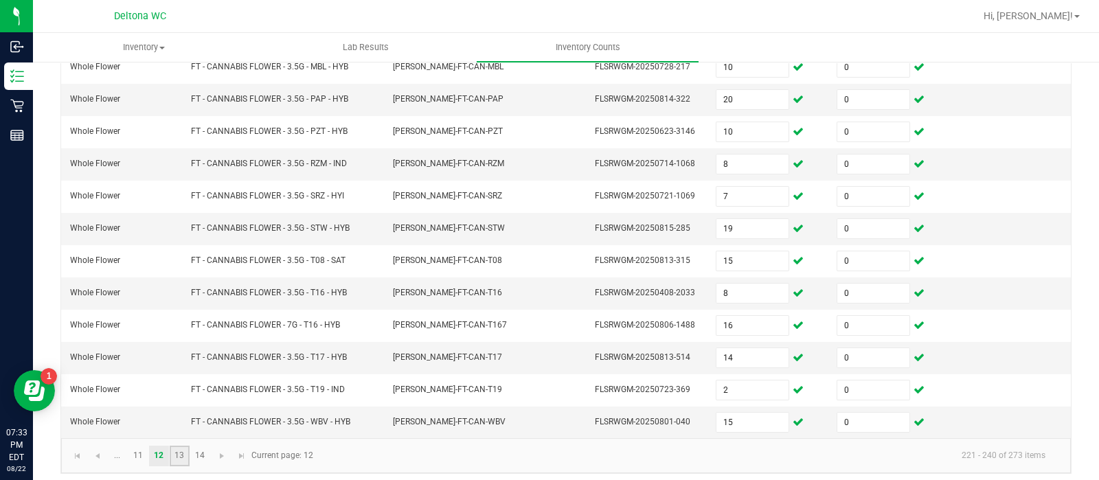
click at [181, 450] on link "13" at bounding box center [180, 456] width 20 height 21
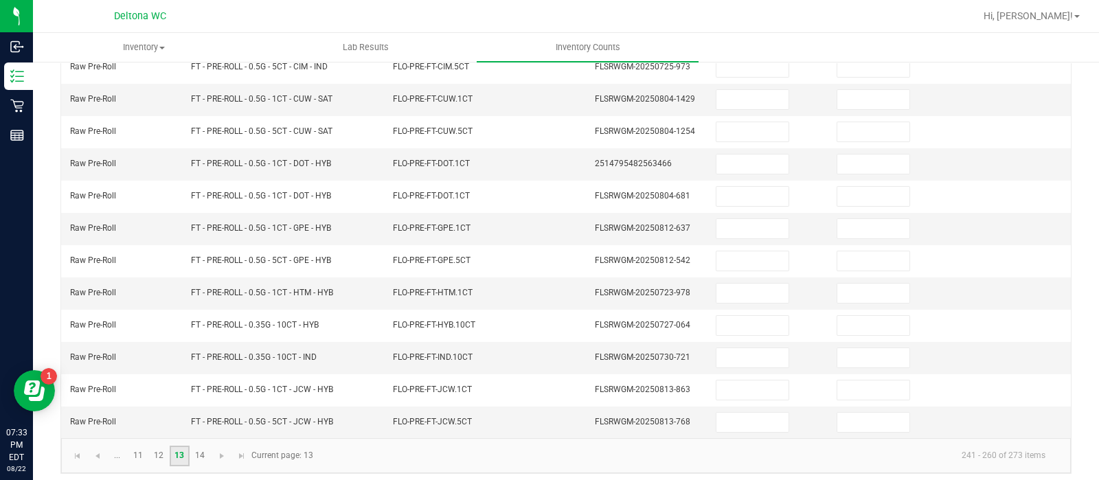
scroll to position [37, 0]
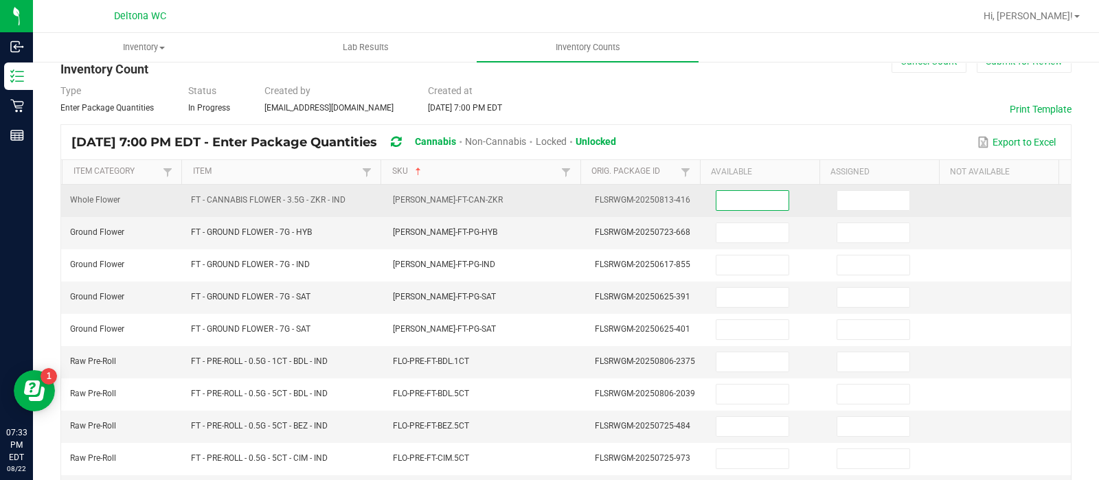
click at [755, 204] on input at bounding box center [753, 200] width 72 height 19
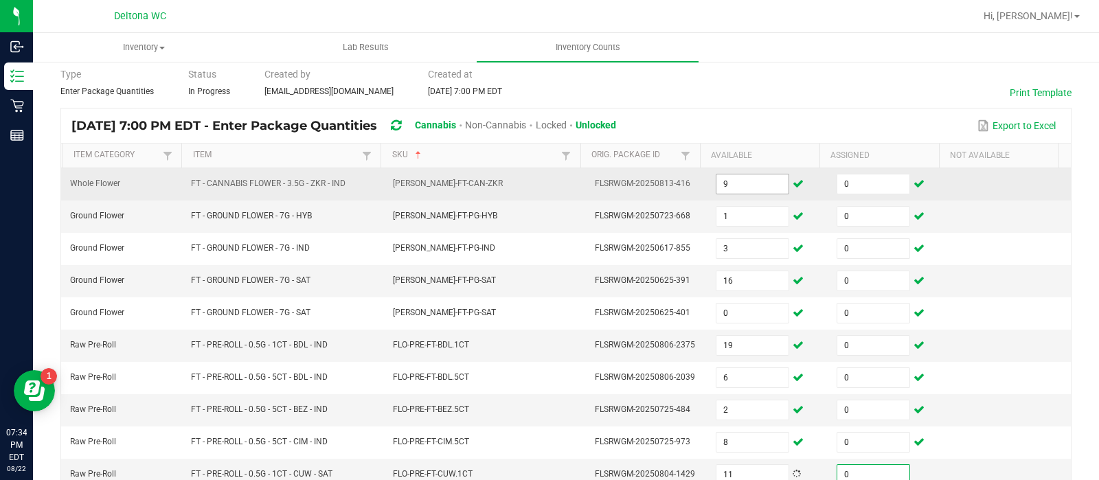
scroll to position [300, 0]
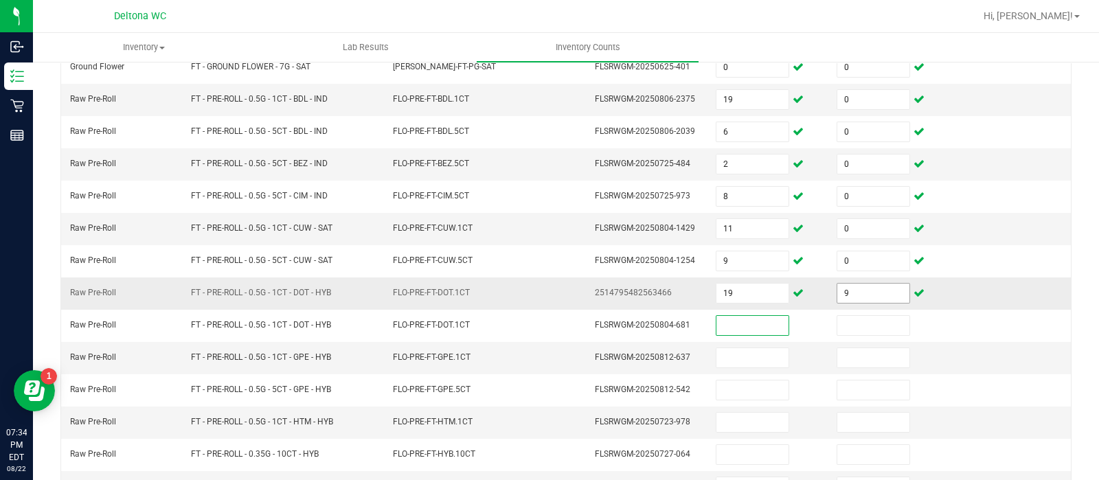
click at [844, 285] on input "9" at bounding box center [874, 293] width 72 height 19
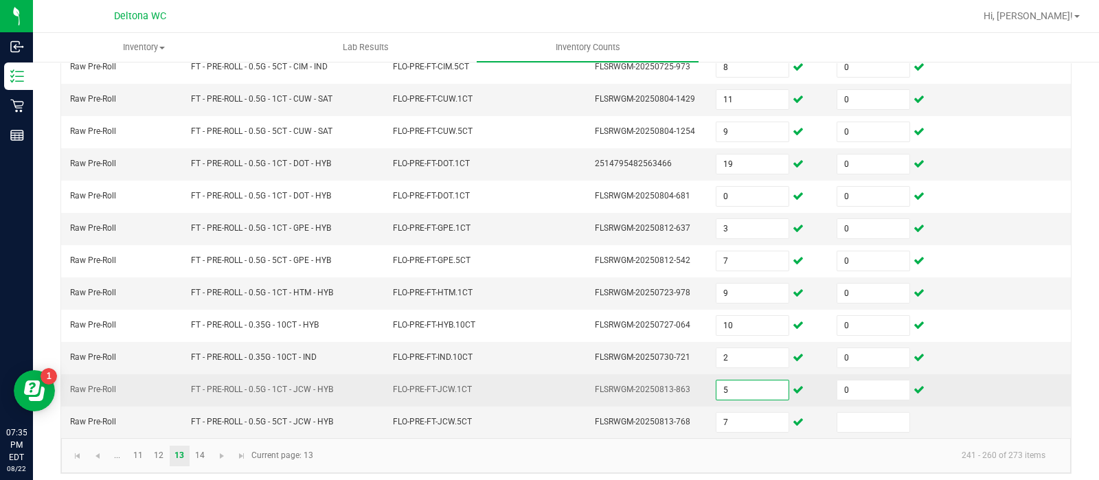
click at [754, 381] on input "5" at bounding box center [753, 390] width 72 height 19
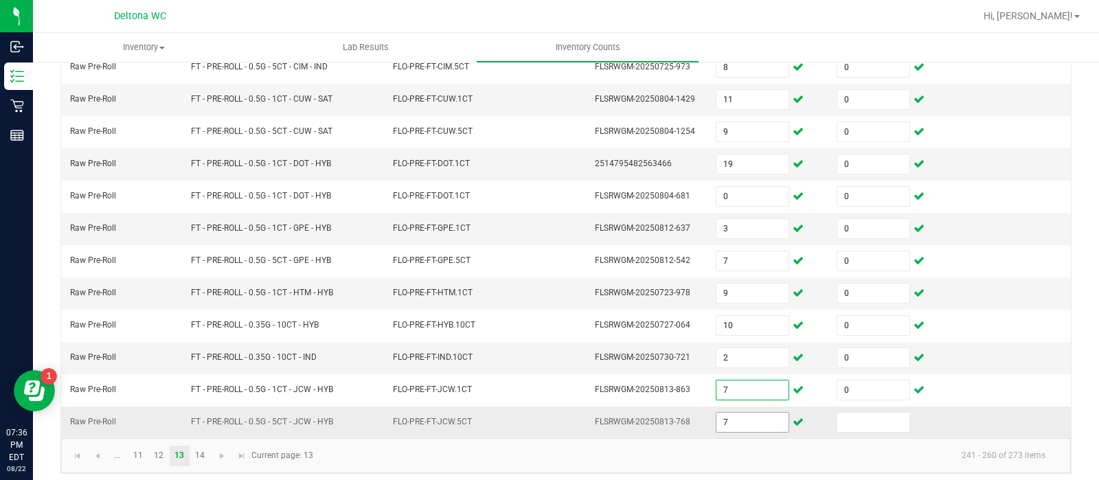
click at [731, 417] on input "7" at bounding box center [753, 422] width 72 height 19
click at [205, 449] on link "14" at bounding box center [200, 456] width 20 height 21
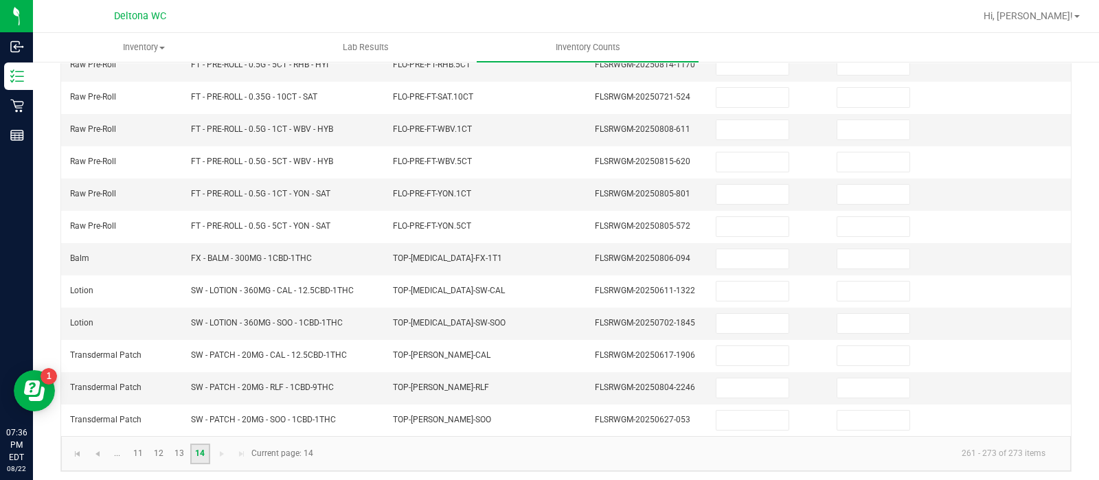
scroll to position [0, 0]
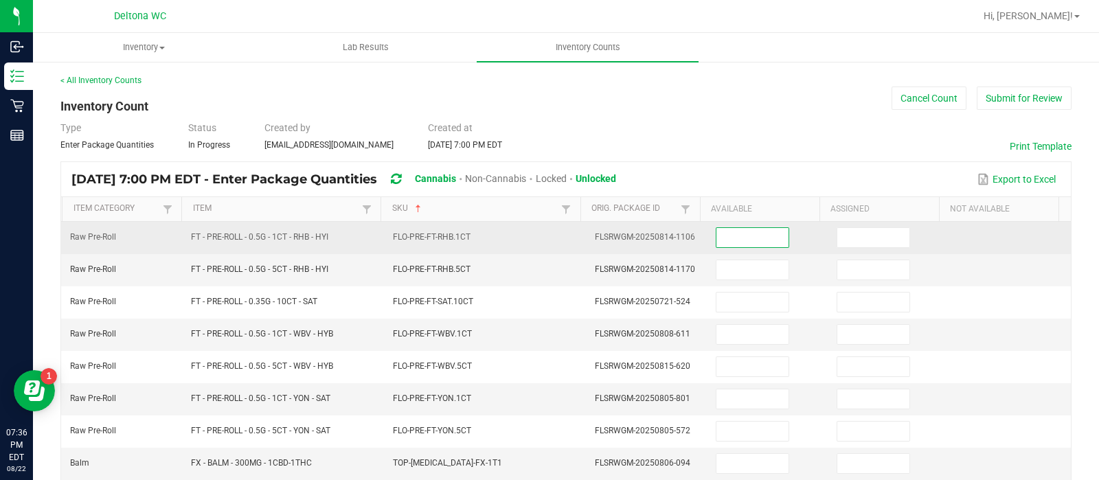
click at [739, 245] on input at bounding box center [753, 237] width 72 height 19
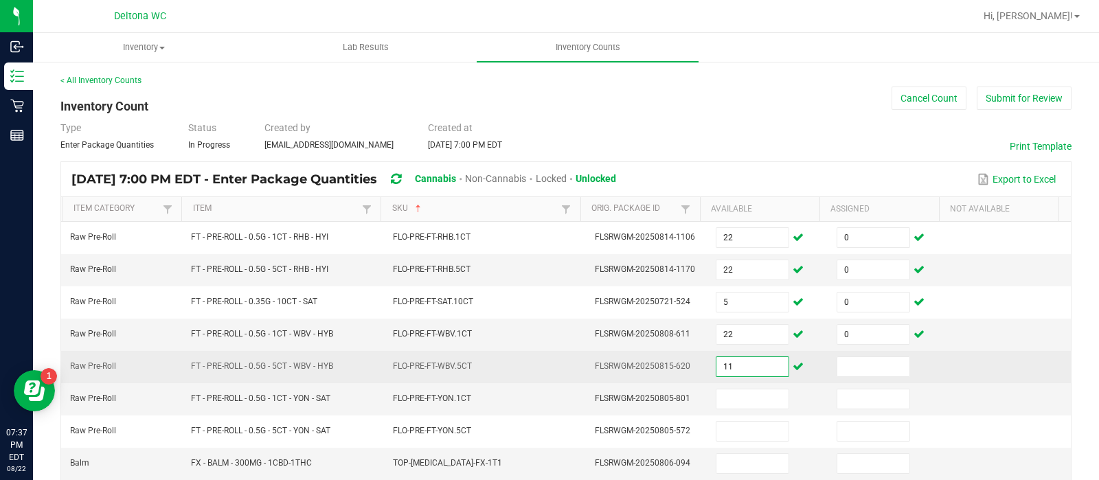
click at [736, 368] on input "11" at bounding box center [753, 366] width 72 height 19
click at [859, 366] on input at bounding box center [874, 366] width 72 height 19
